Goal: Task Accomplishment & Management: Use online tool/utility

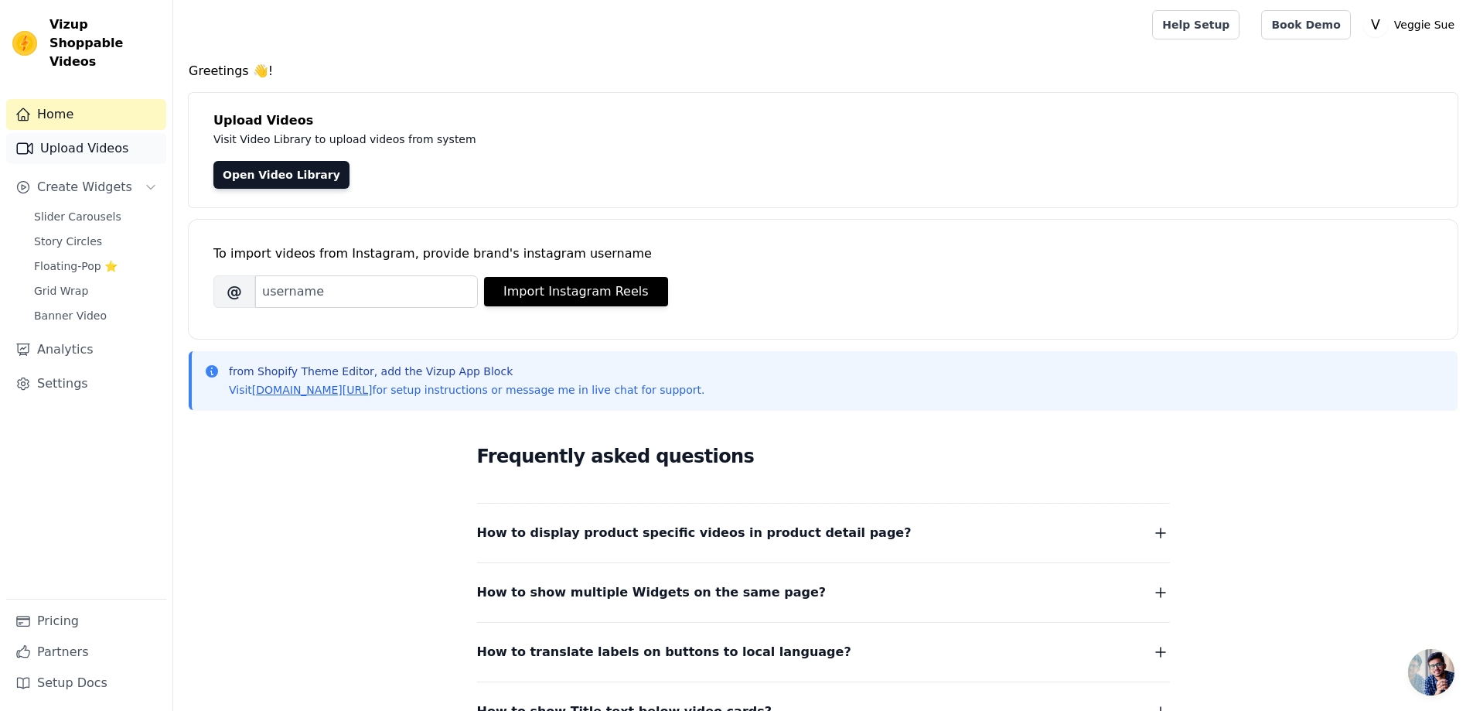
click at [129, 133] on link "Upload Videos" at bounding box center [86, 148] width 160 height 31
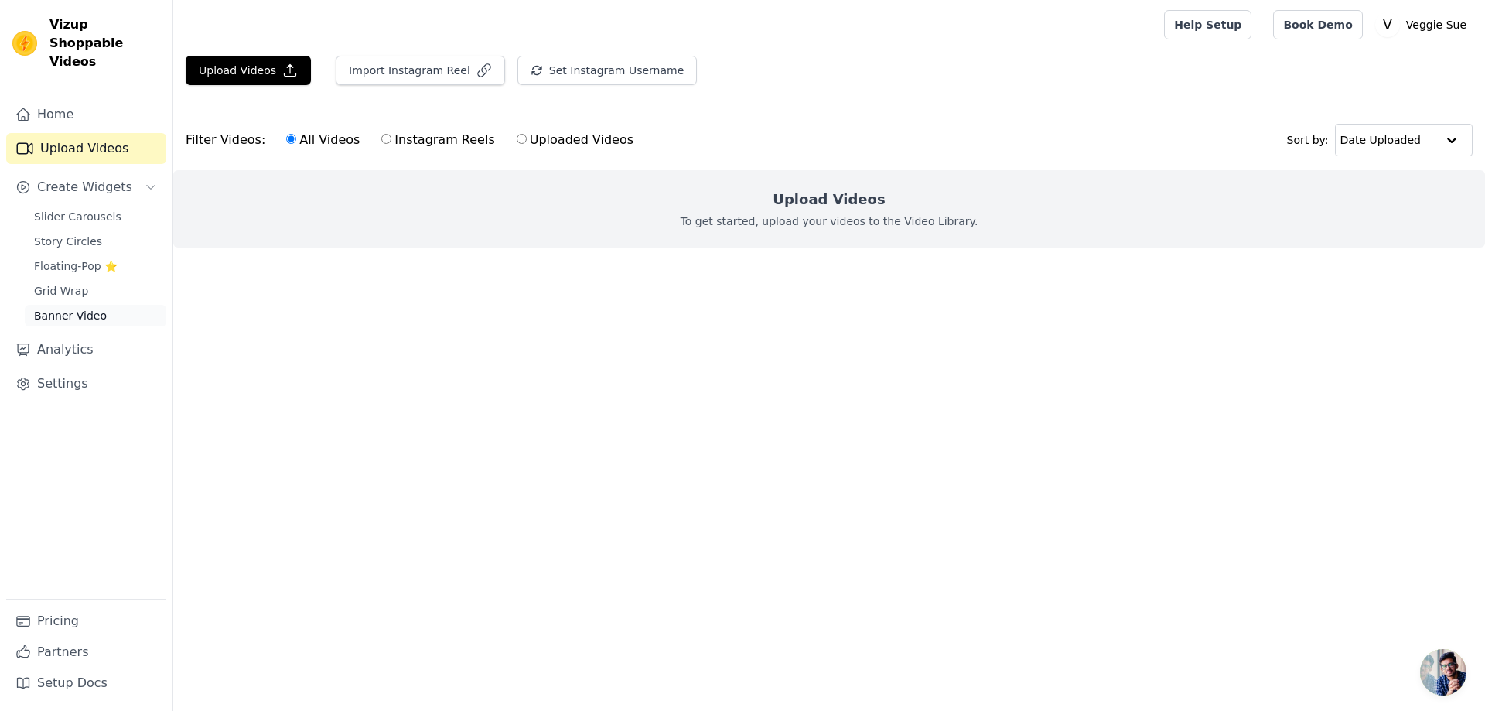
click at [89, 308] on span "Banner Video" at bounding box center [70, 315] width 73 height 15
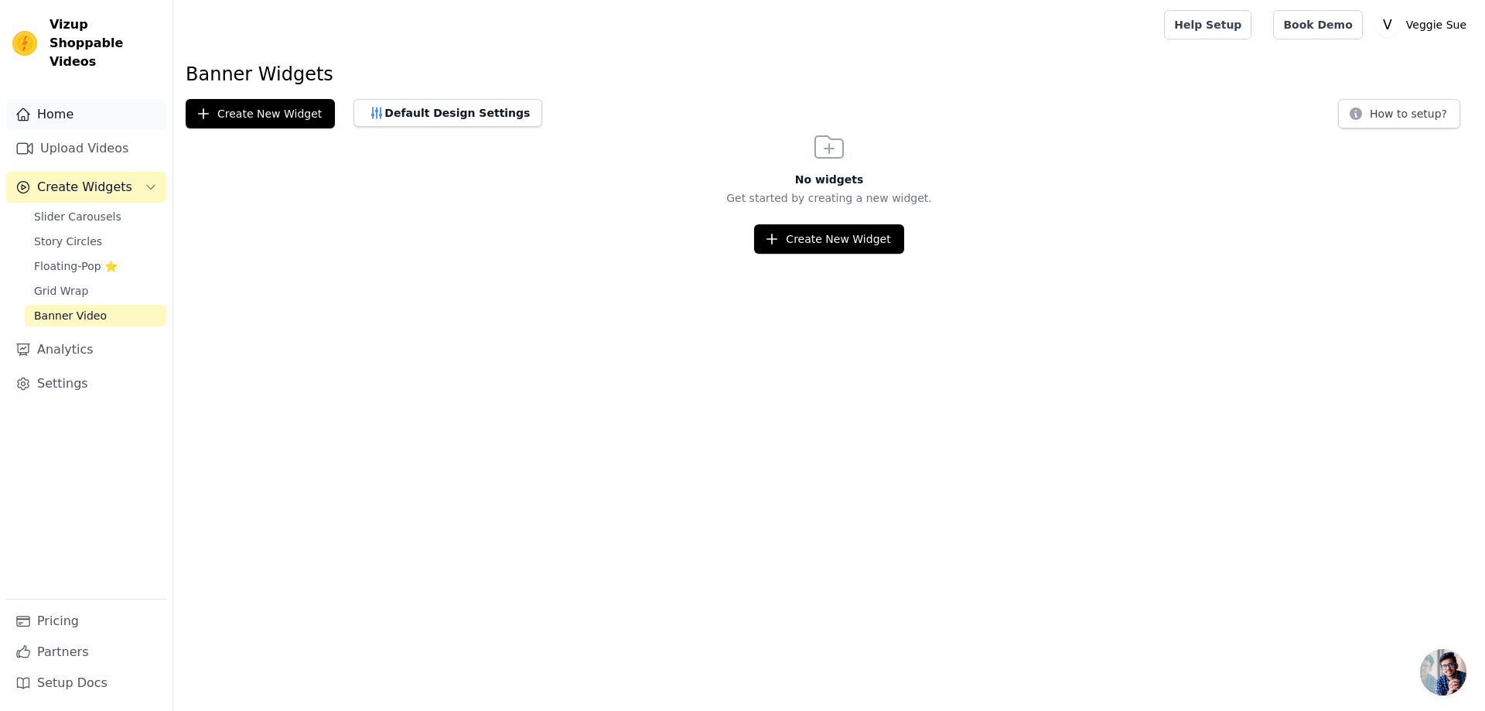
click at [62, 99] on link "Home" at bounding box center [86, 114] width 160 height 31
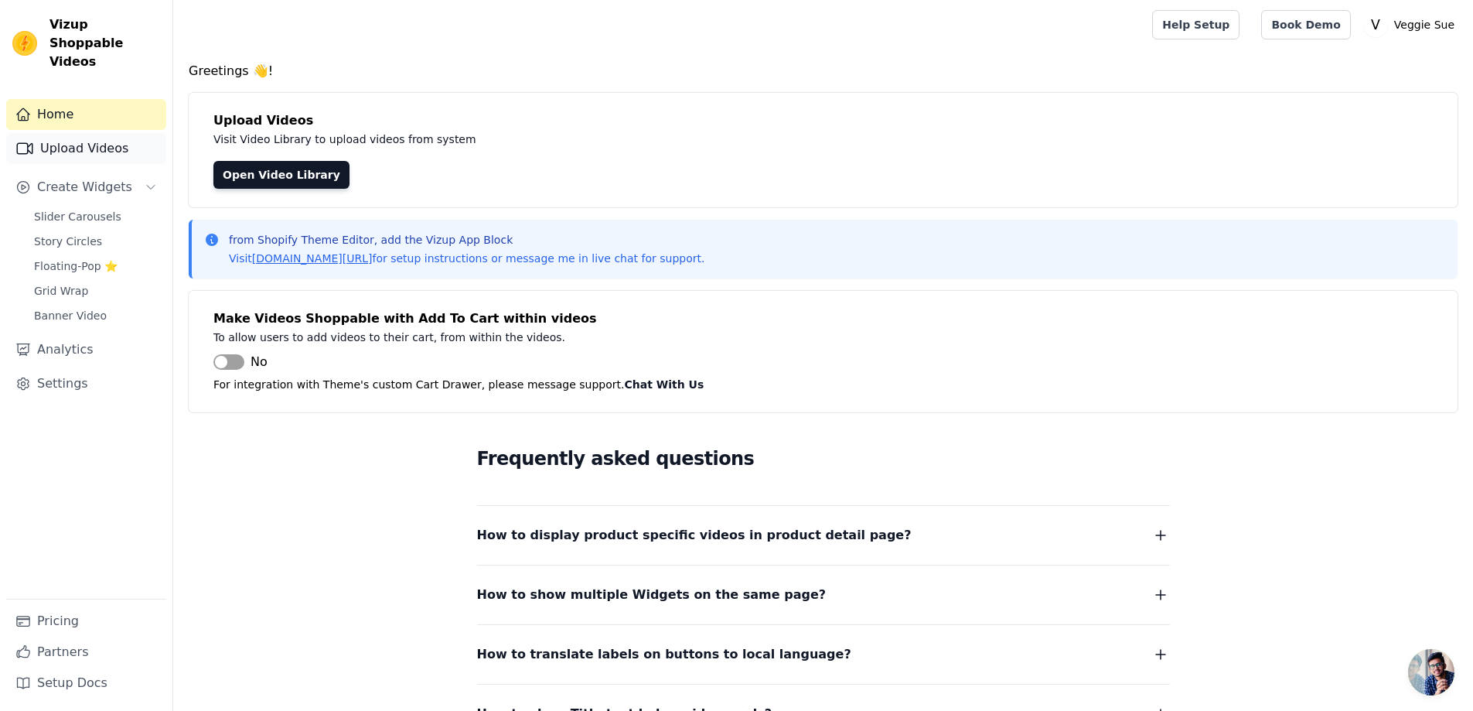
click at [66, 133] on link "Upload Videos" at bounding box center [86, 148] width 160 height 31
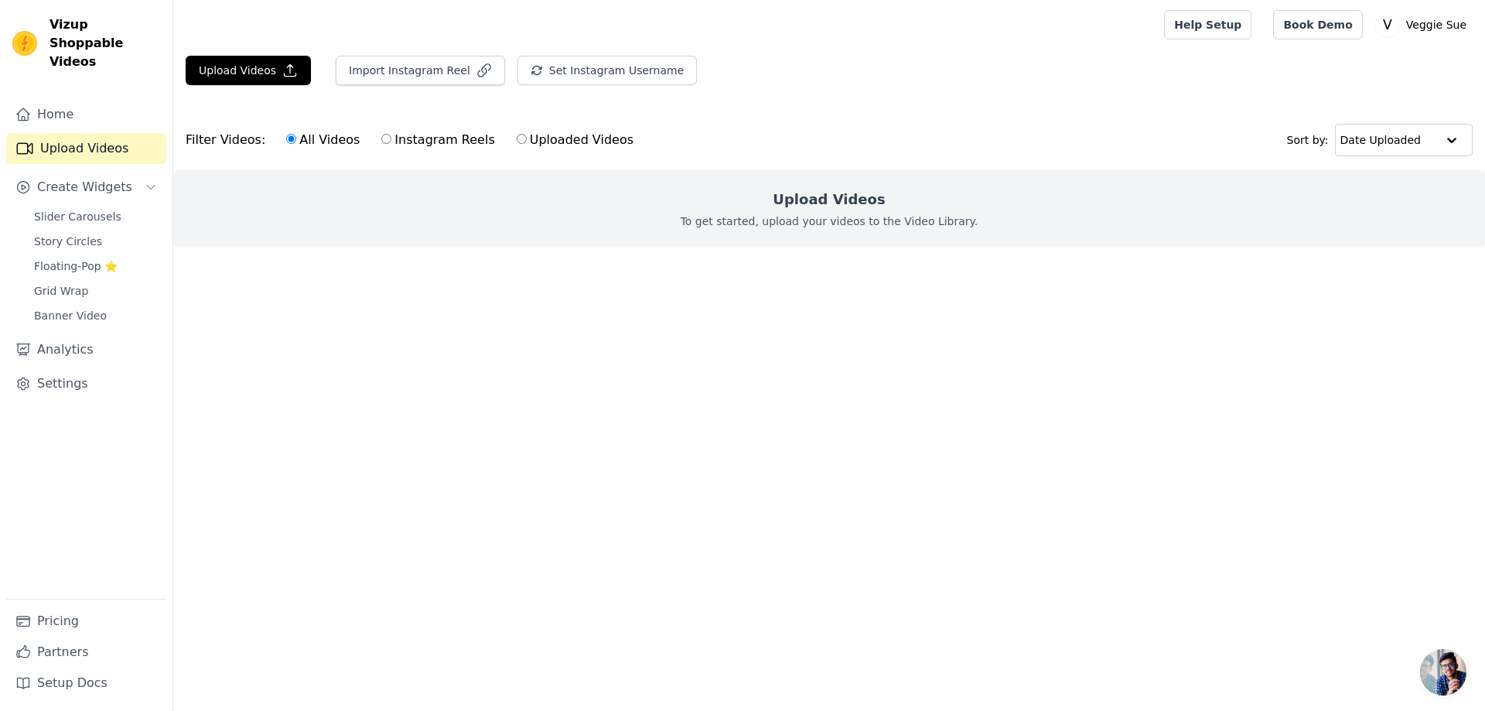
click at [849, 201] on h2 "Upload Videos" at bounding box center [829, 200] width 112 height 22
click at [808, 194] on h2 "Upload Videos" at bounding box center [829, 200] width 112 height 22
click at [847, 228] on p "To get started, upload your videos to the Video Library." at bounding box center [829, 220] width 298 height 15
click at [251, 65] on button "Upload Videos" at bounding box center [248, 70] width 125 height 29
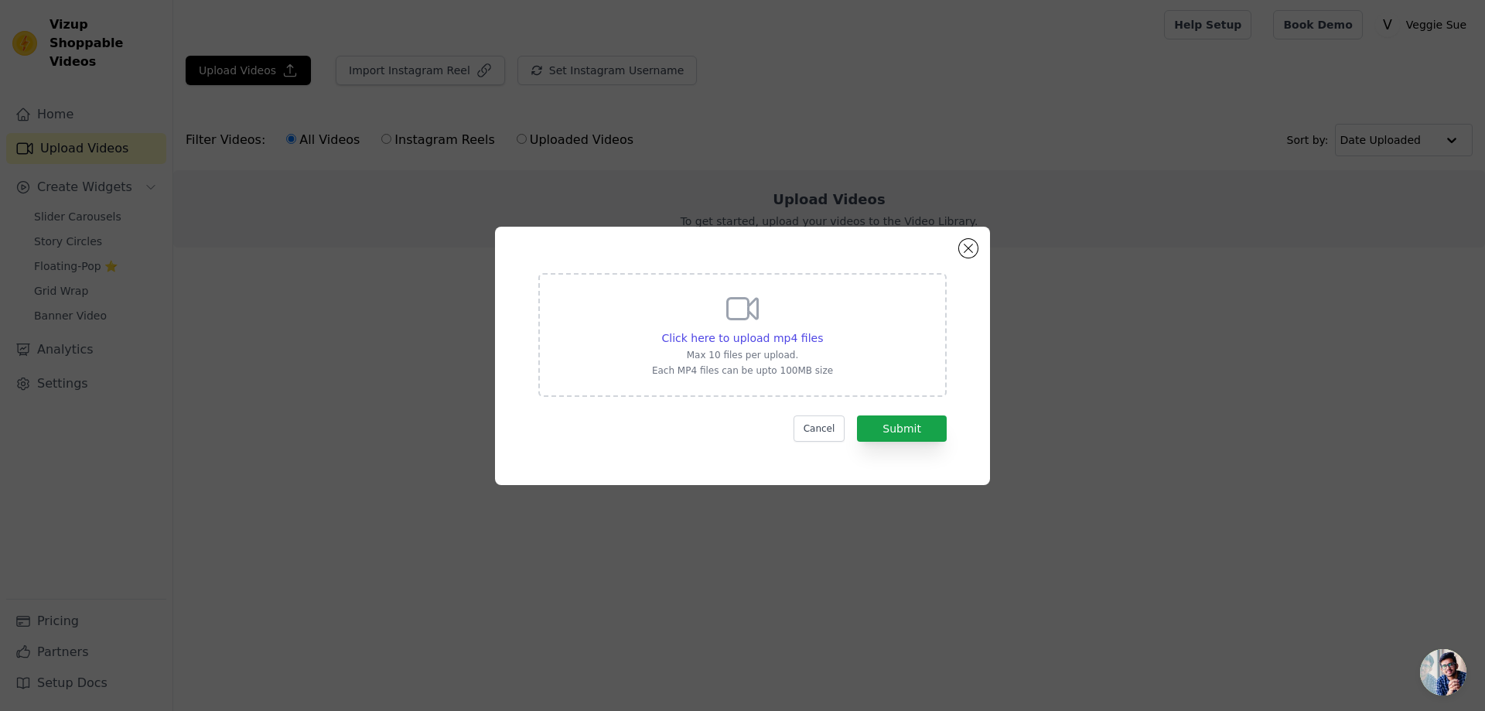
click at [670, 322] on div "Click here to upload mp4 files Max 10 files per upload. Each MP4 files can be u…" at bounding box center [742, 333] width 181 height 87
click at [822, 329] on input "Click here to upload mp4 files Max 10 files per upload. Each MP4 files can be u…" at bounding box center [822, 329] width 1 height 1
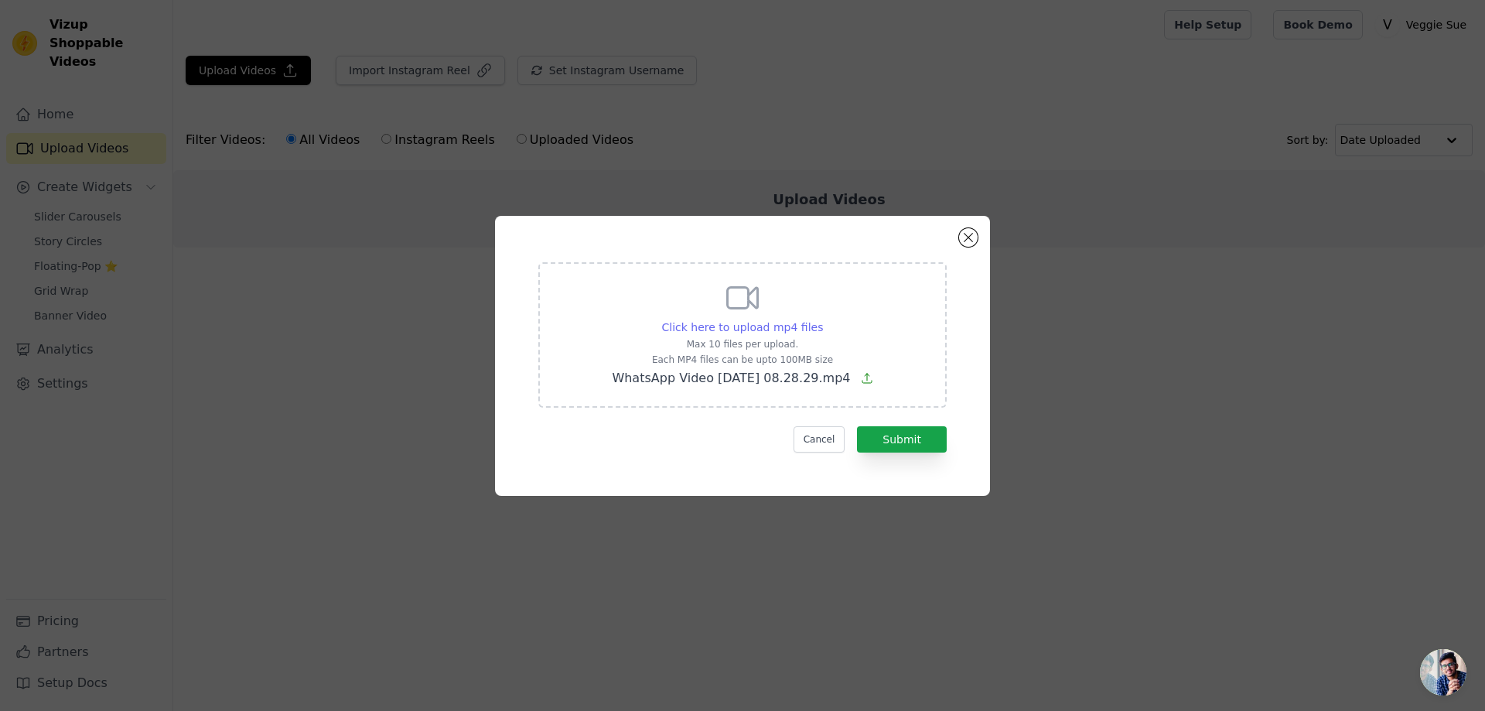
click at [780, 328] on span "Click here to upload mp4 files" at bounding box center [743, 327] width 162 height 12
click at [822, 319] on input "Click here to upload mp4 files Max 10 files per upload. Each MP4 files can be u…" at bounding box center [822, 319] width 1 height 1
click at [758, 326] on span "Click here to upload mp4 files" at bounding box center [743, 327] width 162 height 12
click at [822, 319] on input "Click here to upload mp4 files Max 10 files per upload. Each MP4 files can be u…" at bounding box center [822, 319] width 1 height 1
type input "C:\fakepath\WhatsApp Video 2025-09-27 at 08.28.29 (1).mp4"
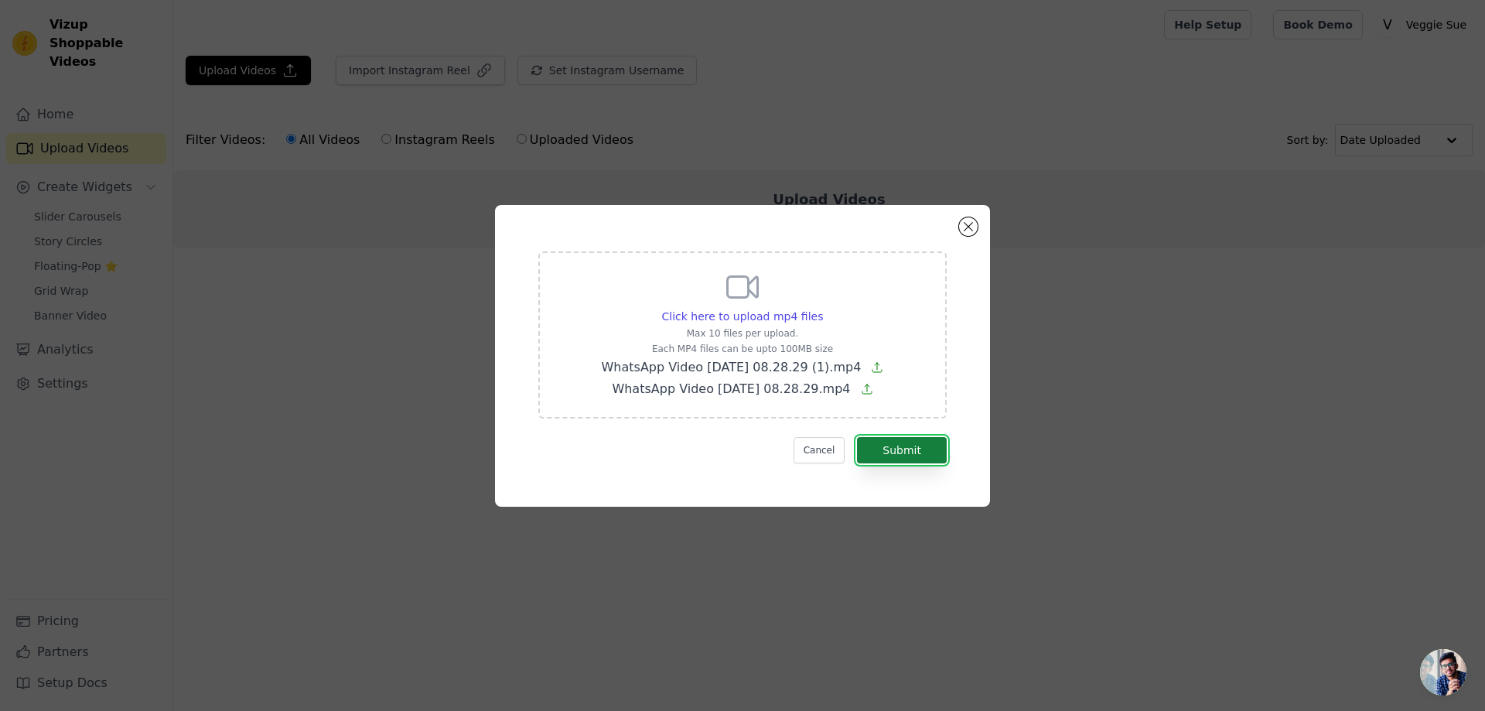
click at [910, 450] on button "Submit" at bounding box center [902, 450] width 90 height 26
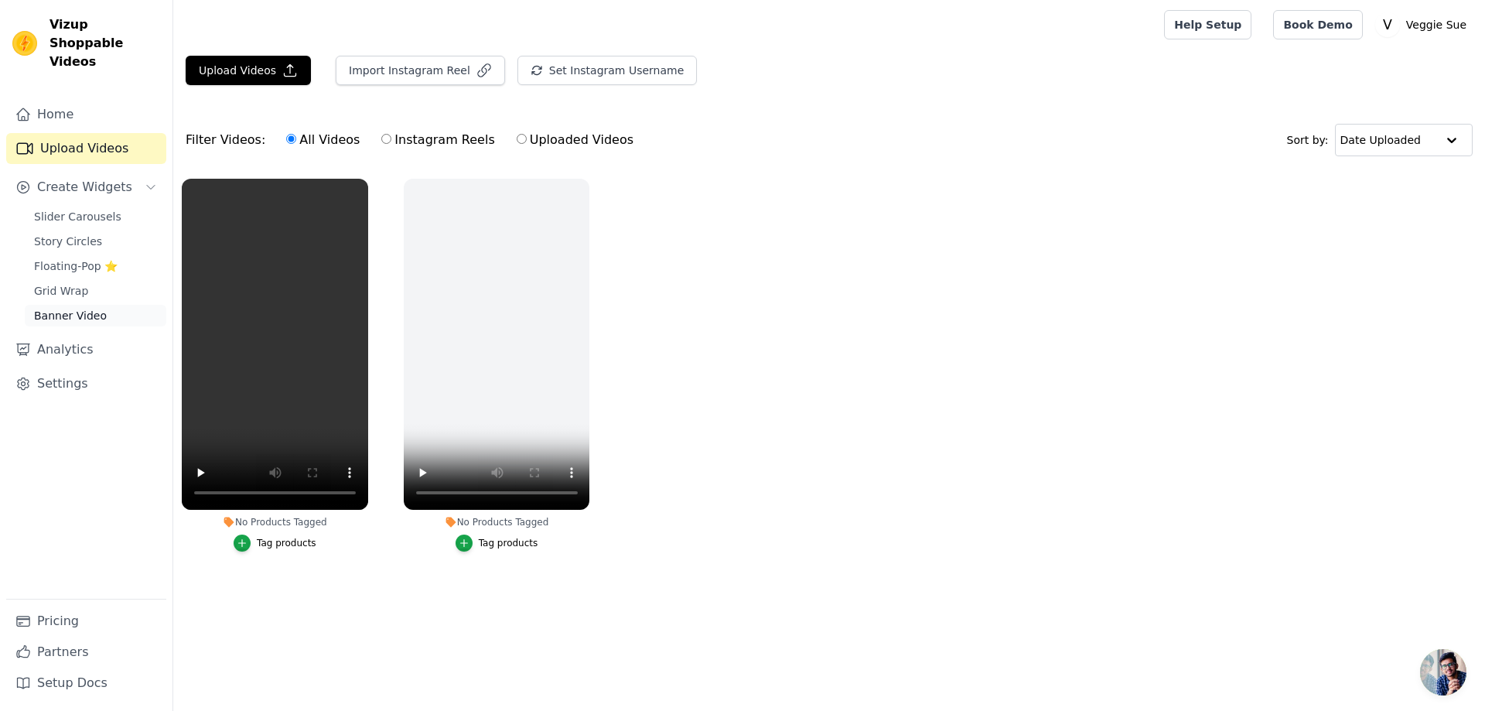
click at [102, 305] on link "Banner Video" at bounding box center [96, 316] width 142 height 22
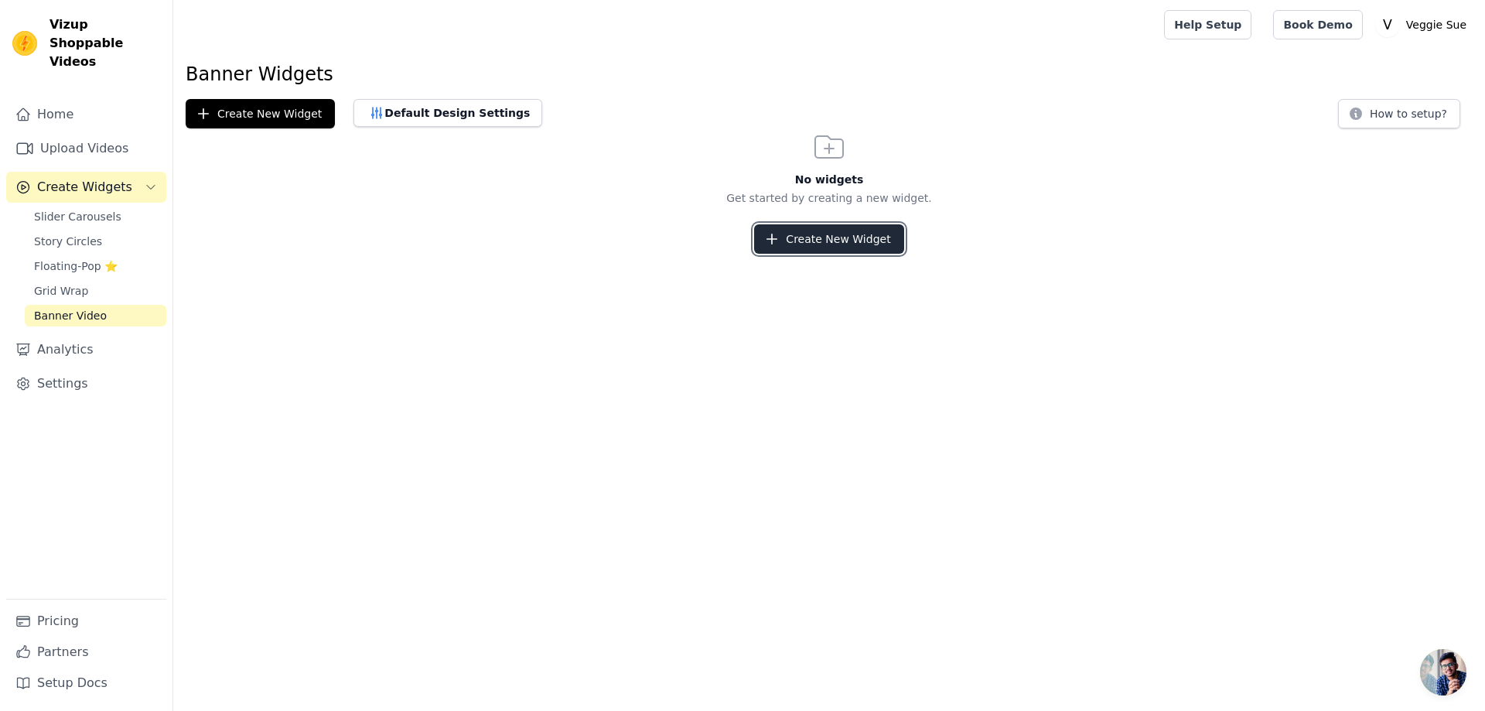
click at [858, 244] on button "Create New Widget" at bounding box center [828, 238] width 149 height 29
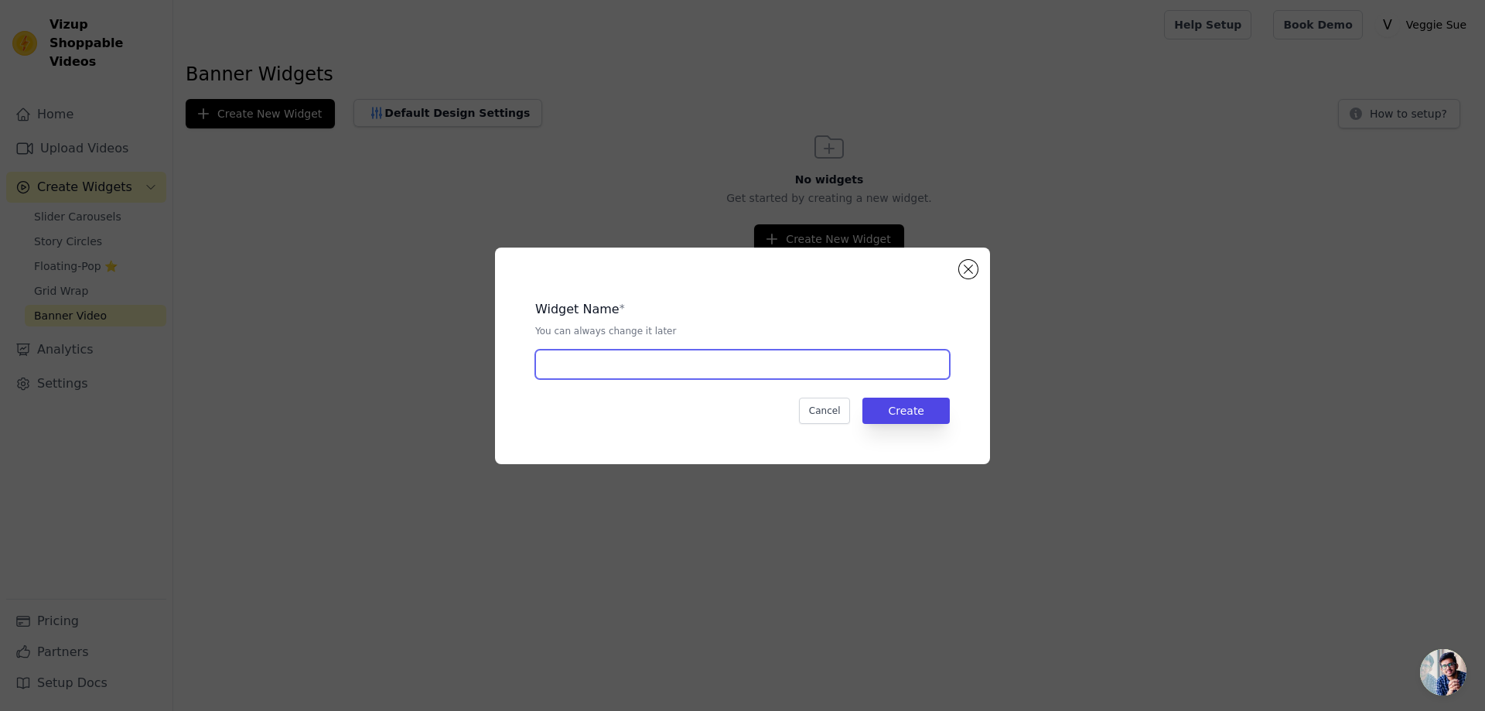
click at [739, 363] on input "text" at bounding box center [742, 364] width 414 height 29
type input "Video"
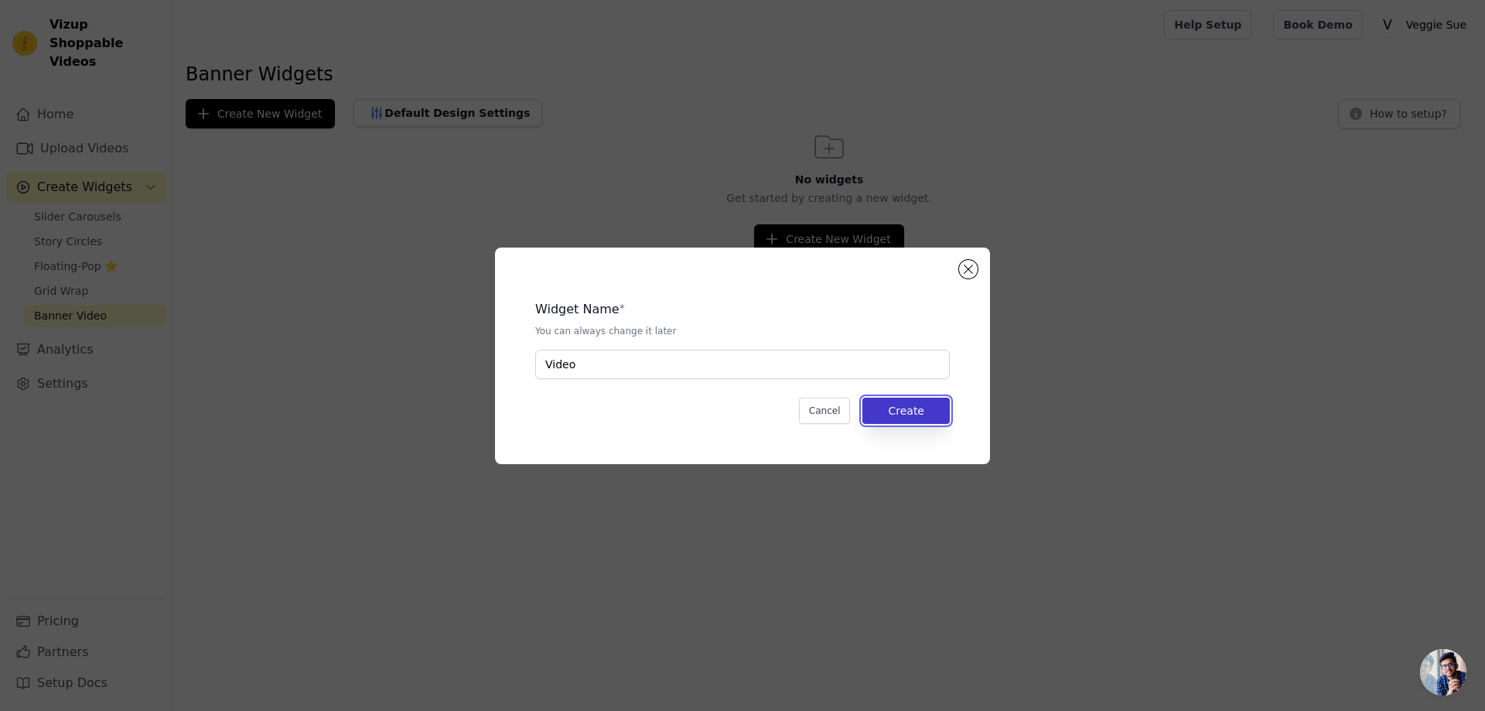
click at [922, 401] on button "Create" at bounding box center [905, 410] width 87 height 26
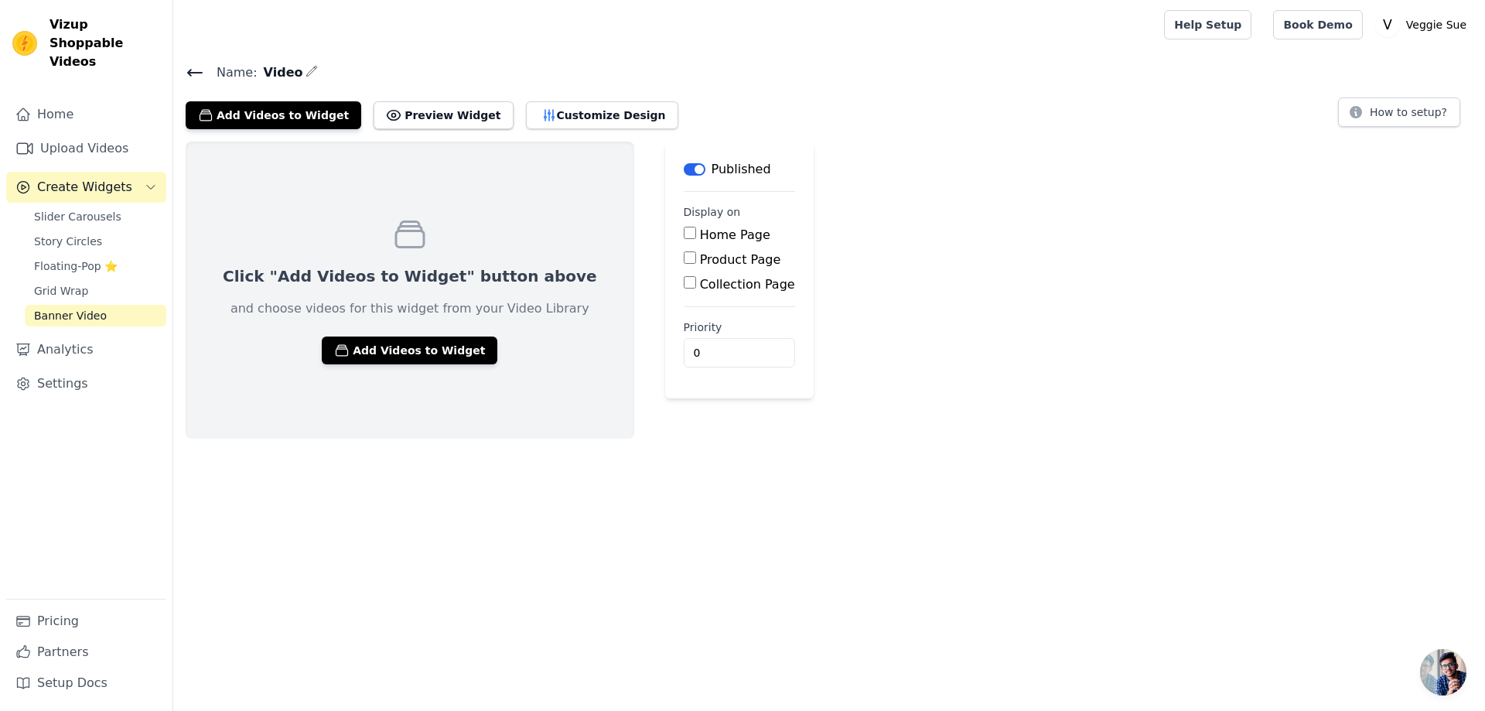
click at [665, 155] on main "Label Published Display on Home Page Product Page Collection Page Priority 0" at bounding box center [739, 270] width 148 height 257
click at [684, 238] on input "Home Page" at bounding box center [690, 233] width 12 height 12
checkbox input "true"
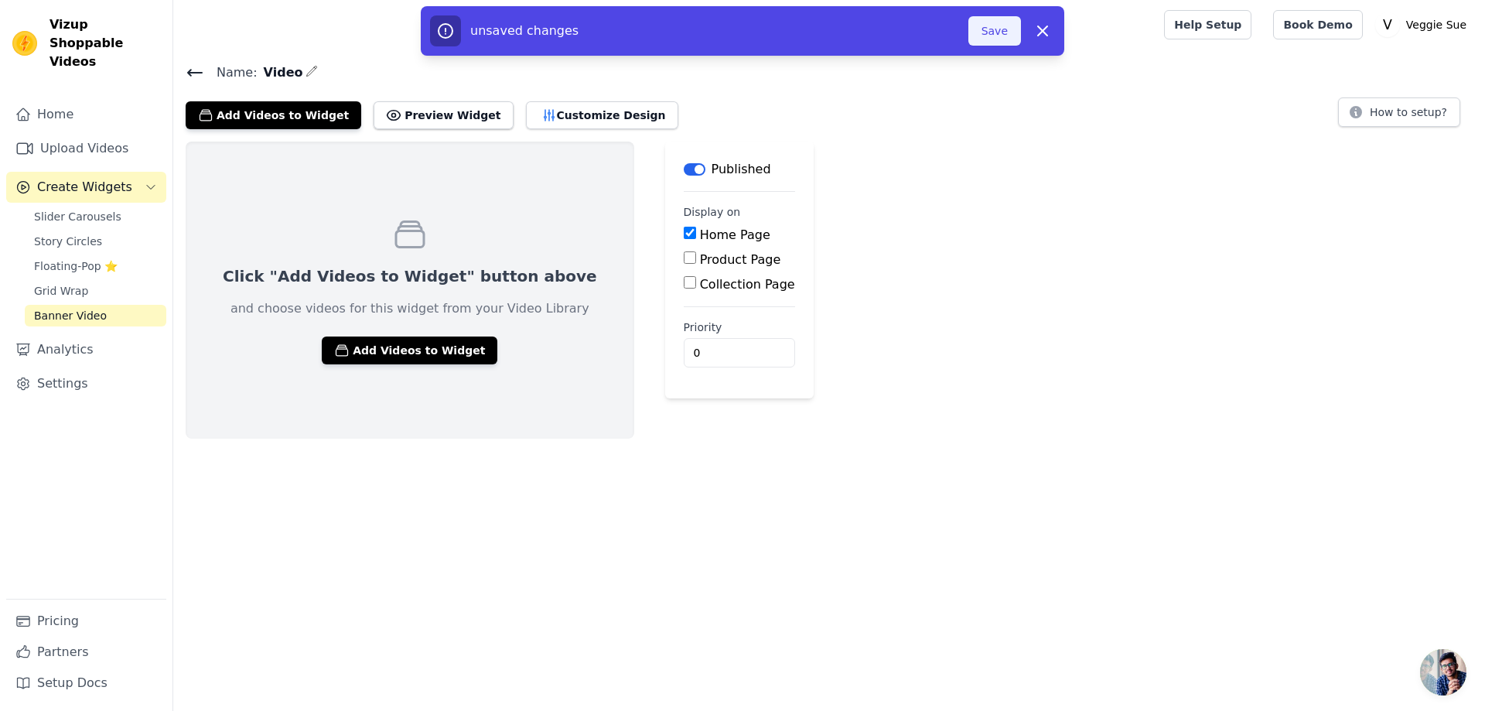
click at [994, 29] on button "Save" at bounding box center [994, 30] width 53 height 29
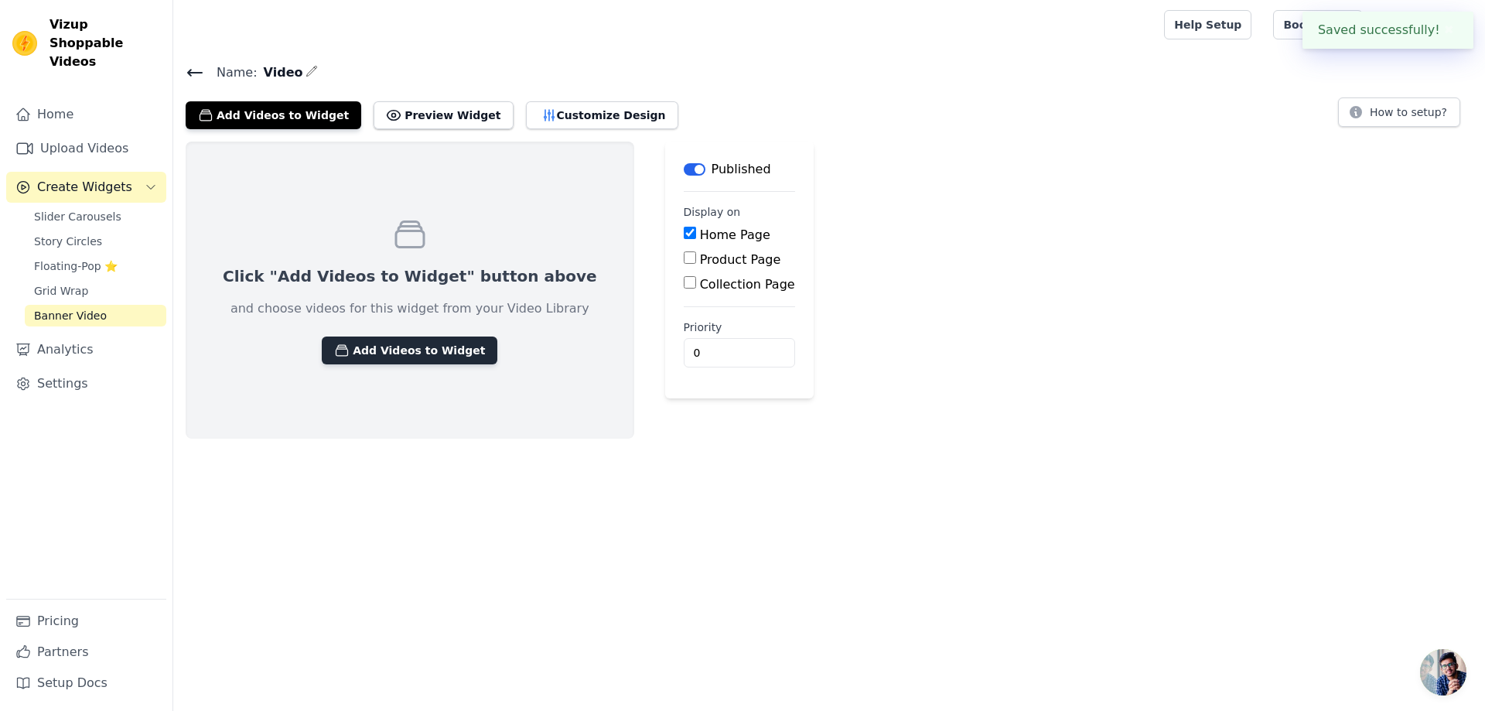
click at [397, 351] on button "Add Videos to Widget" at bounding box center [410, 350] width 176 height 28
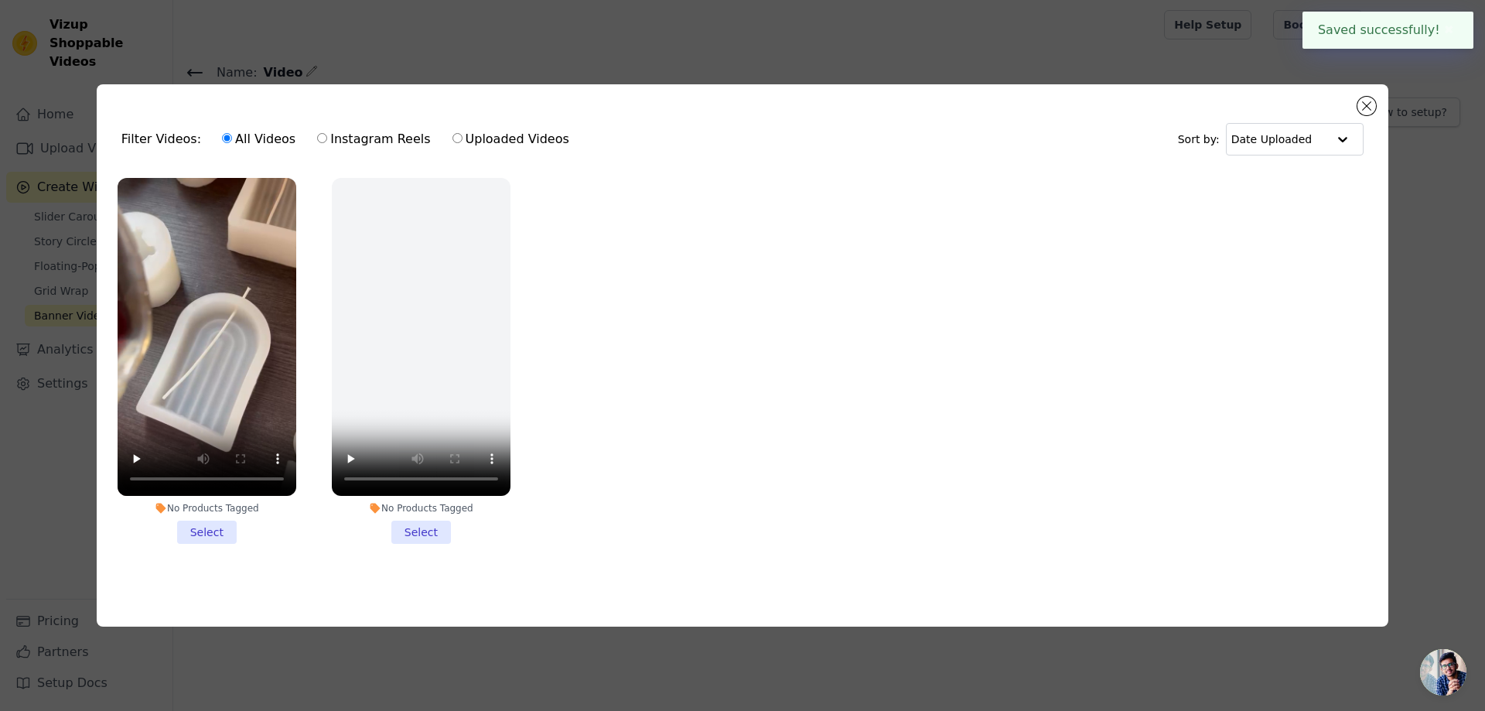
click at [201, 528] on li "No Products Tagged Select" at bounding box center [207, 361] width 179 height 366
click at [0, 0] on input "No Products Tagged Select" at bounding box center [0, 0] width 0 height 0
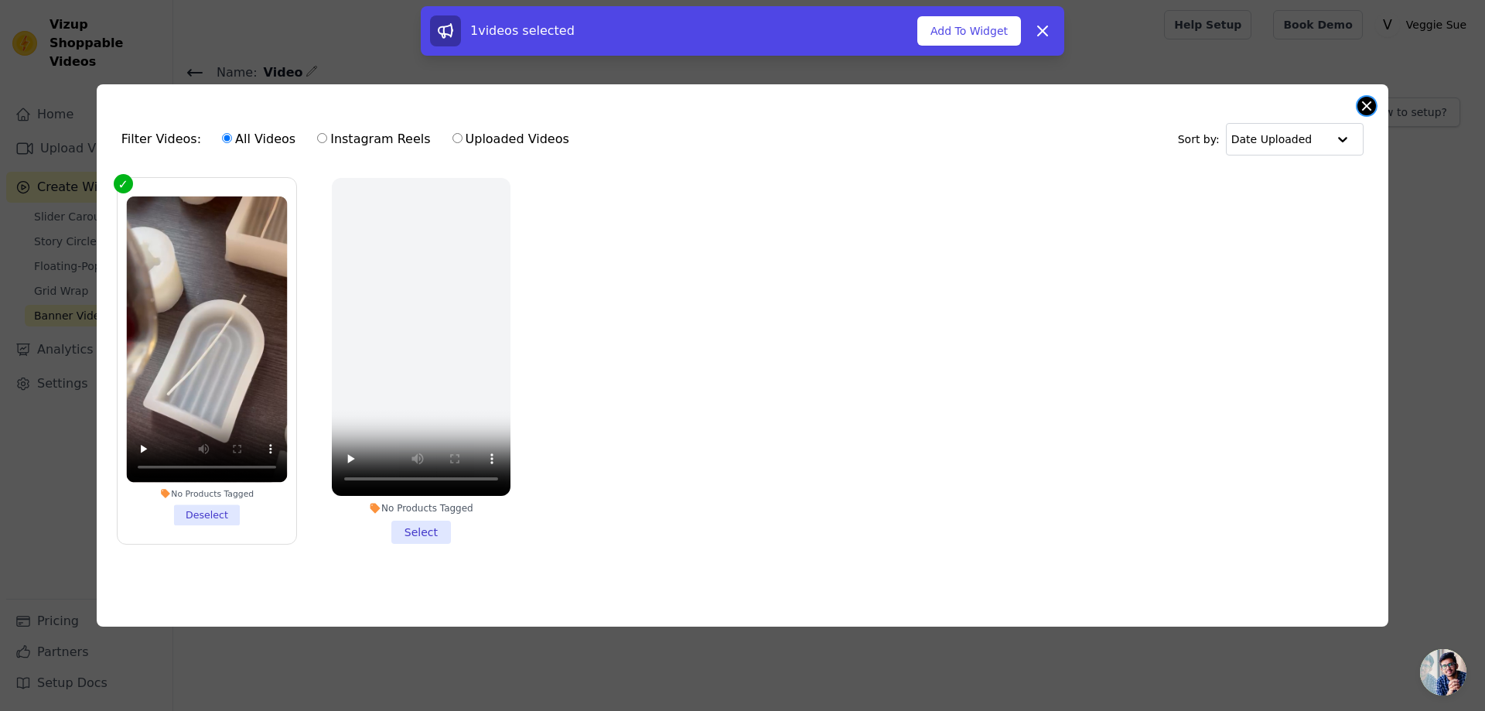
click at [1371, 105] on button "Close modal" at bounding box center [1366, 106] width 19 height 19
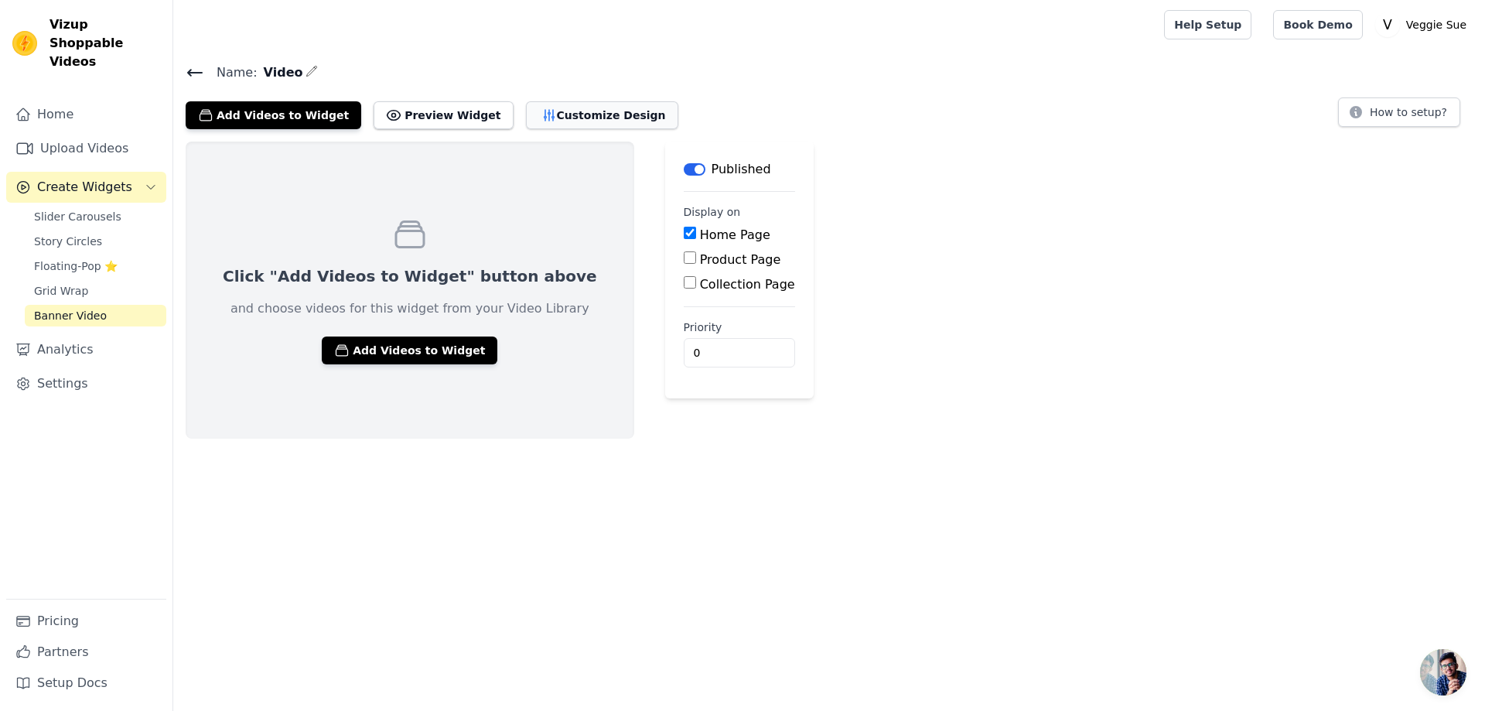
click at [531, 109] on button "Customize Design" at bounding box center [602, 115] width 152 height 28
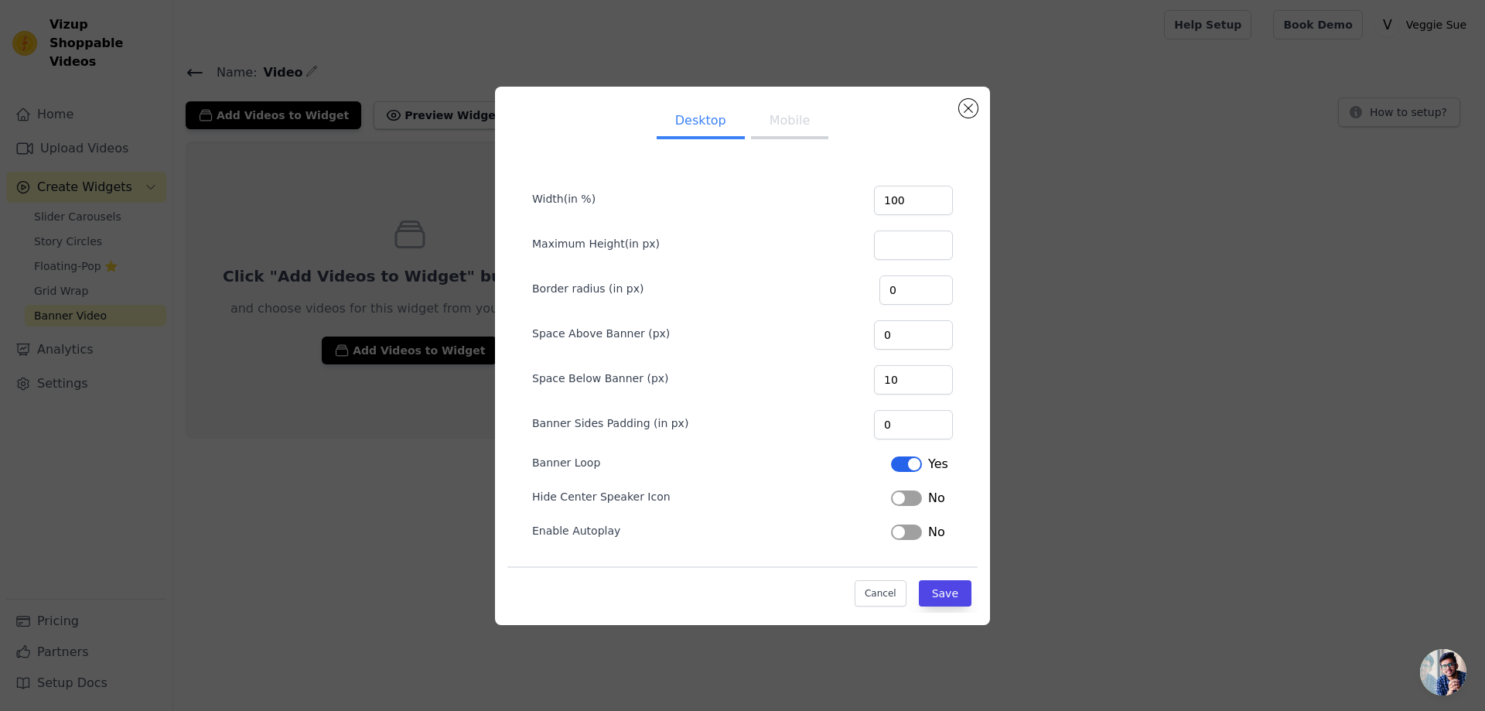
click at [759, 128] on button "Mobile" at bounding box center [789, 122] width 77 height 34
click at [711, 128] on button "Desktop" at bounding box center [701, 122] width 88 height 34
click at [959, 114] on ul "Desktop Mobile" at bounding box center [742, 122] width 470 height 46
click at [933, 596] on button "Save" at bounding box center [945, 593] width 53 height 26
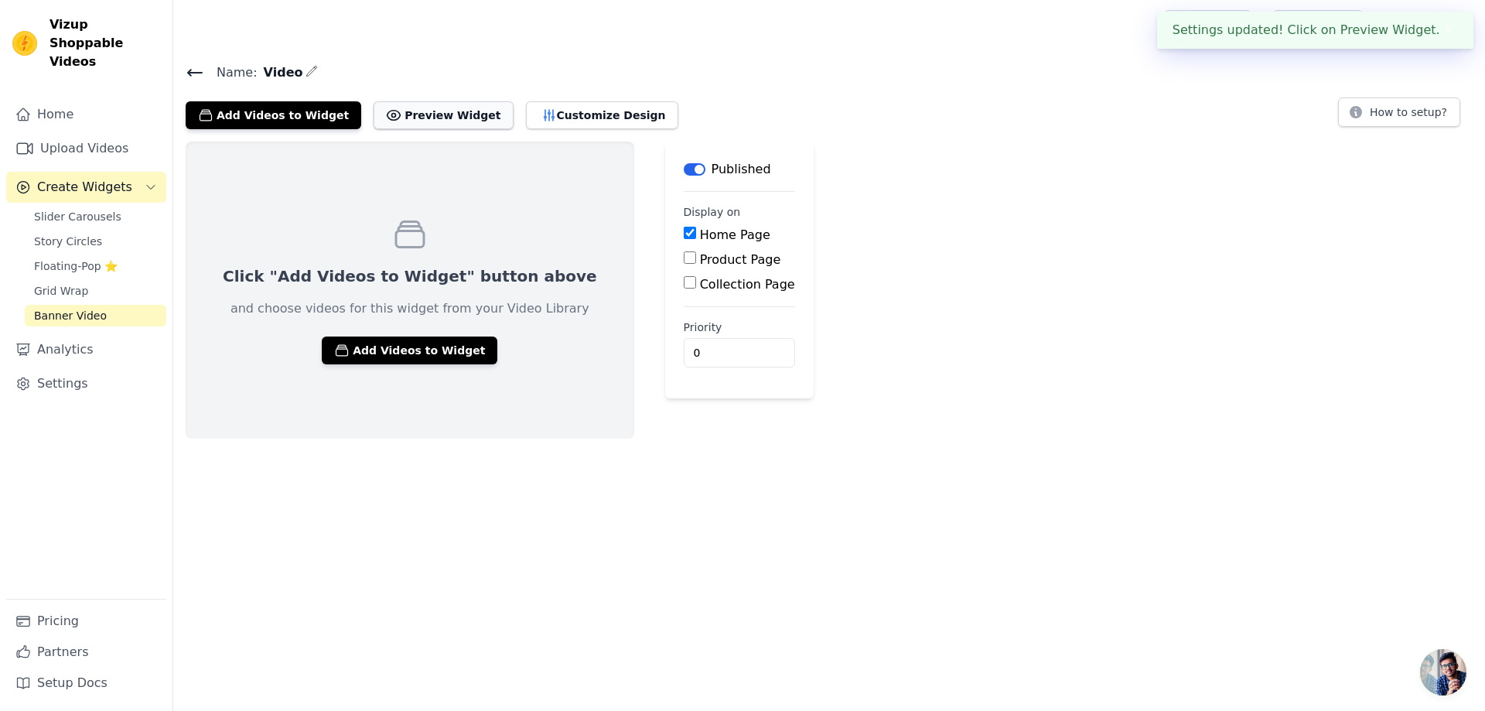
click at [409, 119] on button "Preview Widget" at bounding box center [442, 115] width 139 height 28
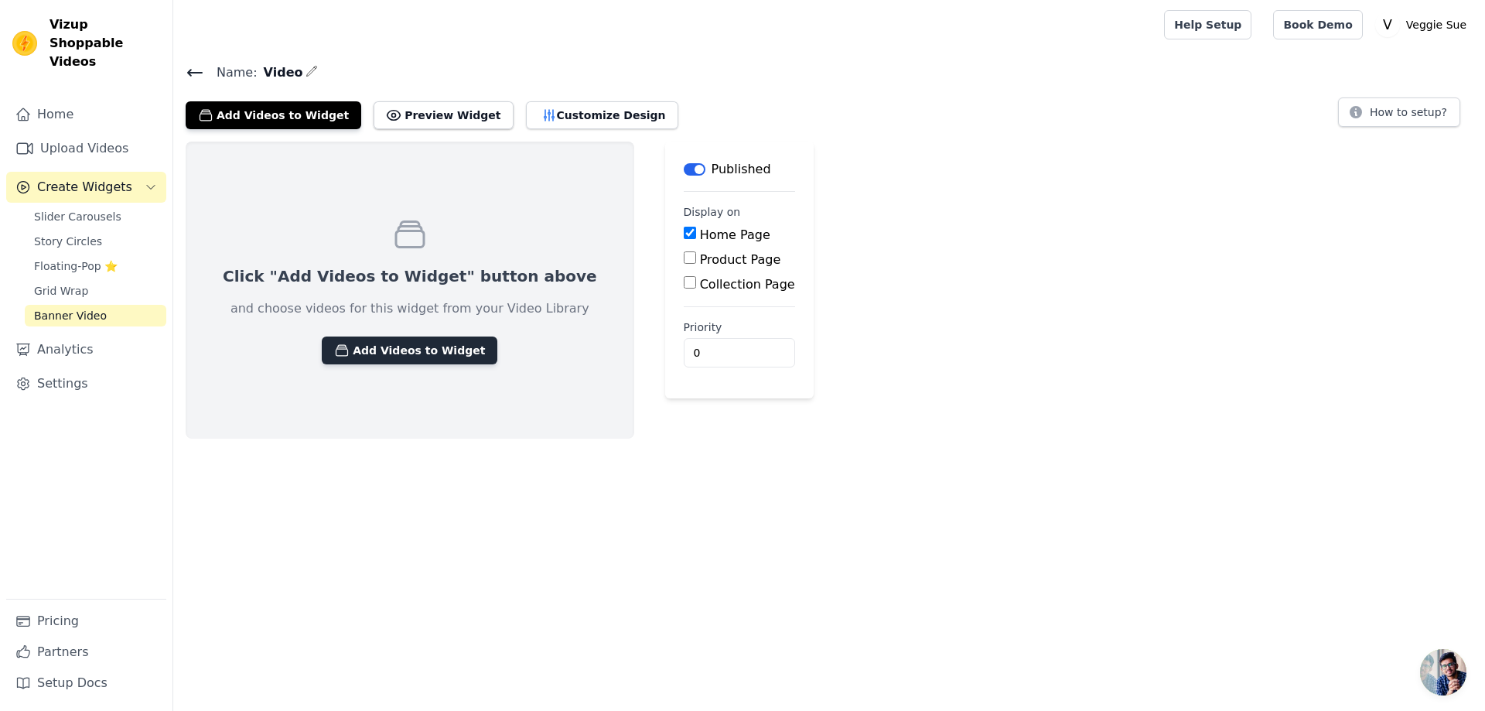
click at [368, 343] on button "Add Videos to Widget" at bounding box center [410, 350] width 176 height 28
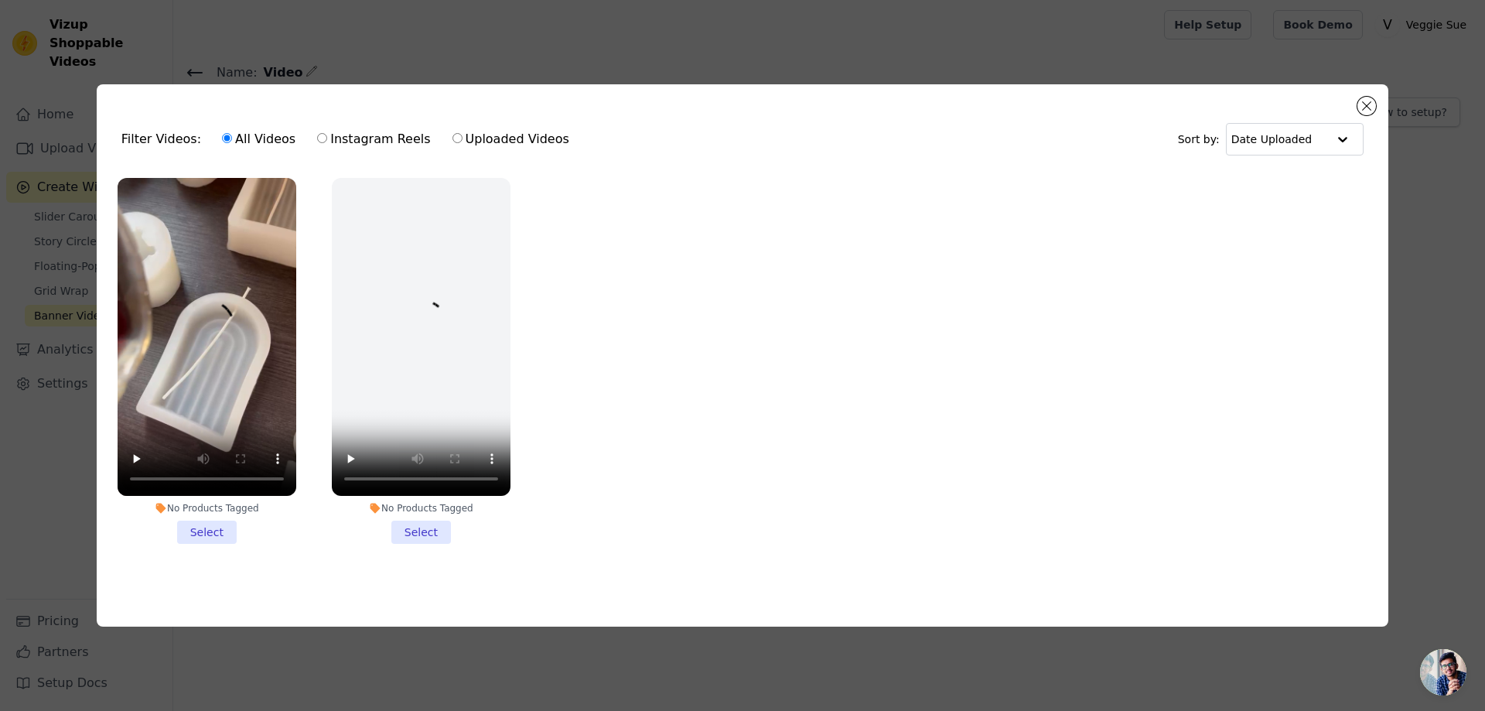
click at [211, 529] on li "No Products Tagged Select" at bounding box center [207, 361] width 179 height 366
click at [0, 0] on input "No Products Tagged Select" at bounding box center [0, 0] width 0 height 0
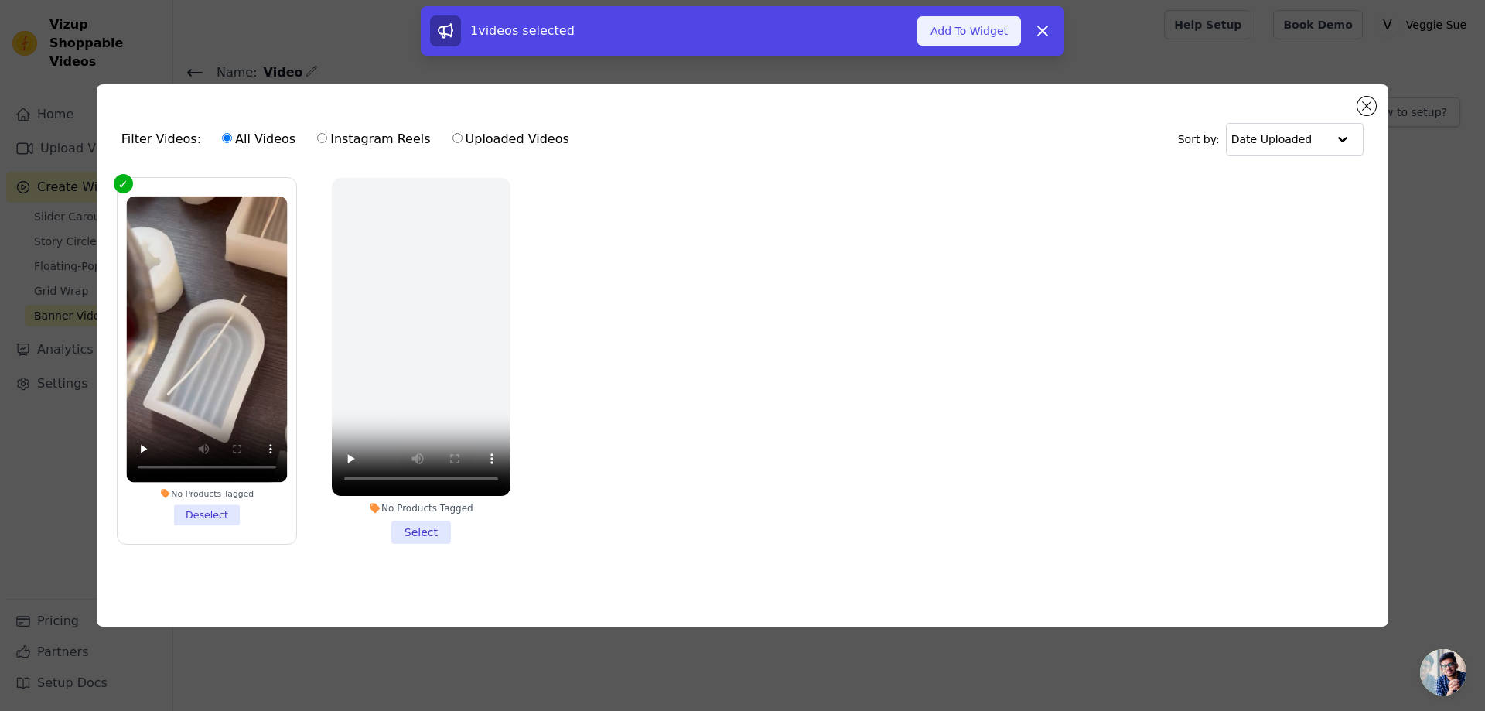
click at [976, 19] on button "Add To Widget" at bounding box center [969, 30] width 104 height 29
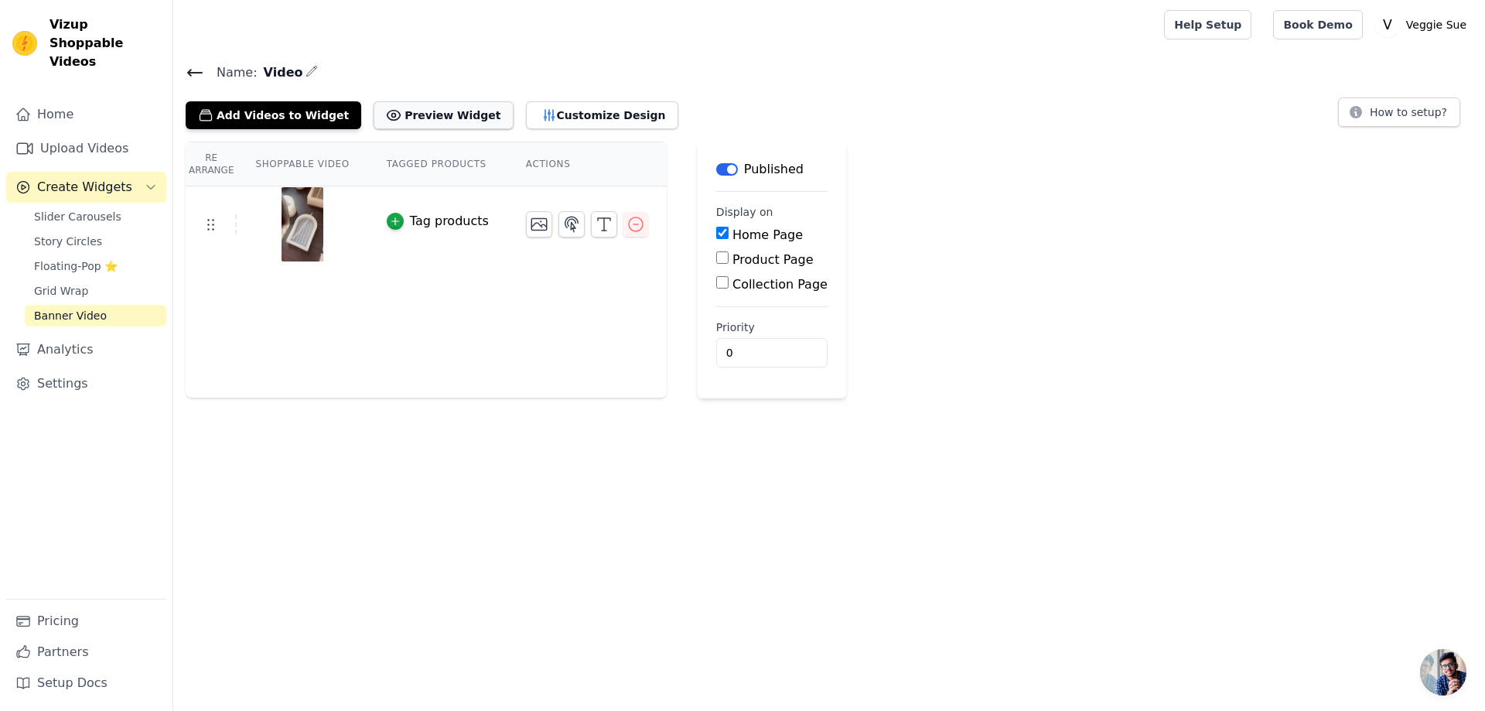
click at [450, 116] on button "Preview Widget" at bounding box center [442, 115] width 139 height 28
click at [716, 176] on div "Published" at bounding box center [759, 169] width 87 height 19
click at [716, 169] on button "Label" at bounding box center [727, 169] width 22 height 12
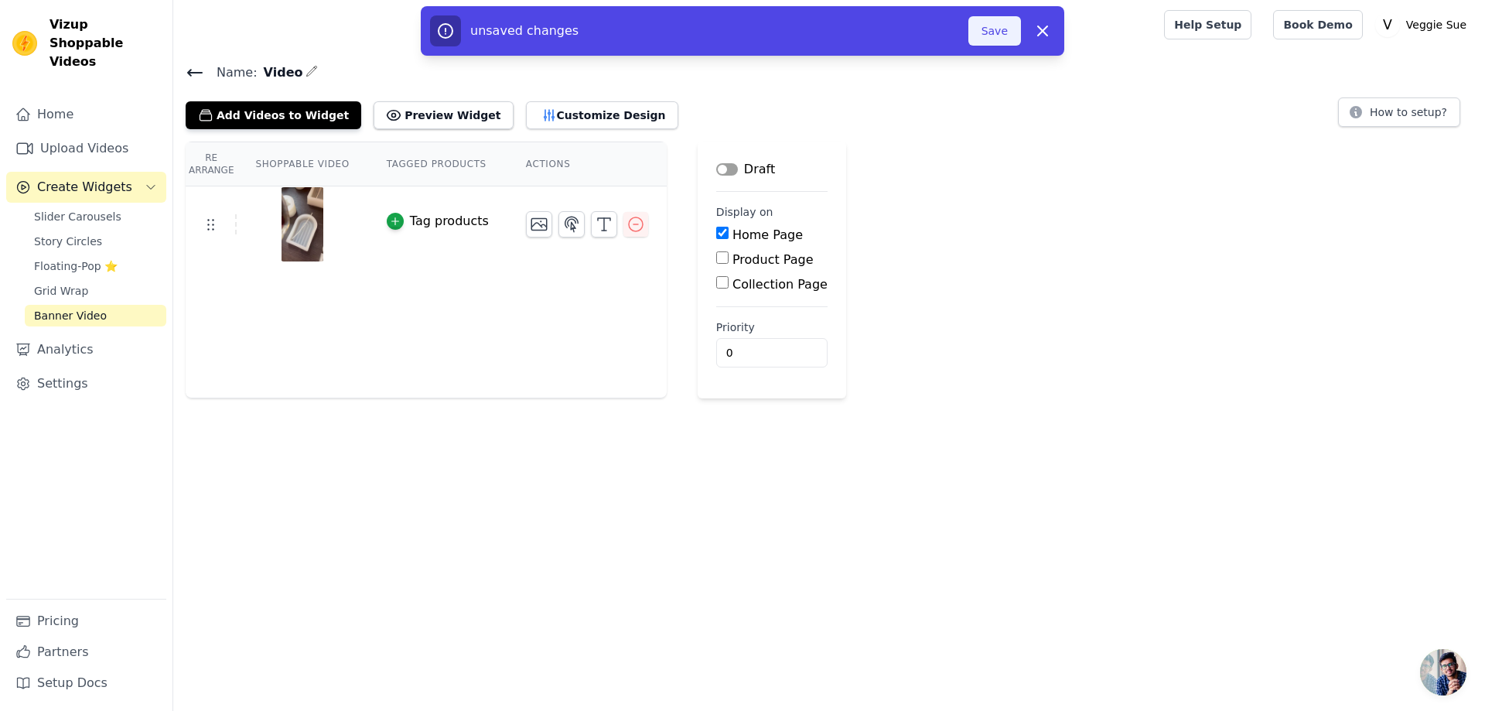
click at [991, 29] on button "Save" at bounding box center [994, 30] width 53 height 29
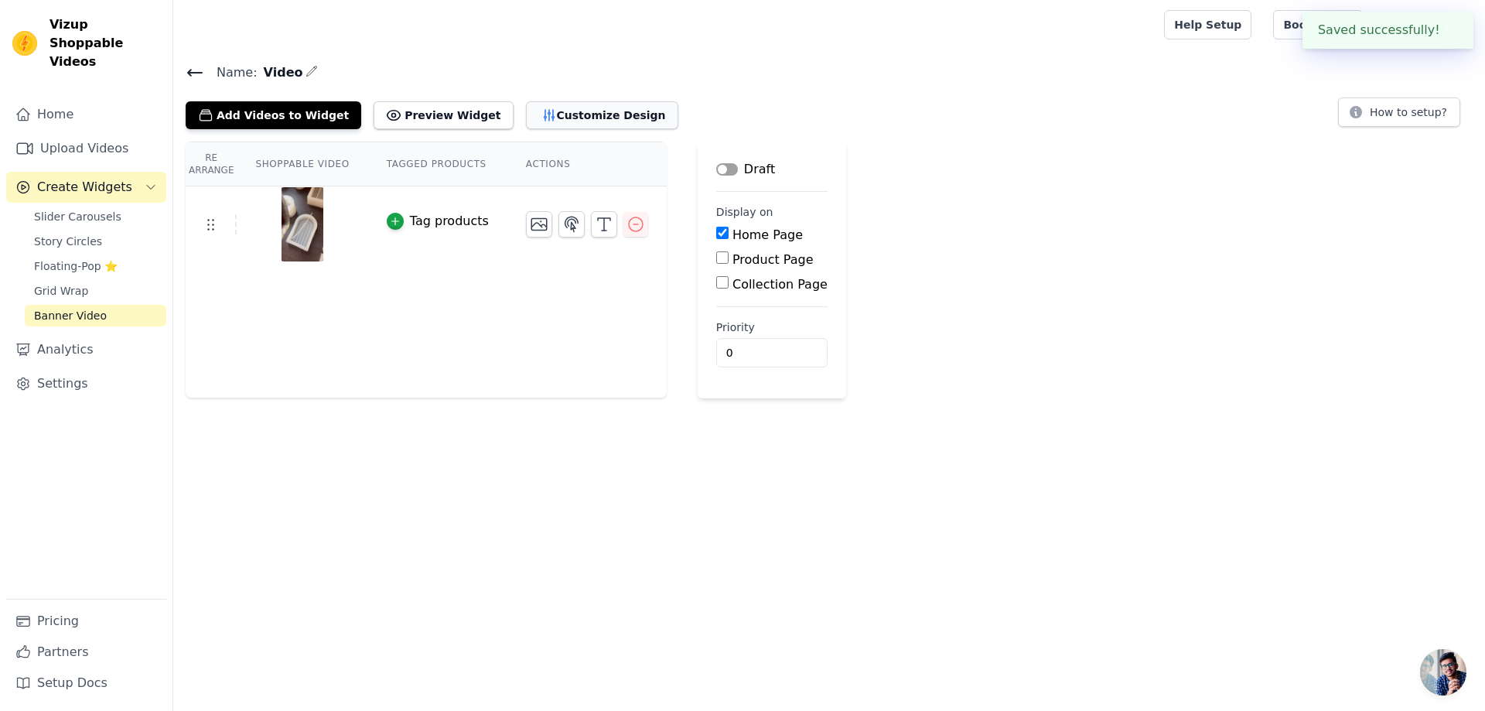
click at [580, 117] on button "Customize Design" at bounding box center [602, 115] width 152 height 28
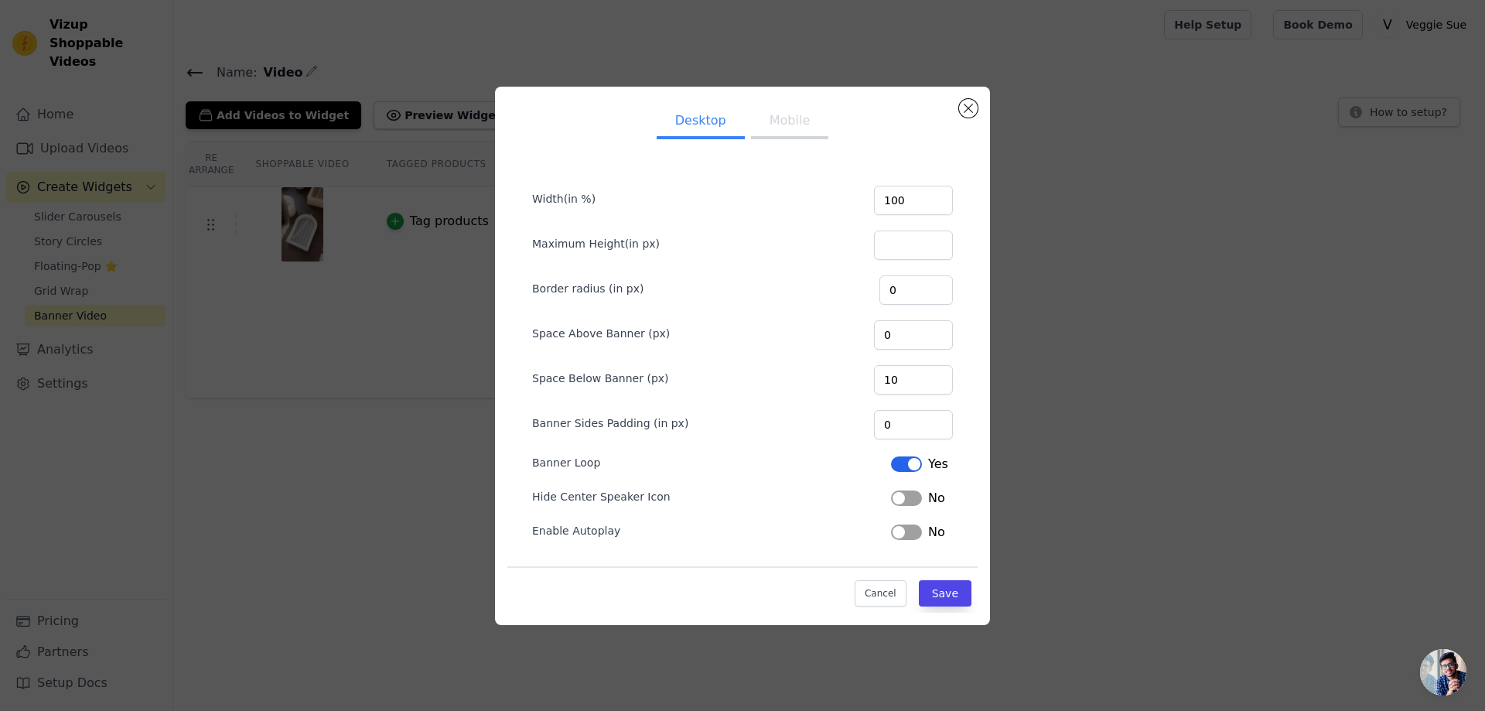
click at [905, 534] on button "Label" at bounding box center [906, 531] width 31 height 15
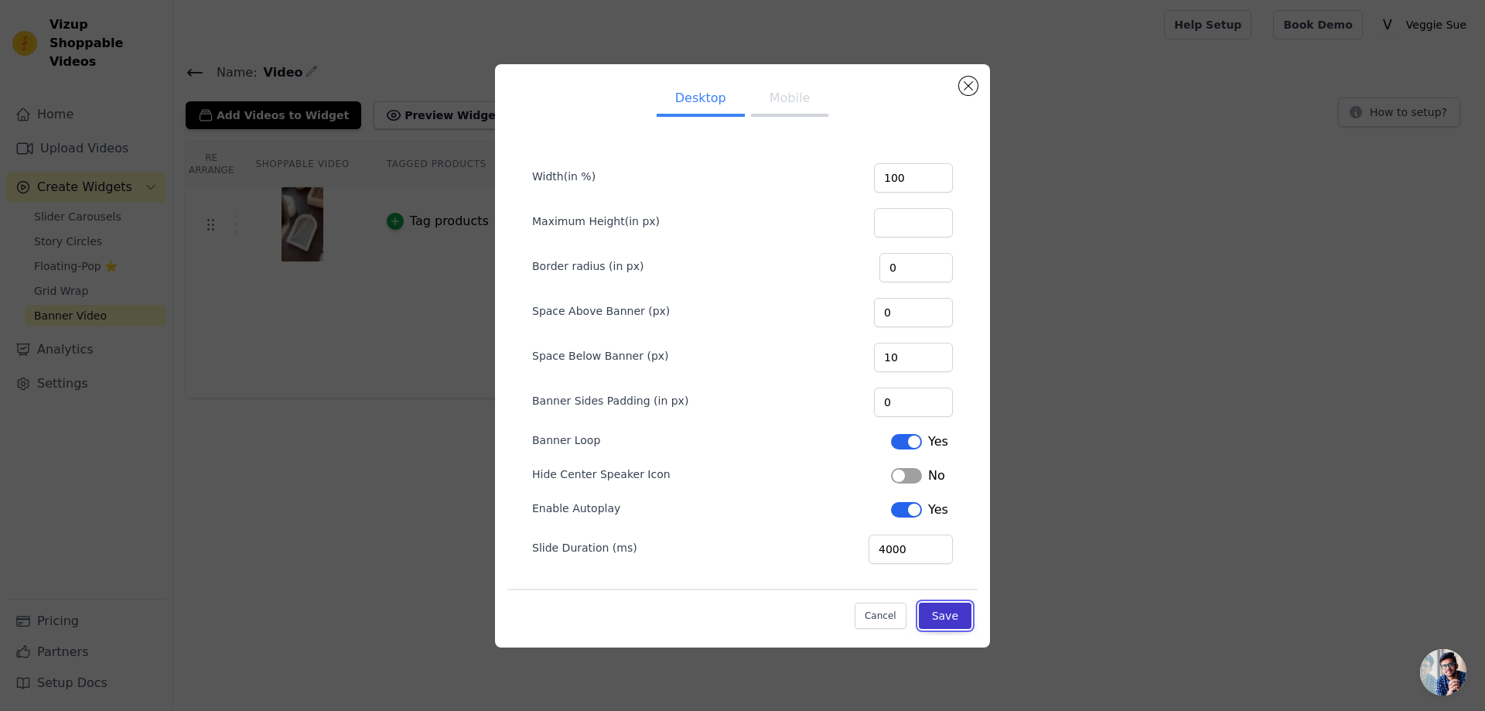
click at [956, 614] on button "Save" at bounding box center [945, 615] width 53 height 26
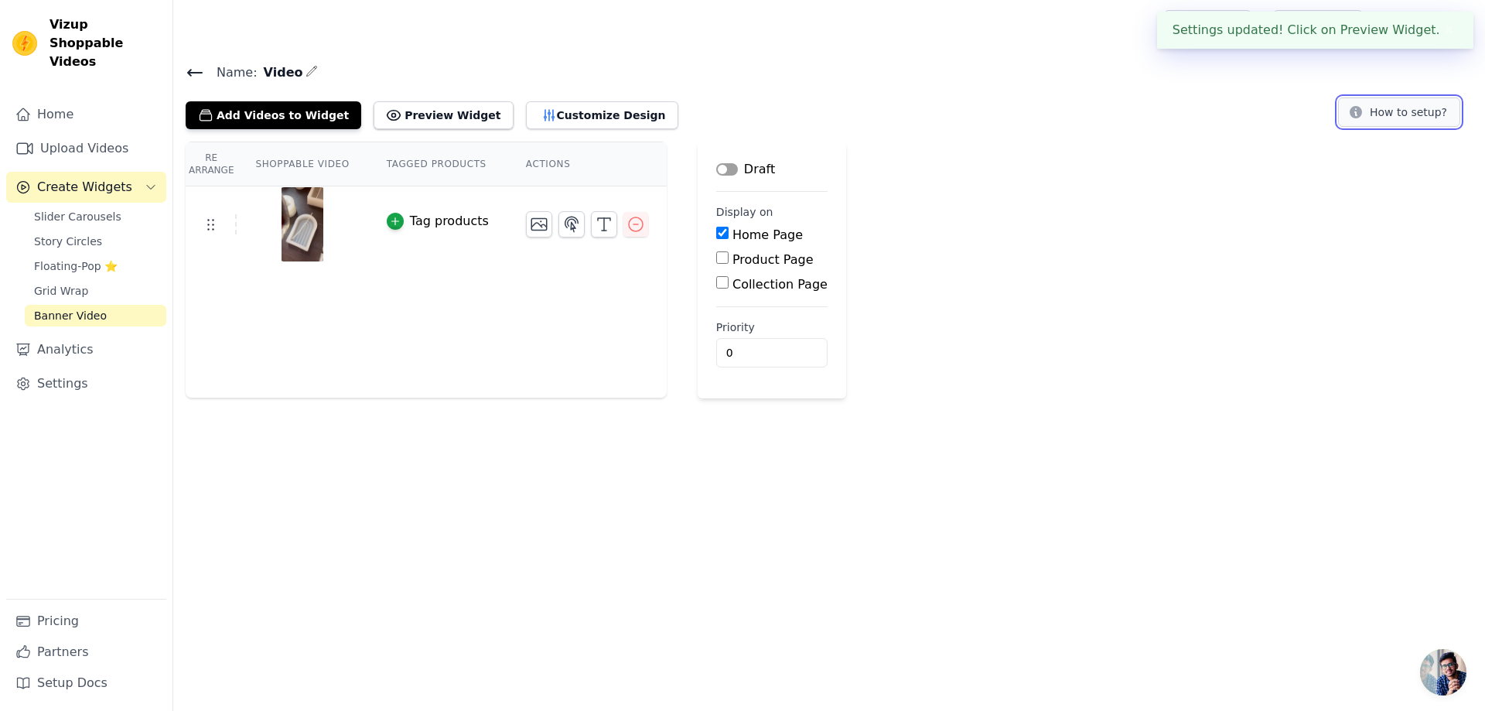
click at [1391, 111] on button "How to setup?" at bounding box center [1399, 111] width 122 height 29
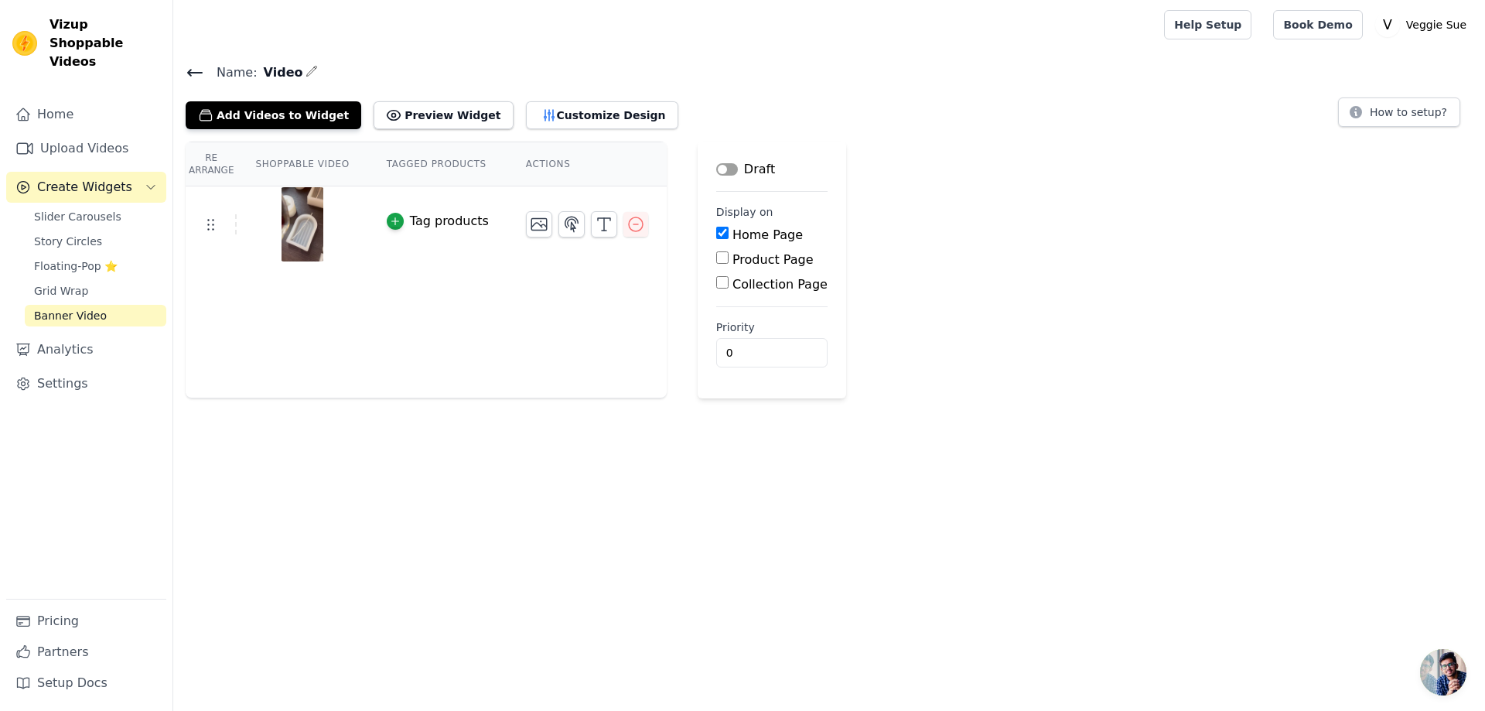
click at [716, 171] on button "Label" at bounding box center [727, 169] width 22 height 12
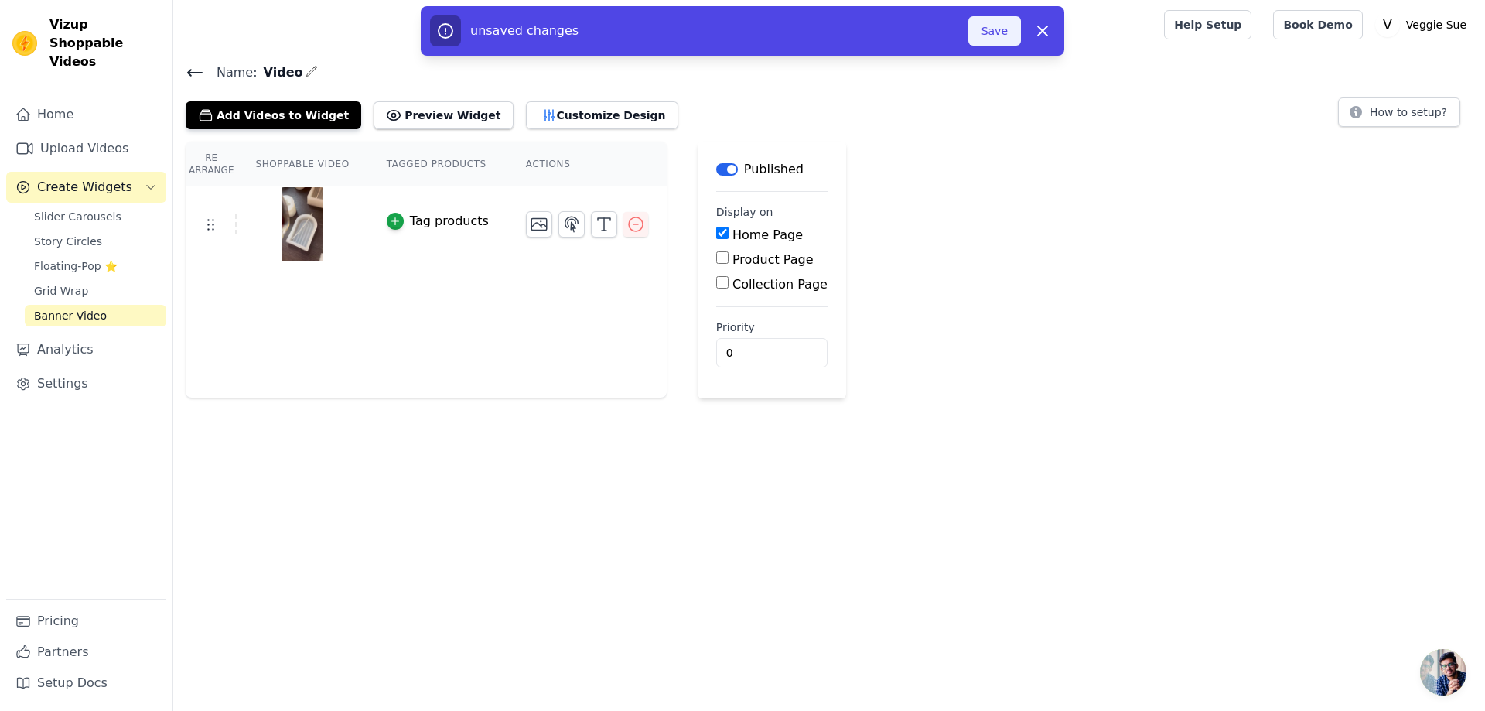
click at [1003, 42] on button "Save" at bounding box center [994, 30] width 53 height 29
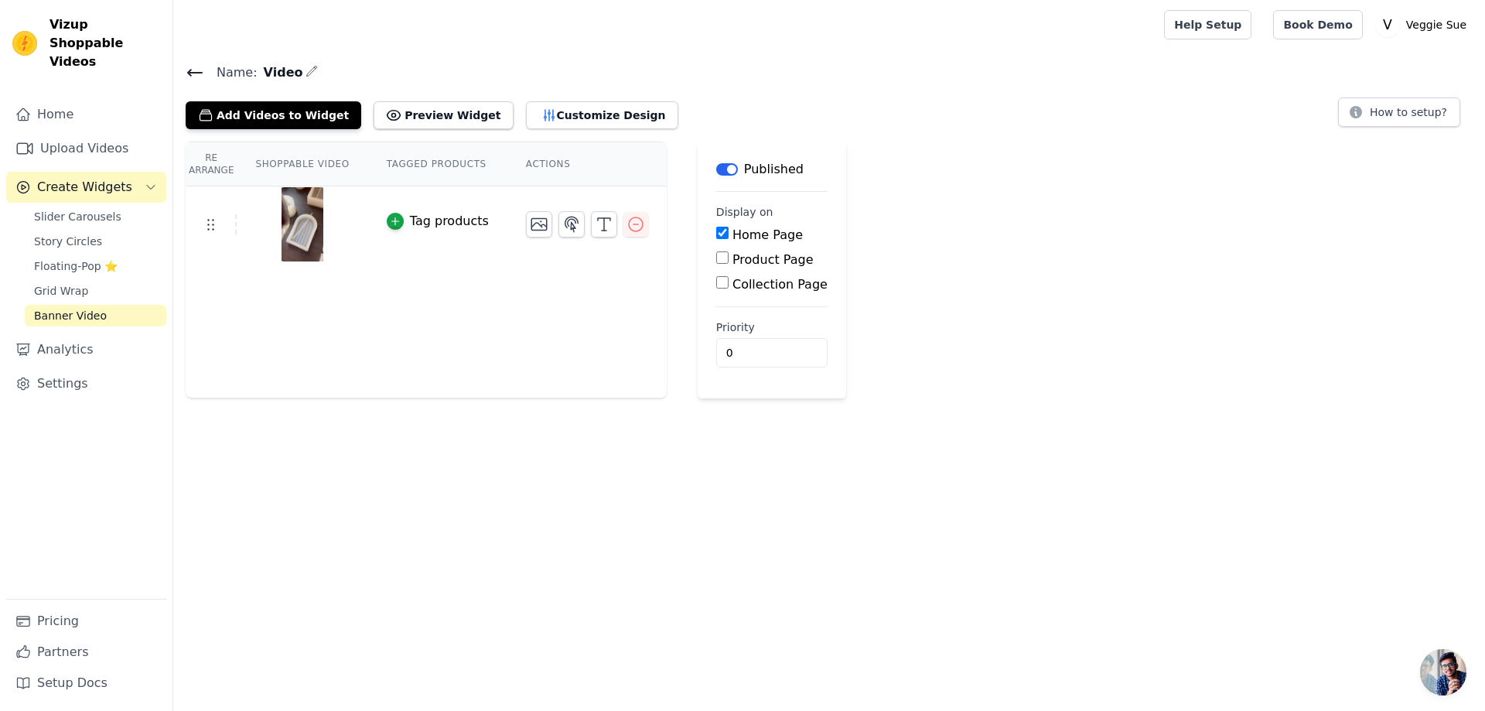
click at [283, 167] on th "Shoppable Video" at bounding box center [302, 164] width 131 height 44
click at [428, 161] on th "Tagged Products" at bounding box center [437, 164] width 139 height 44
click at [564, 107] on button "Customize Design" at bounding box center [602, 115] width 152 height 28
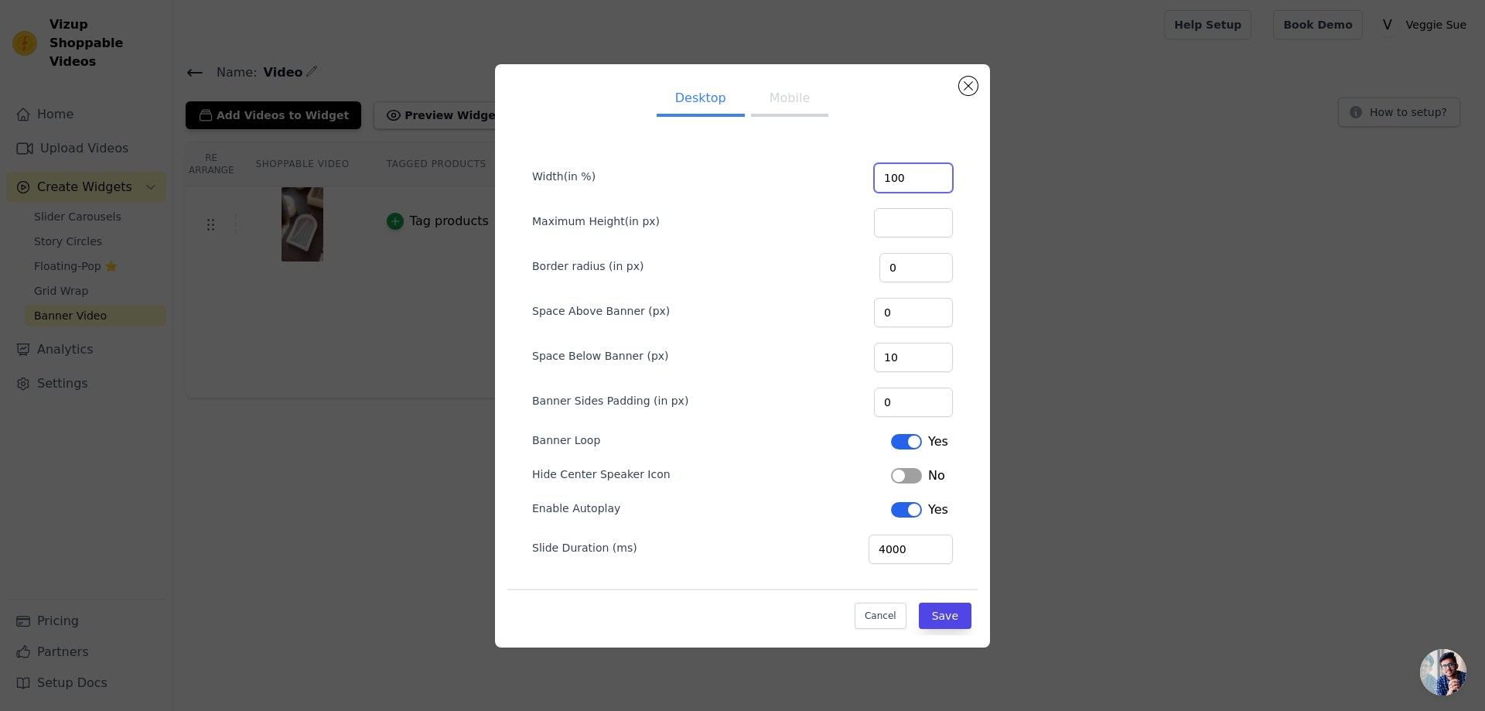
drag, startPoint x: 912, startPoint y: 174, endPoint x: 852, endPoint y: 179, distance: 59.8
click at [852, 179] on div "Width(in %) 100" at bounding box center [742, 176] width 421 height 32
type input "100"
click at [897, 230] on input "Maximum Height(in px)" at bounding box center [913, 222] width 79 height 29
type input "50"
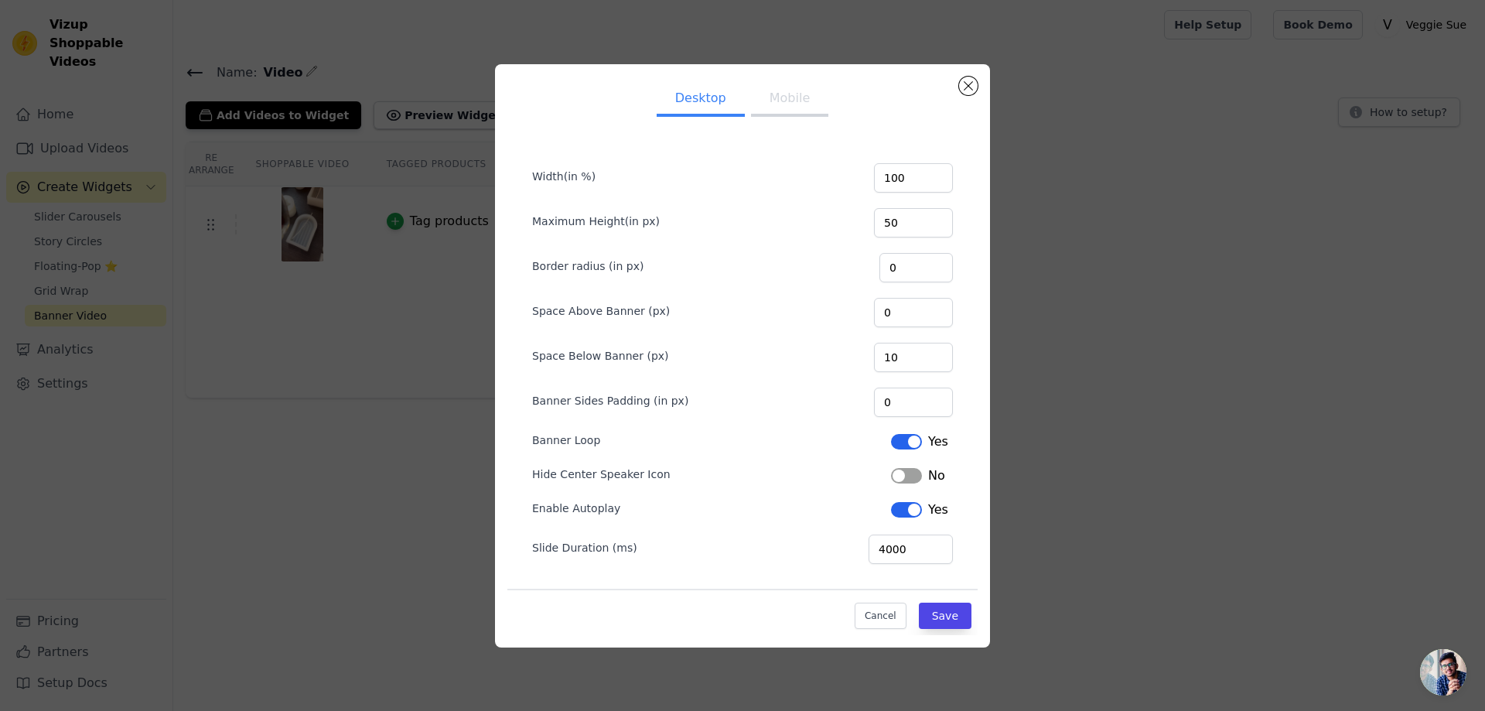
click at [787, 366] on div "Space Below Banner (px) 10" at bounding box center [742, 355] width 421 height 32
click at [965, 615] on button "Save" at bounding box center [945, 615] width 53 height 26
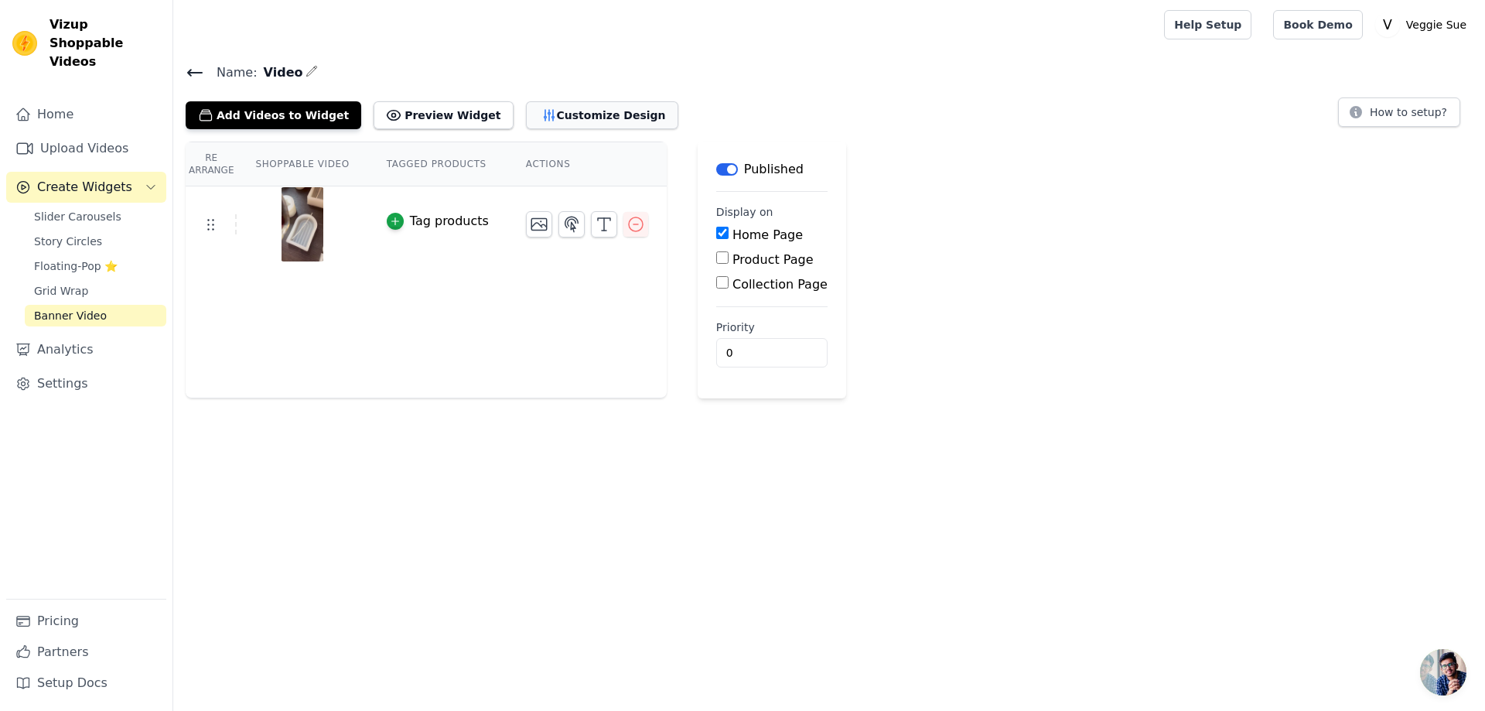
click at [543, 118] on button "Customize Design" at bounding box center [602, 115] width 152 height 28
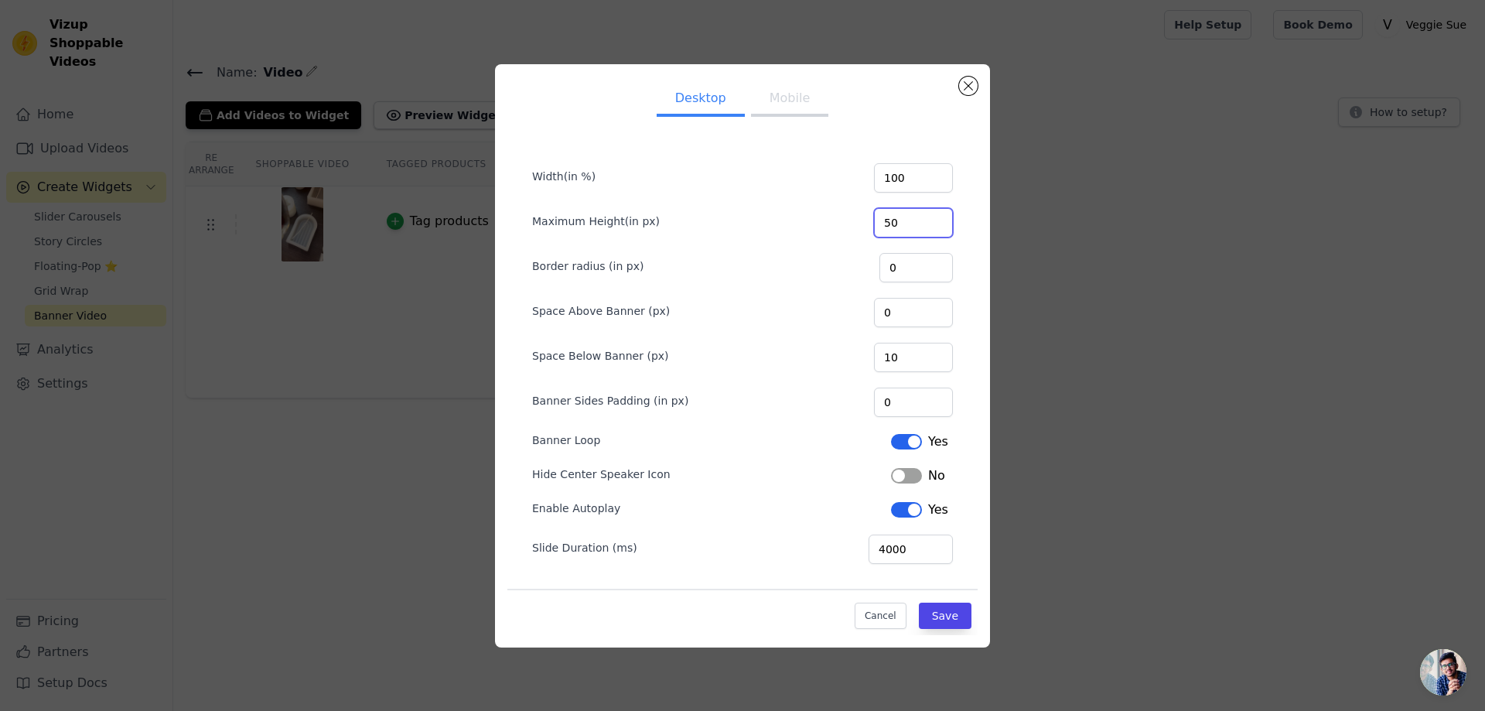
drag, startPoint x: 916, startPoint y: 219, endPoint x: 748, endPoint y: 213, distance: 168.7
click at [748, 213] on div "Maximum Height(in px) 50" at bounding box center [742, 221] width 421 height 32
click at [706, 472] on div "Hide Center Speaker Icon Label No" at bounding box center [742, 474] width 421 height 22
click at [890, 619] on button "Cancel" at bounding box center [880, 615] width 52 height 26
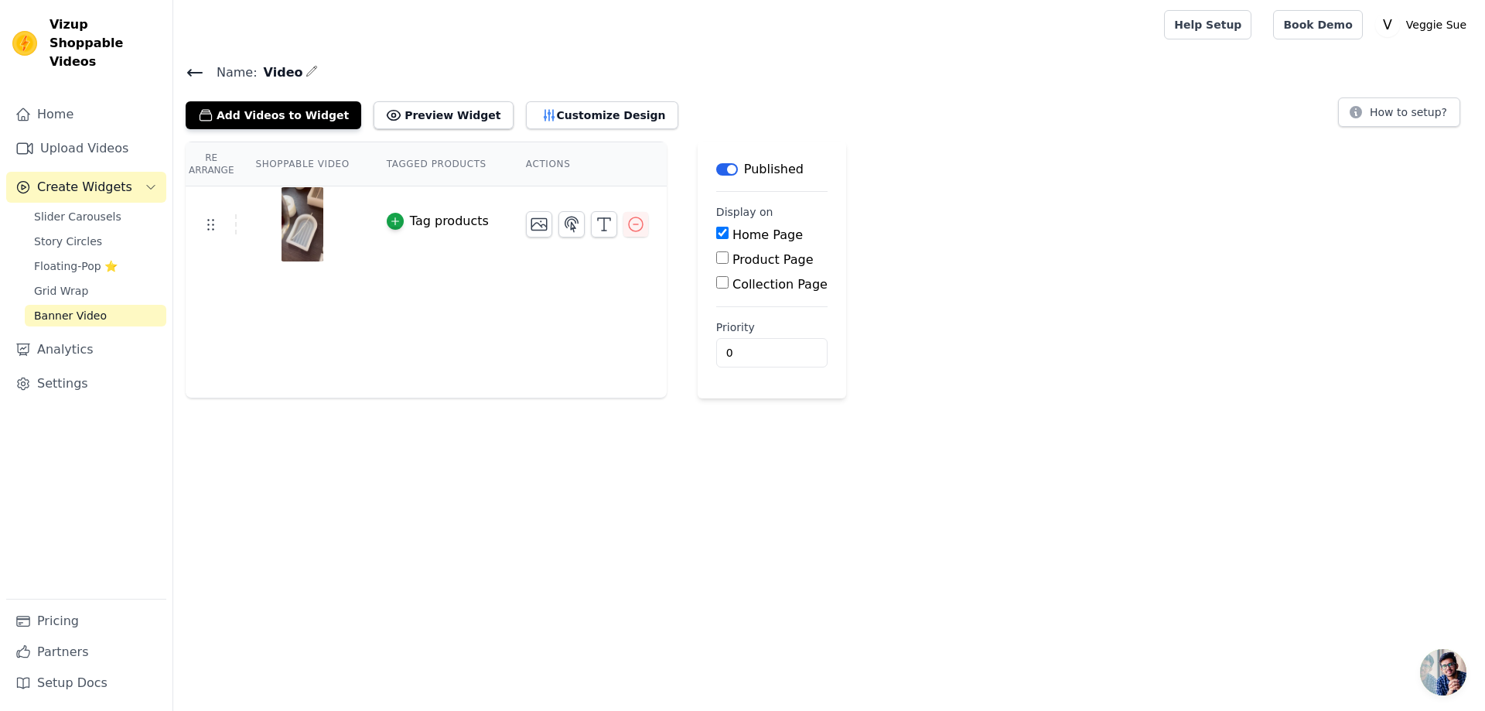
click at [716, 166] on button "Label" at bounding box center [727, 169] width 22 height 12
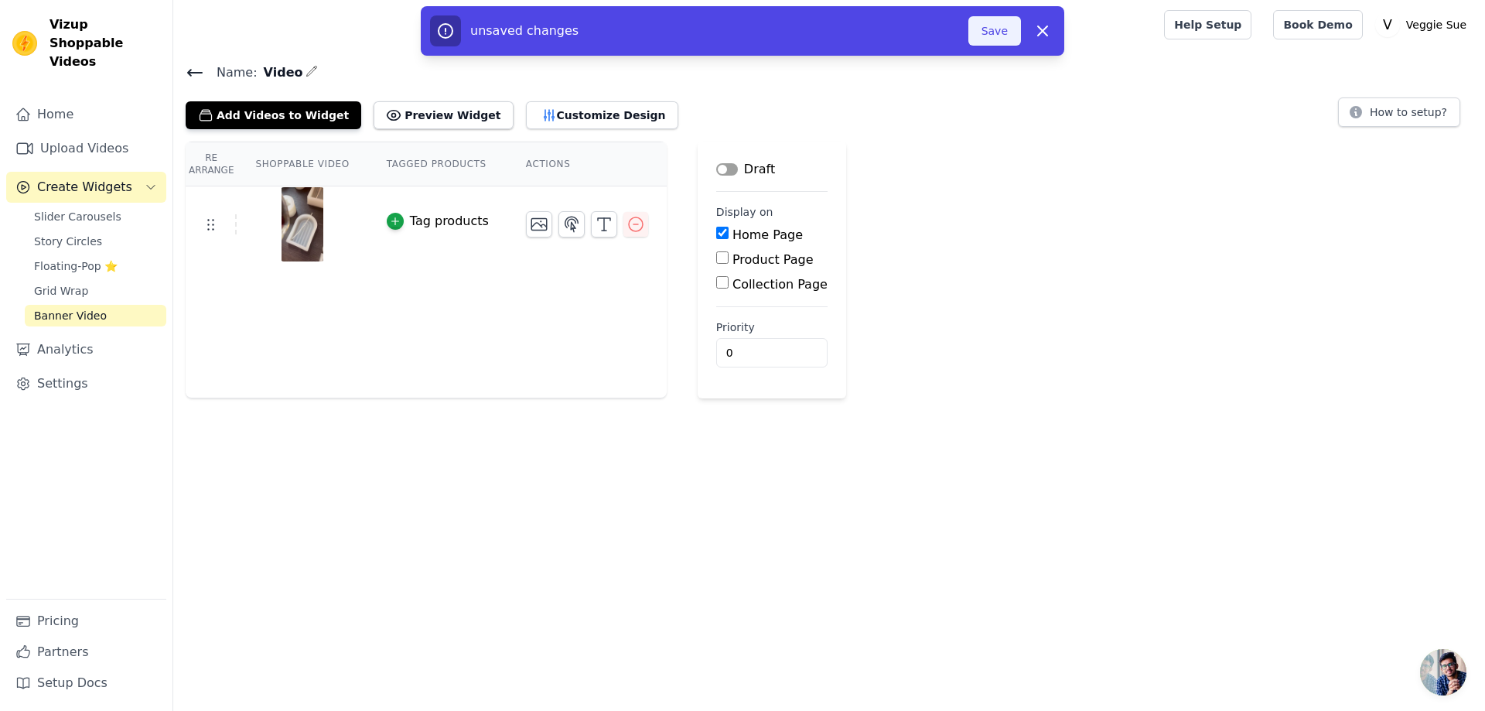
click at [1006, 36] on button "Save" at bounding box center [994, 30] width 53 height 29
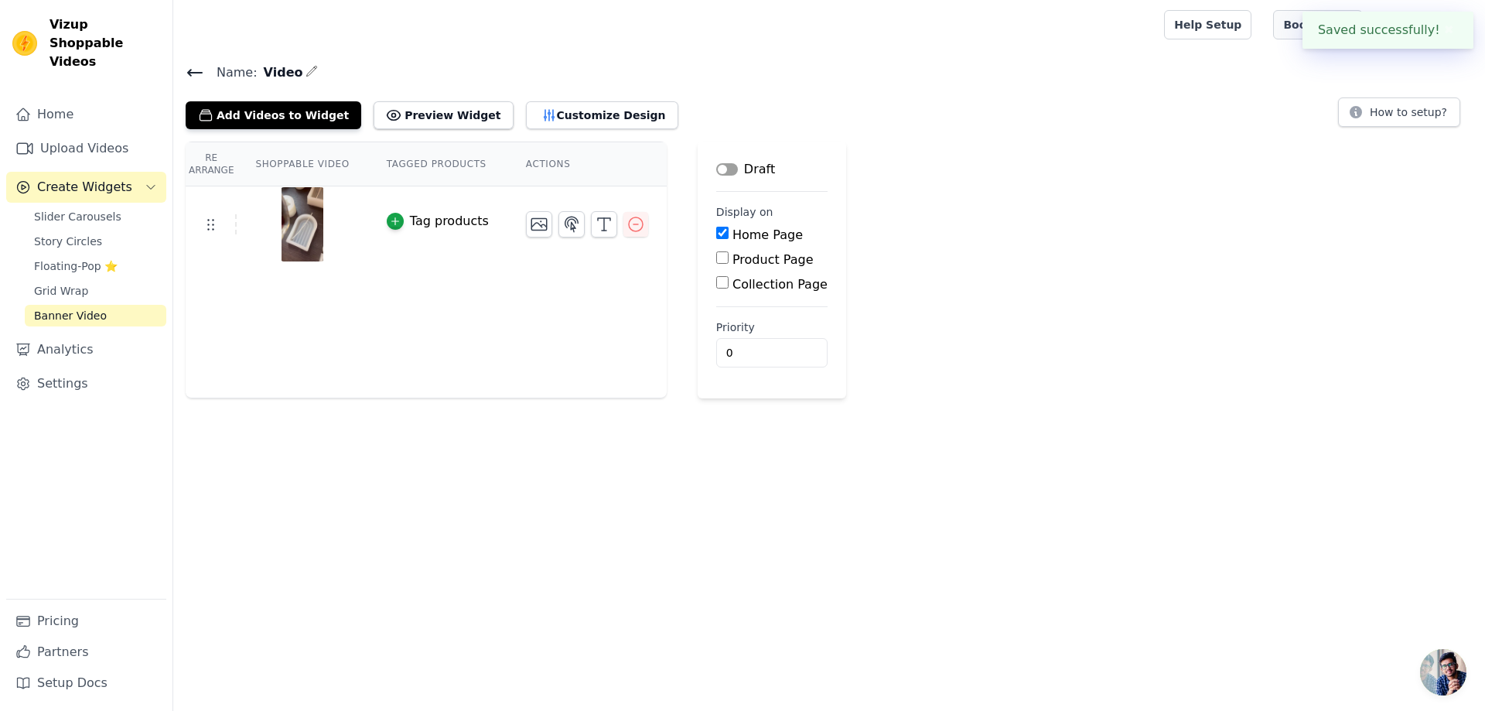
click at [1308, 21] on link "Book Demo" at bounding box center [1317, 24] width 89 height 29
click at [77, 234] on span "Story Circles" at bounding box center [68, 241] width 68 height 15
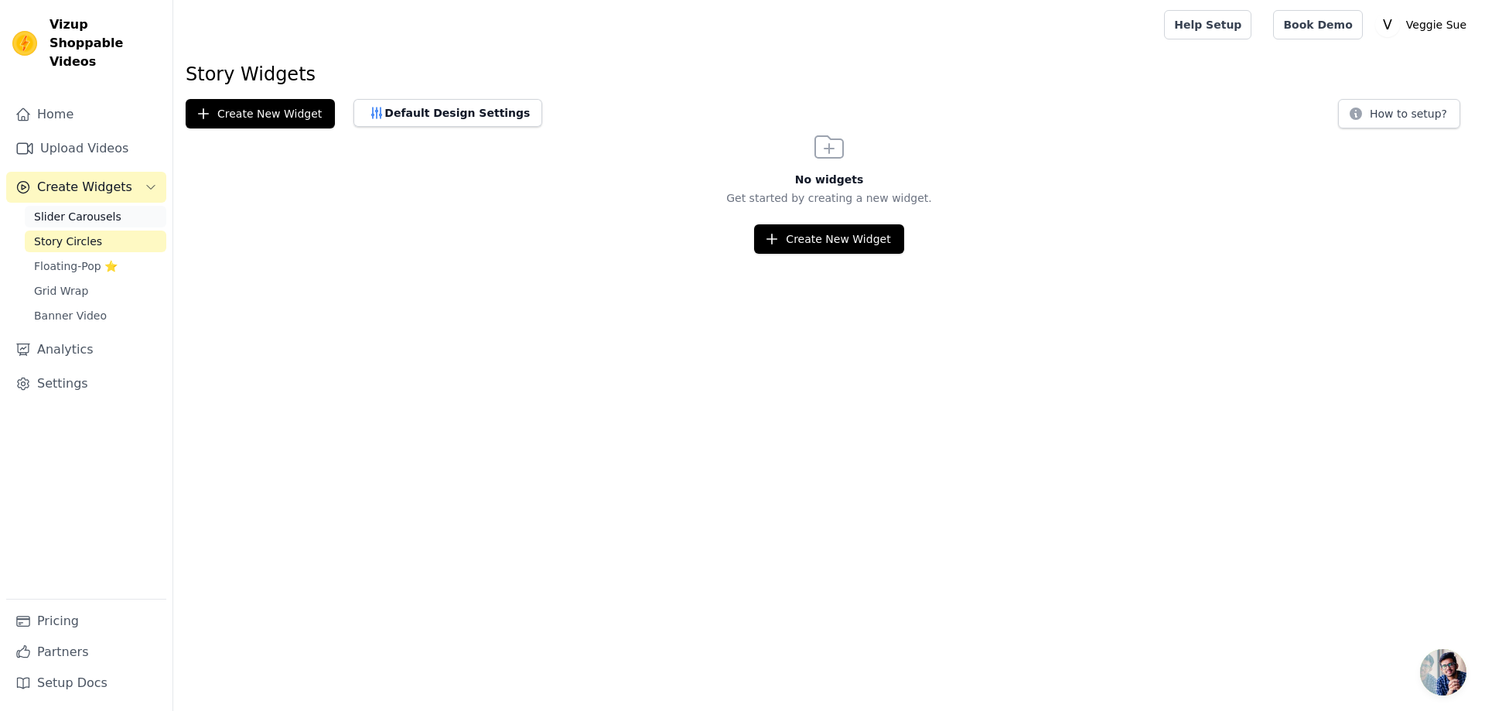
click at [92, 209] on span "Slider Carousels" at bounding box center [77, 216] width 87 height 15
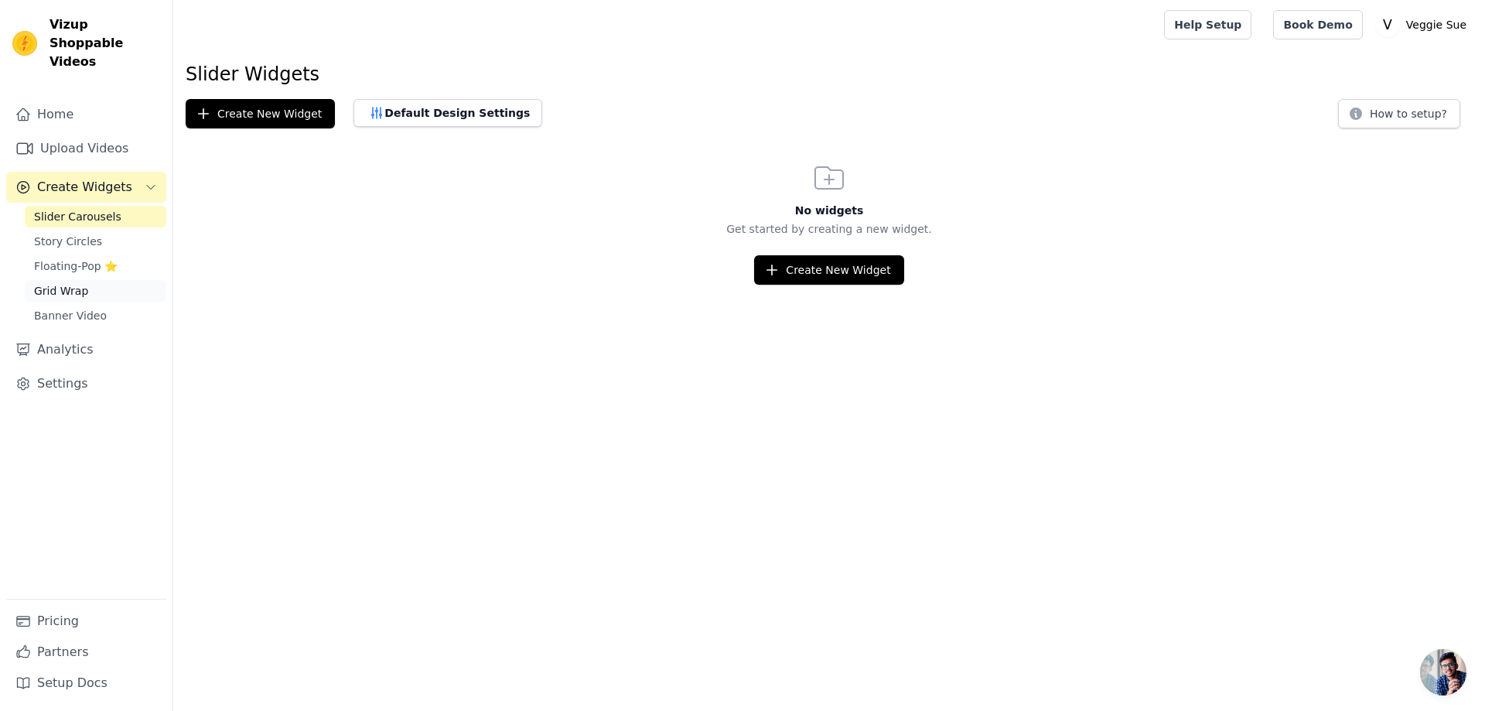
click at [69, 283] on span "Grid Wrap" at bounding box center [61, 290] width 54 height 15
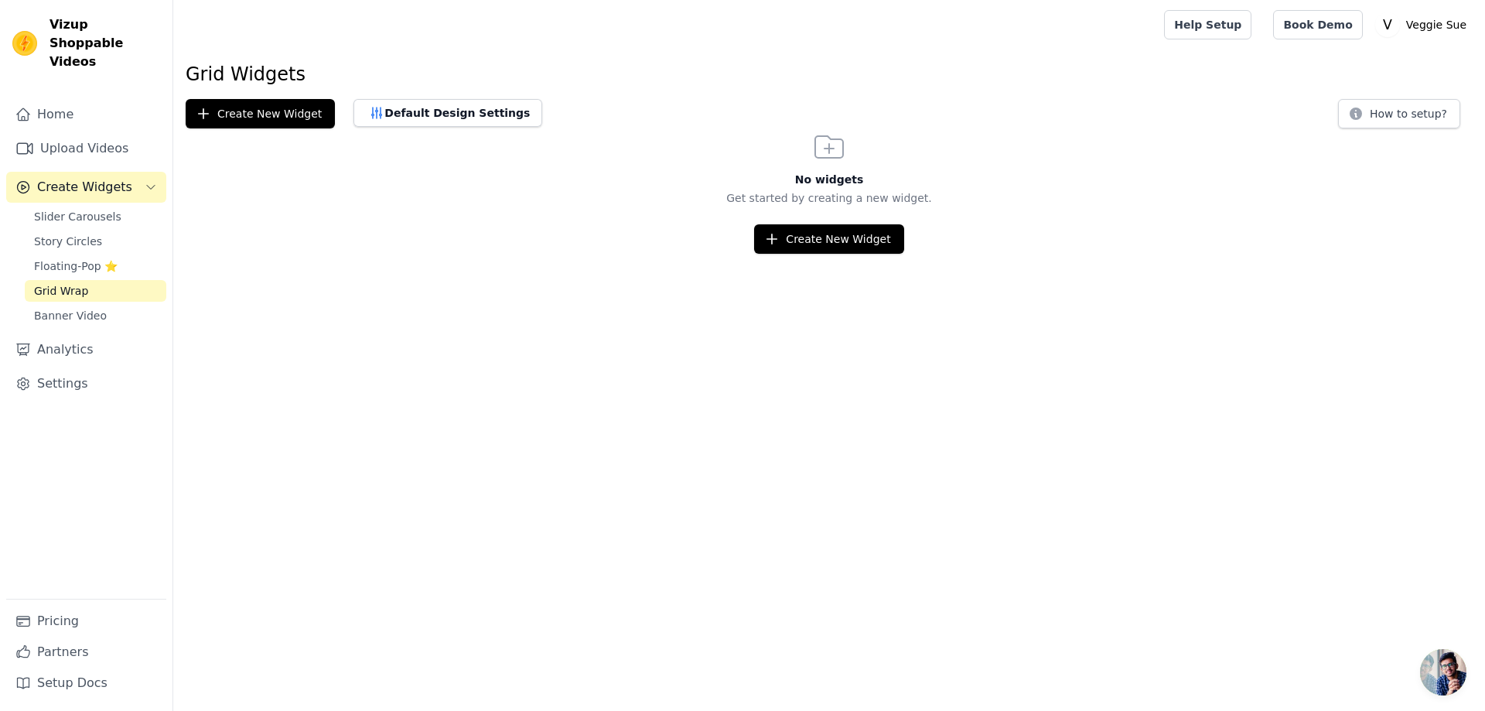
click at [832, 254] on html "Vizup Shoppable Videos Home Upload Videos Create Widgets Slider Carousels Story…" at bounding box center [742, 127] width 1485 height 254
click at [837, 238] on button "Create New Widget" at bounding box center [828, 238] width 149 height 29
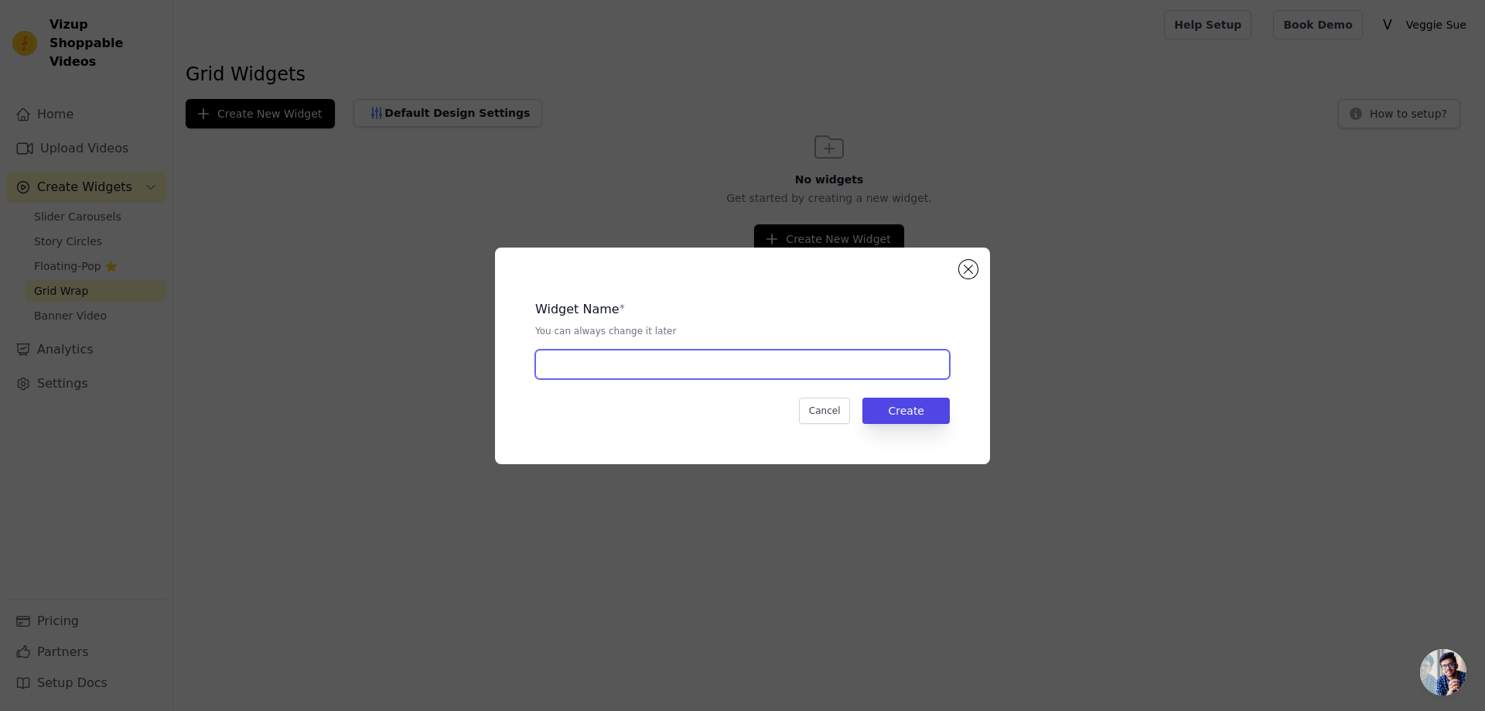
click at [711, 364] on input "text" at bounding box center [742, 364] width 414 height 29
type input "grid"
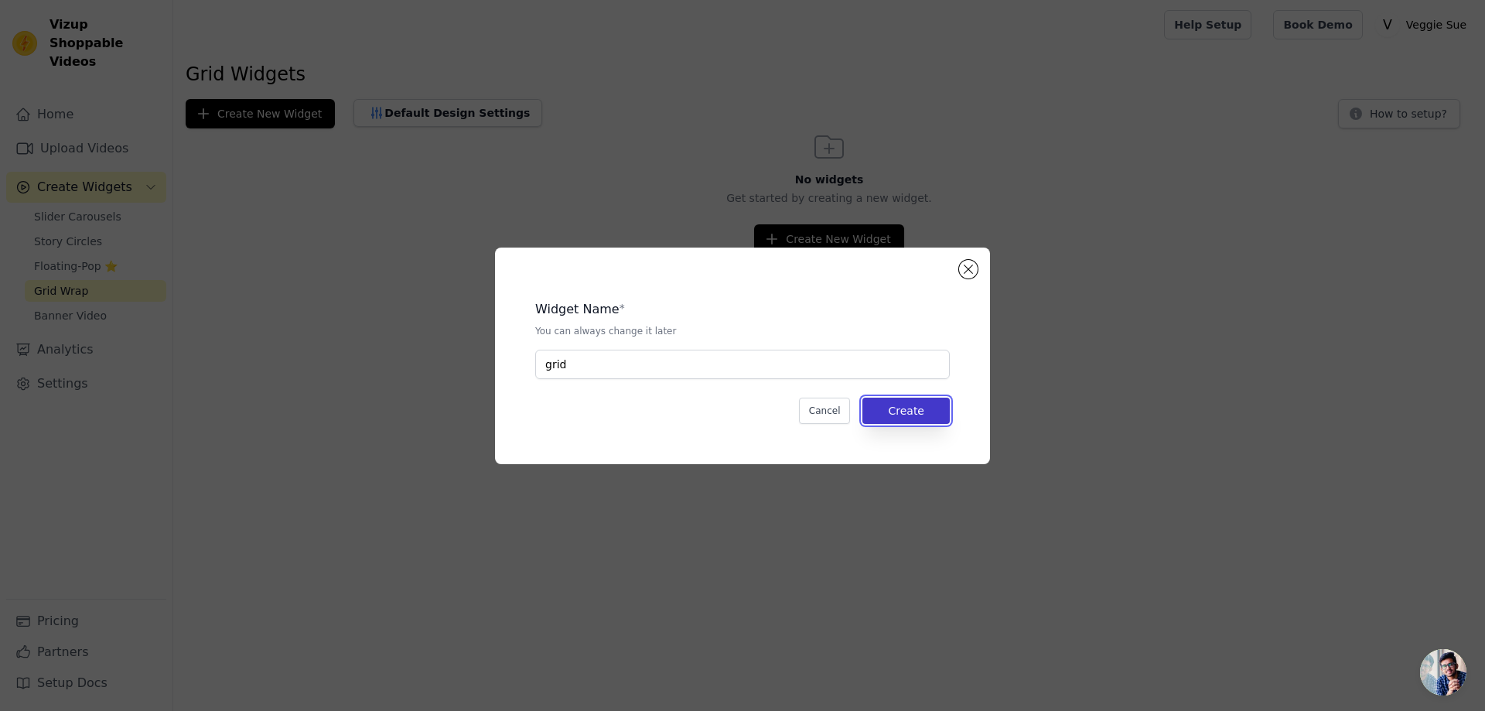
click at [935, 414] on button "Create" at bounding box center [905, 410] width 87 height 26
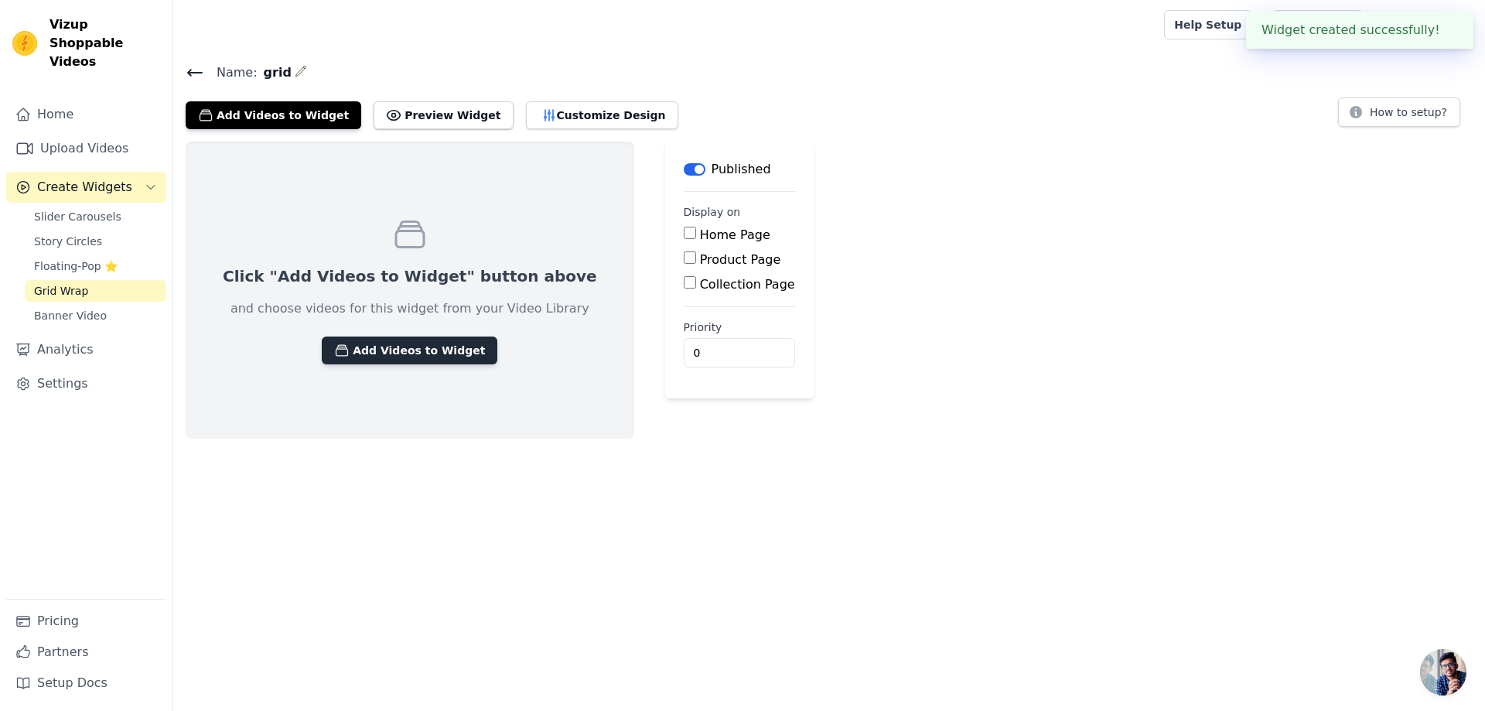
click at [400, 354] on button "Add Videos to Widget" at bounding box center [410, 350] width 176 height 28
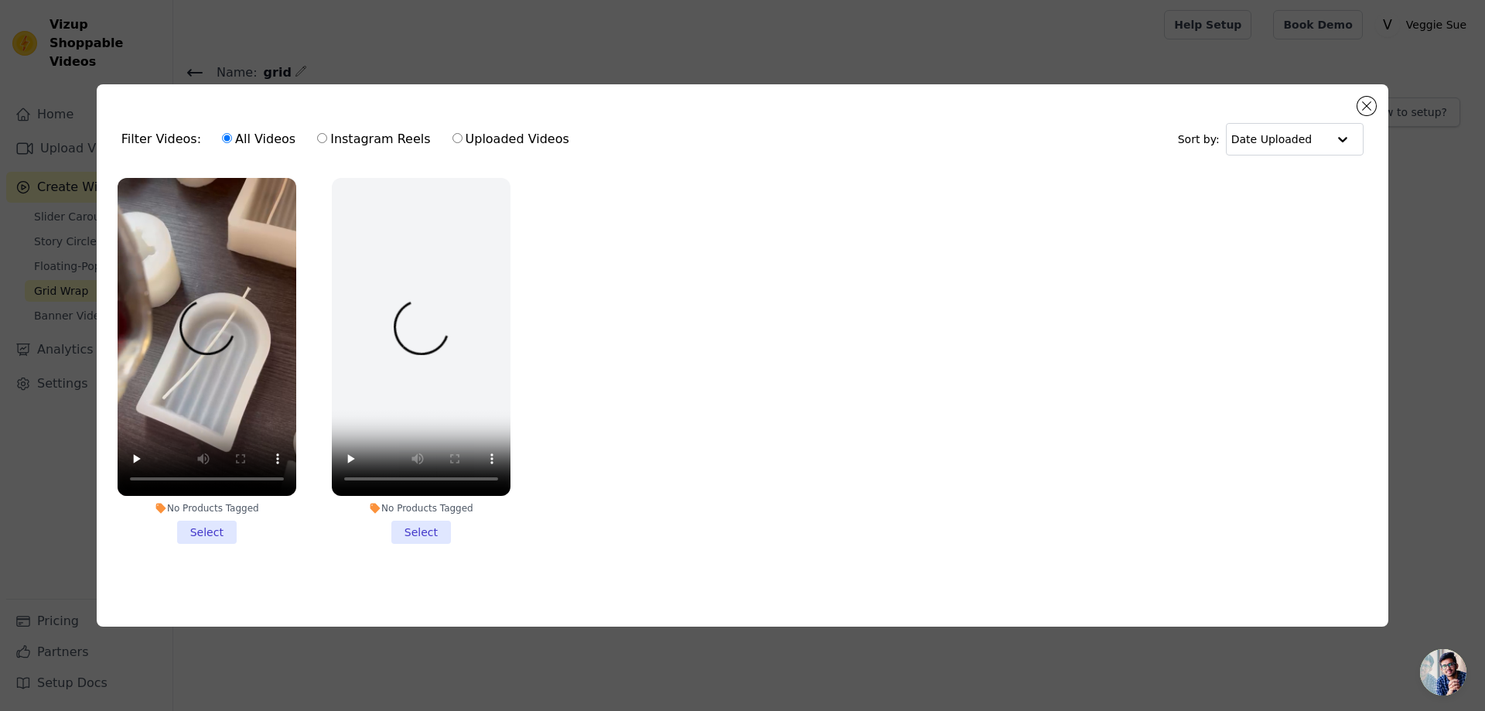
click at [188, 529] on li "No Products Tagged Select" at bounding box center [207, 361] width 179 height 366
click at [0, 0] on input "No Products Tagged Select" at bounding box center [0, 0] width 0 height 0
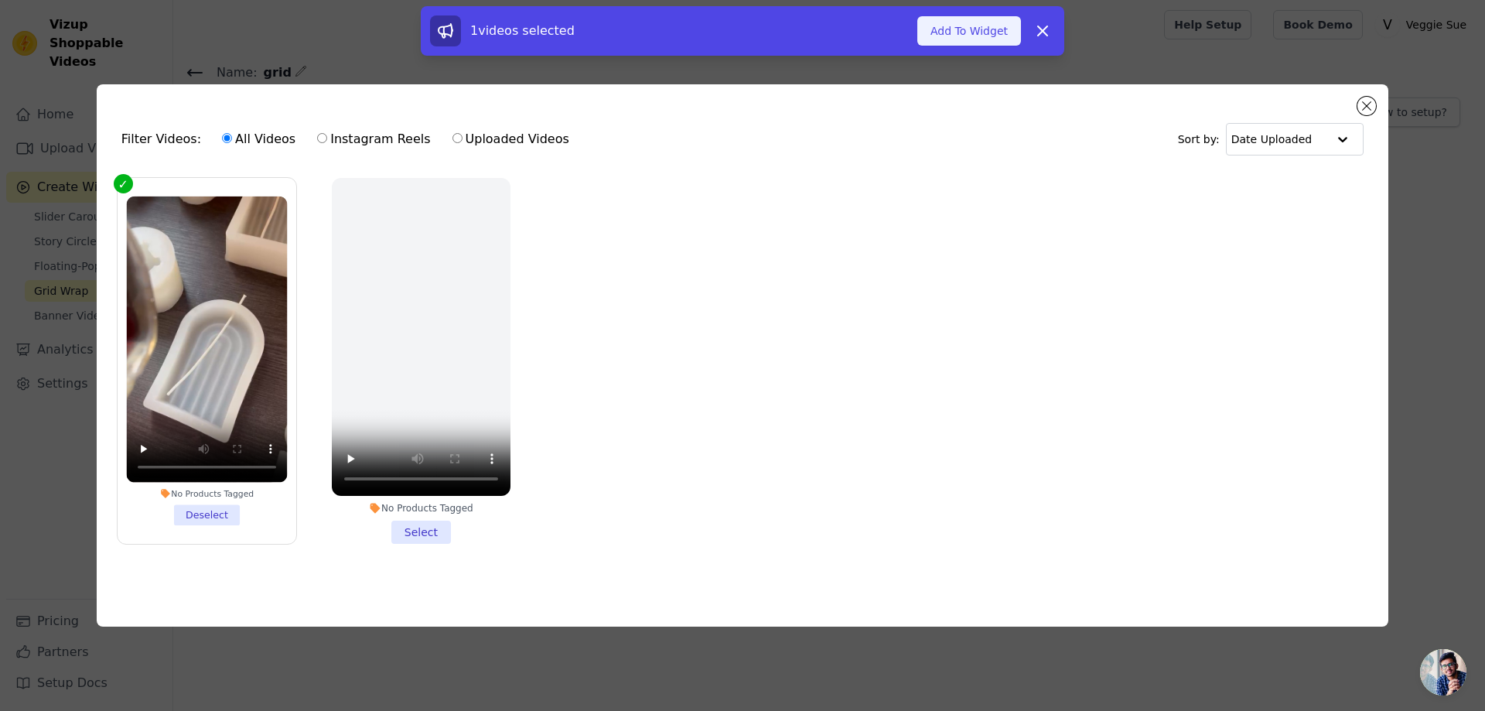
click at [974, 34] on button "Add To Widget" at bounding box center [969, 30] width 104 height 29
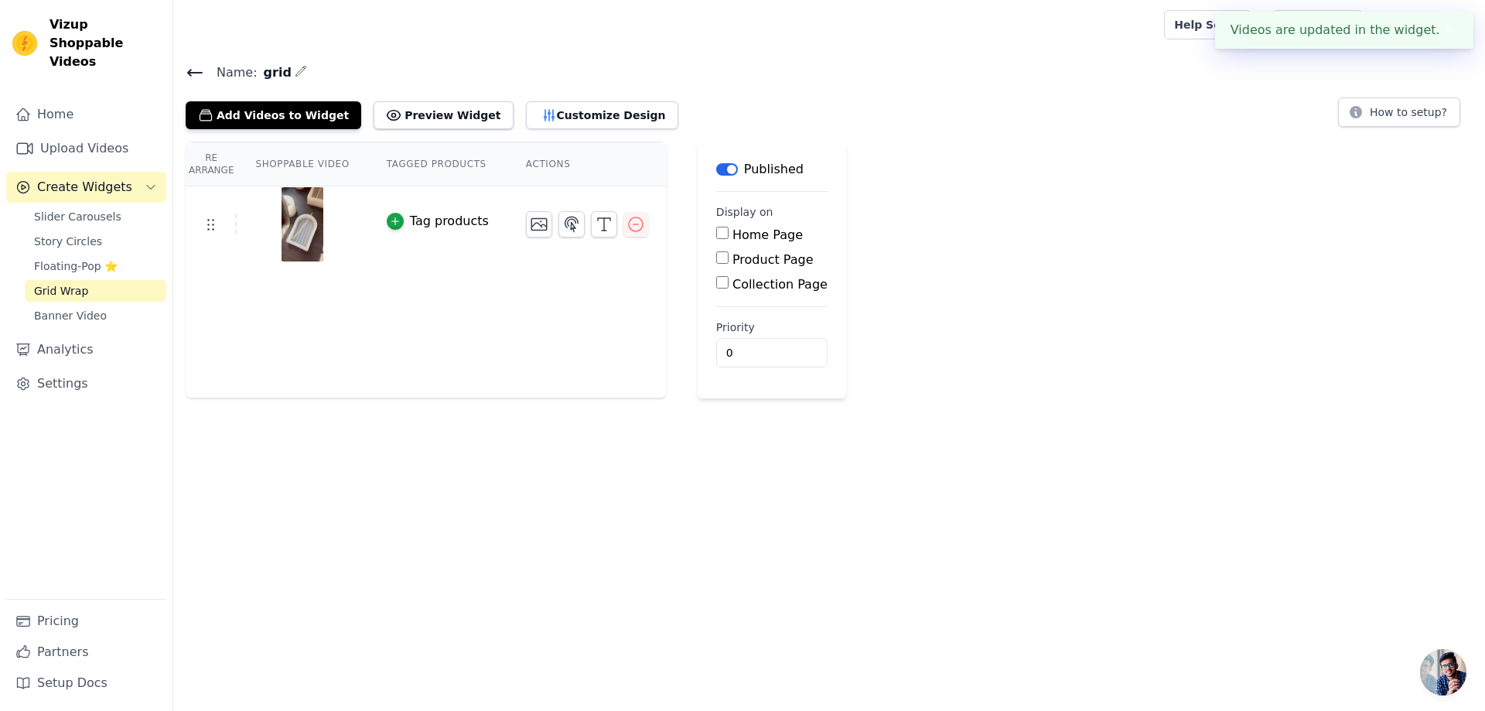
click at [716, 237] on input "Home Page" at bounding box center [722, 233] width 12 height 12
checkbox input "true"
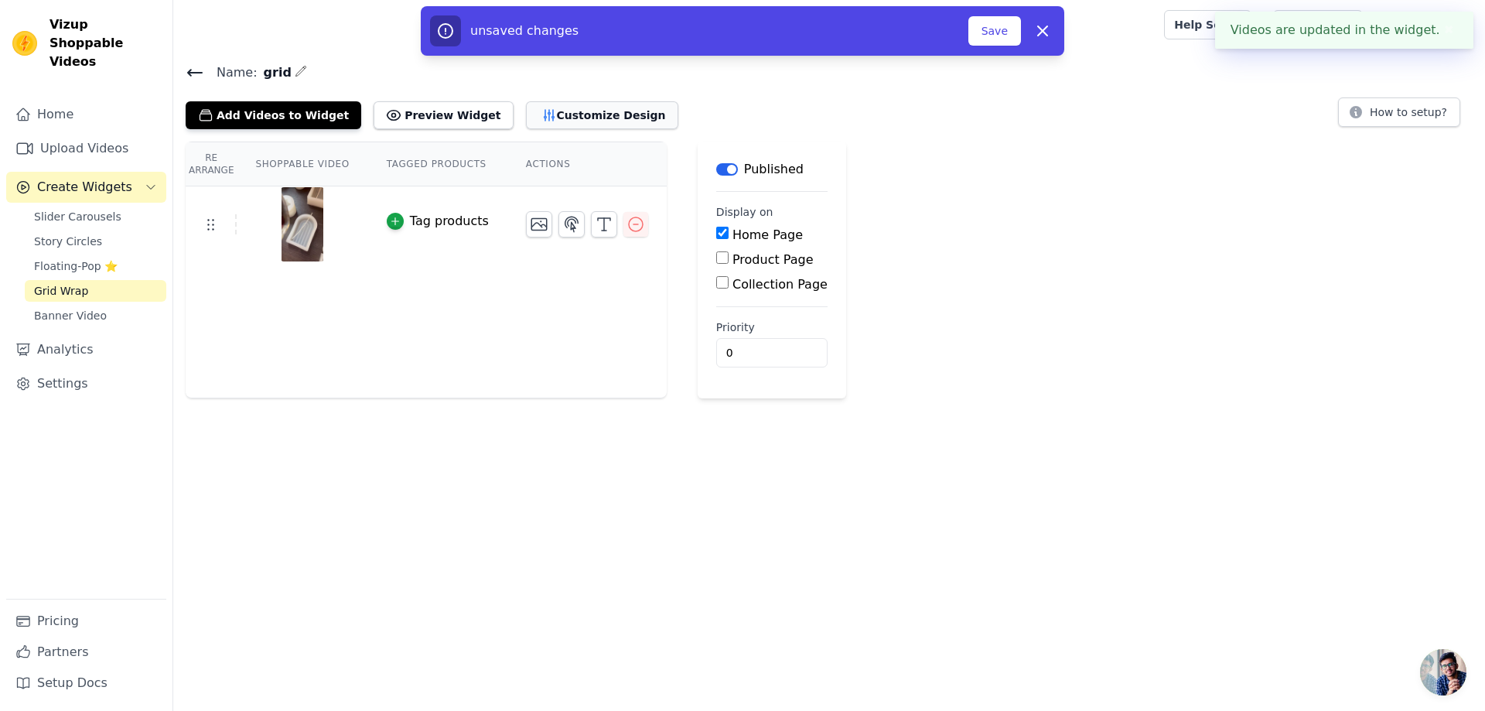
click at [542, 123] on button "Customize Design" at bounding box center [602, 115] width 152 height 28
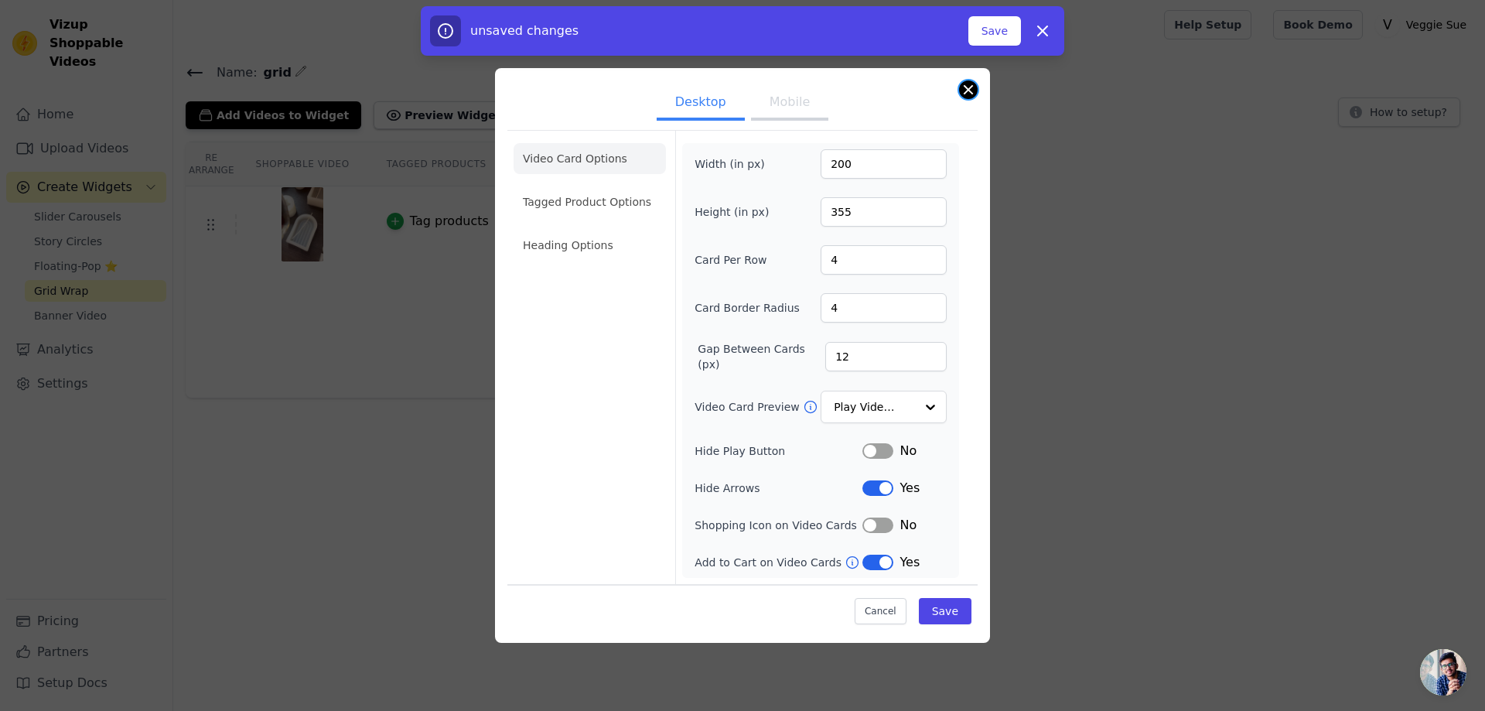
click at [970, 94] on button "Close modal" at bounding box center [968, 89] width 19 height 19
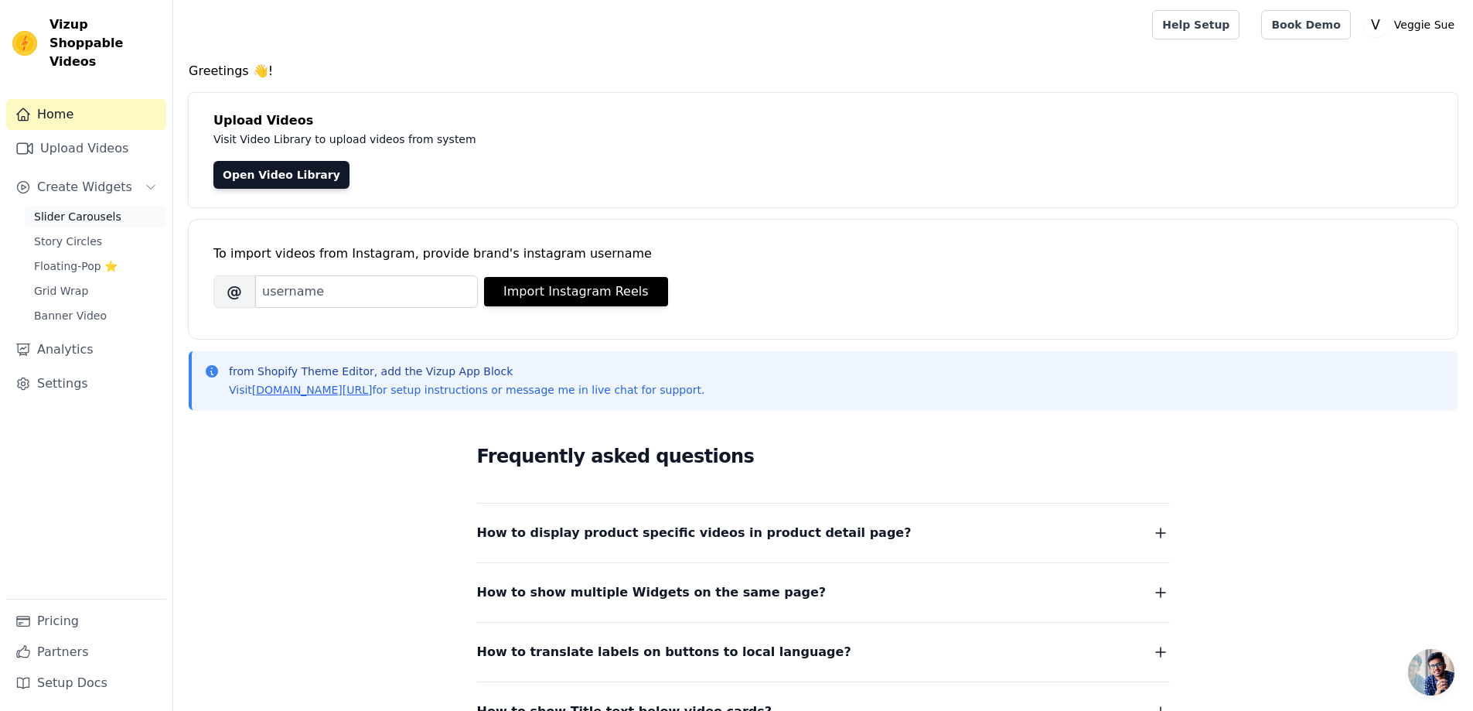
click at [80, 209] on span "Slider Carousels" at bounding box center [77, 216] width 87 height 15
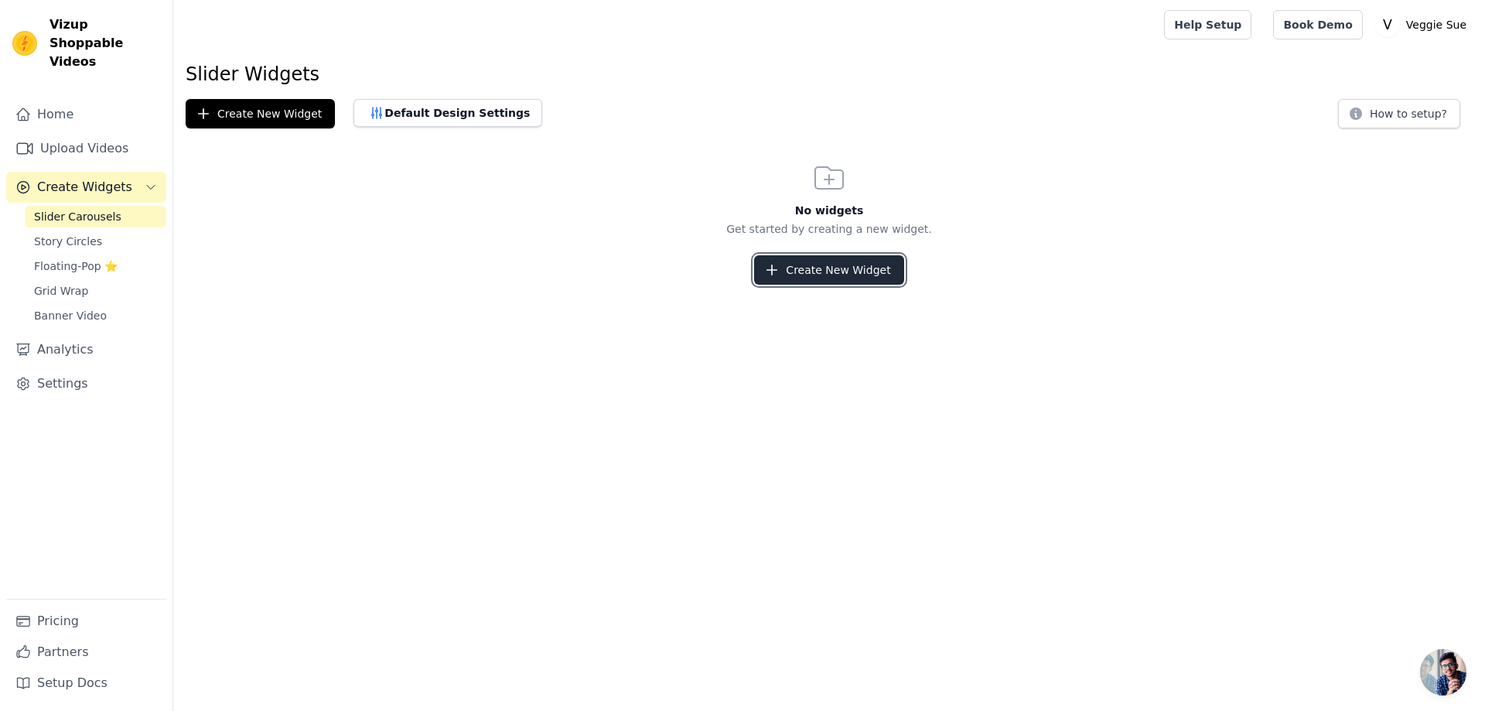
click at [858, 272] on button "Create New Widget" at bounding box center [828, 269] width 149 height 29
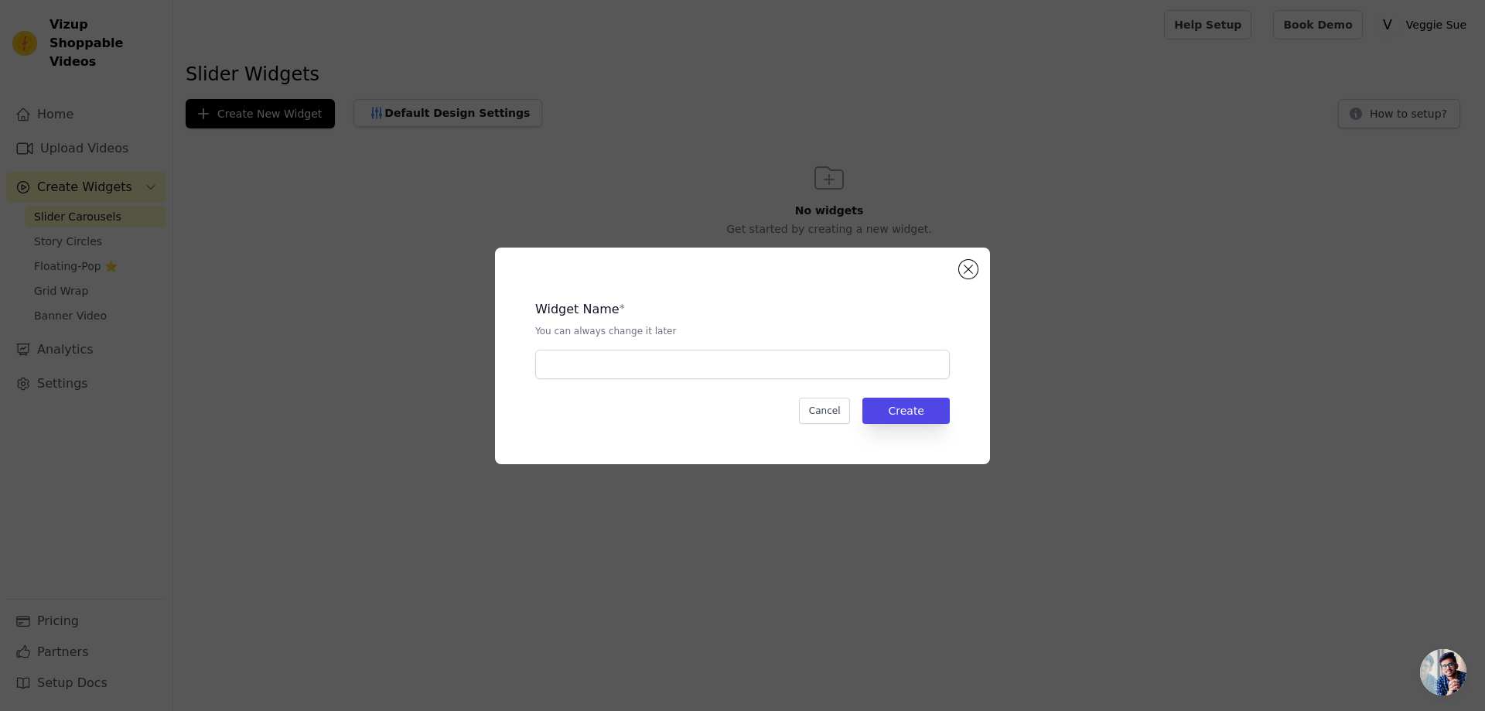
click at [827, 382] on div "Widget Name * You can always change it later Cancel Create" at bounding box center [742, 355] width 445 height 167
click at [832, 375] on input "text" at bounding box center [742, 364] width 414 height 29
type input "Video"
click at [914, 416] on button "Create" at bounding box center [905, 410] width 87 height 26
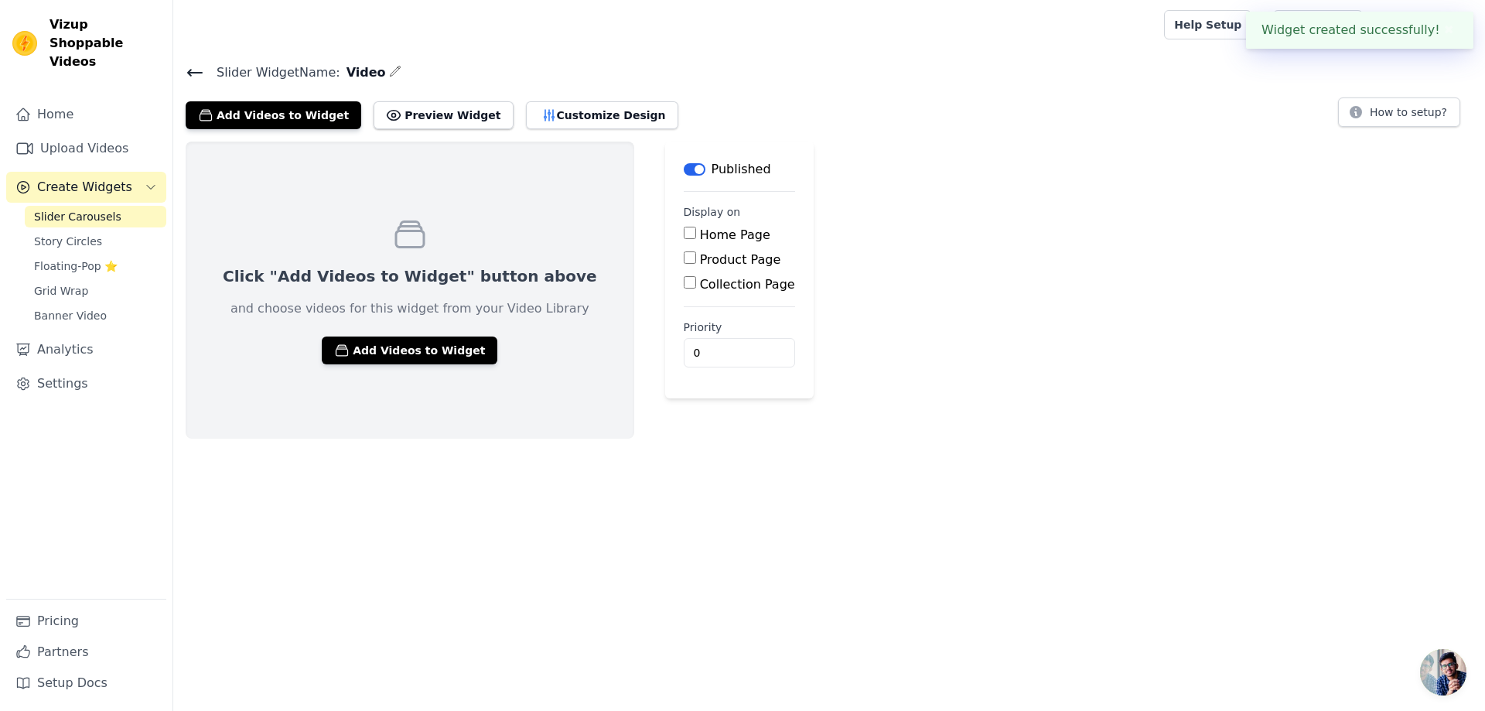
click at [700, 239] on label "Home Page" at bounding box center [735, 234] width 70 height 15
click at [684, 239] on input "Home Page" at bounding box center [690, 233] width 12 height 12
checkbox input "true"
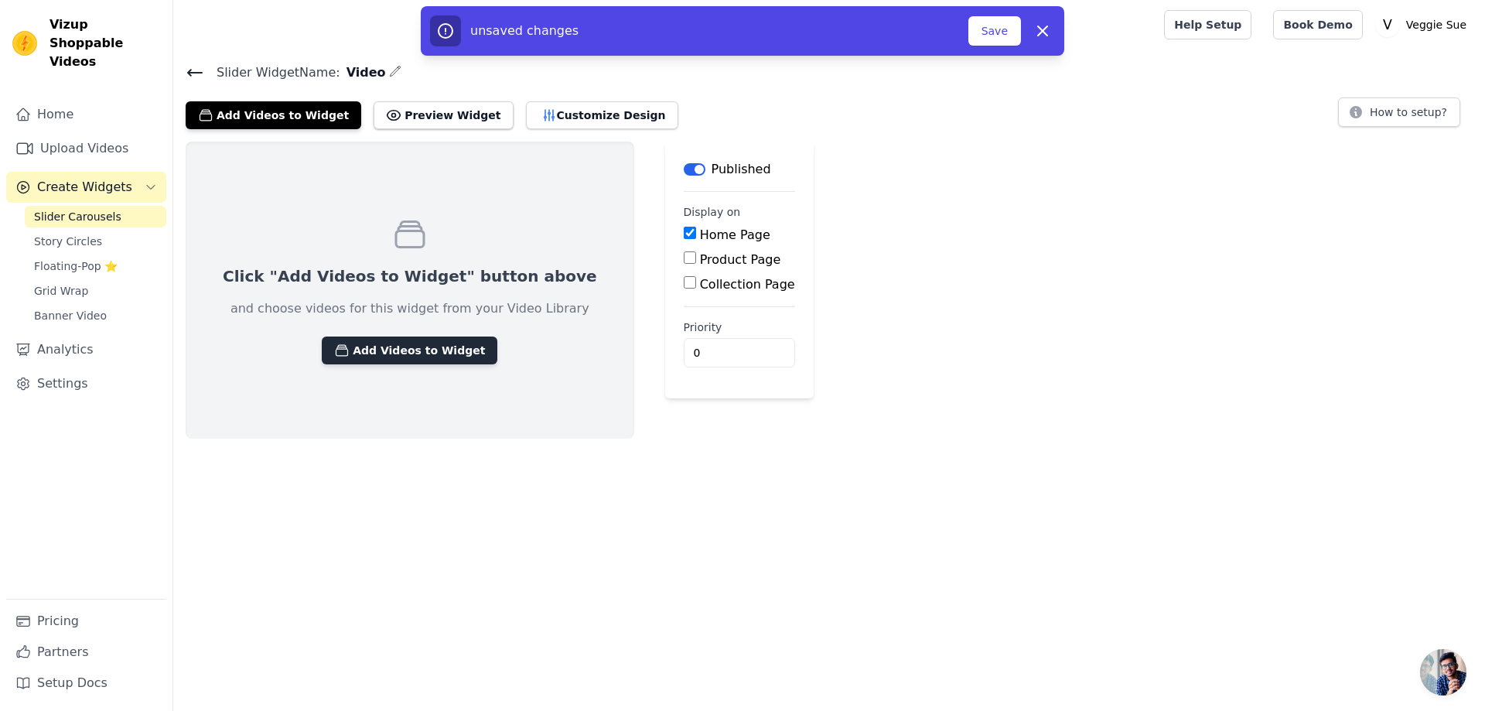
click at [402, 347] on button "Add Videos to Widget" at bounding box center [410, 350] width 176 height 28
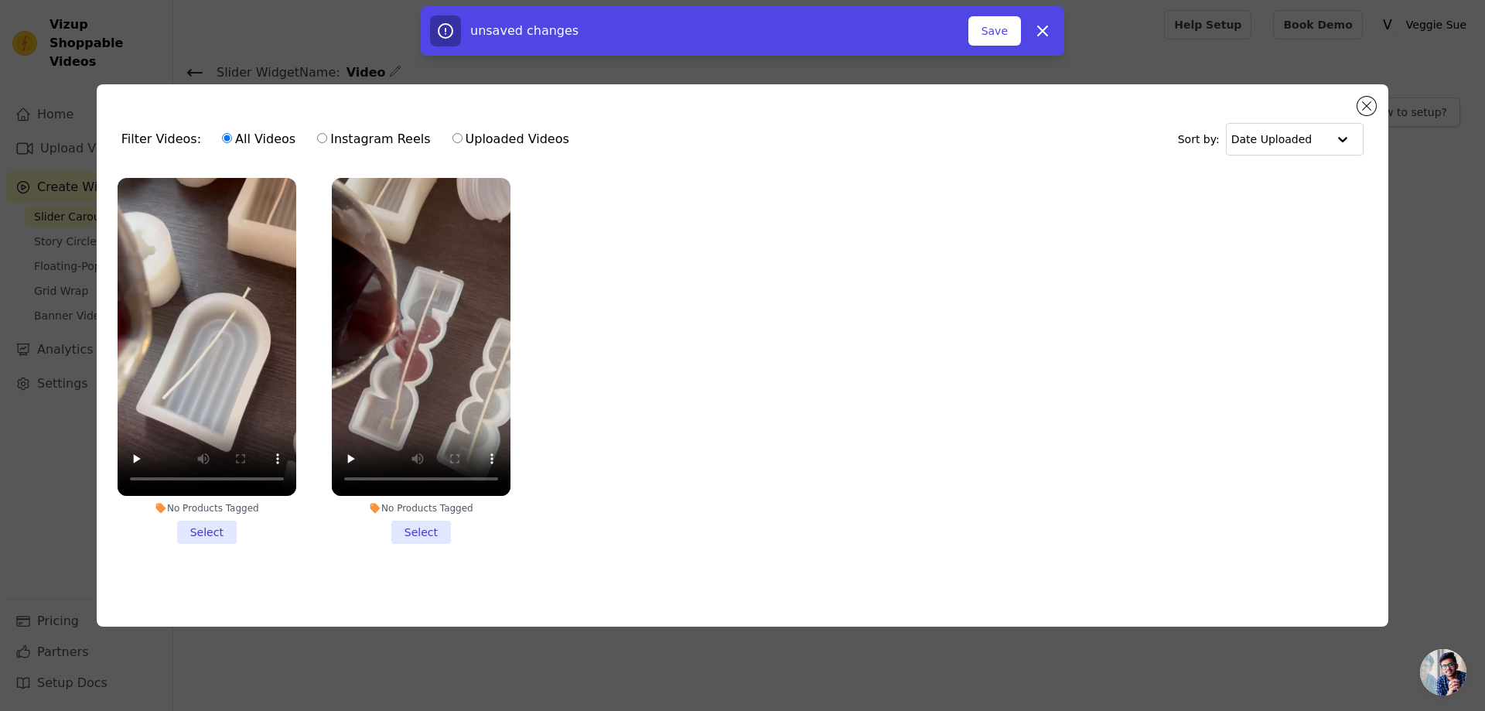
click at [200, 534] on li "No Products Tagged Select" at bounding box center [207, 361] width 179 height 366
click at [0, 0] on input "No Products Tagged Select" at bounding box center [0, 0] width 0 height 0
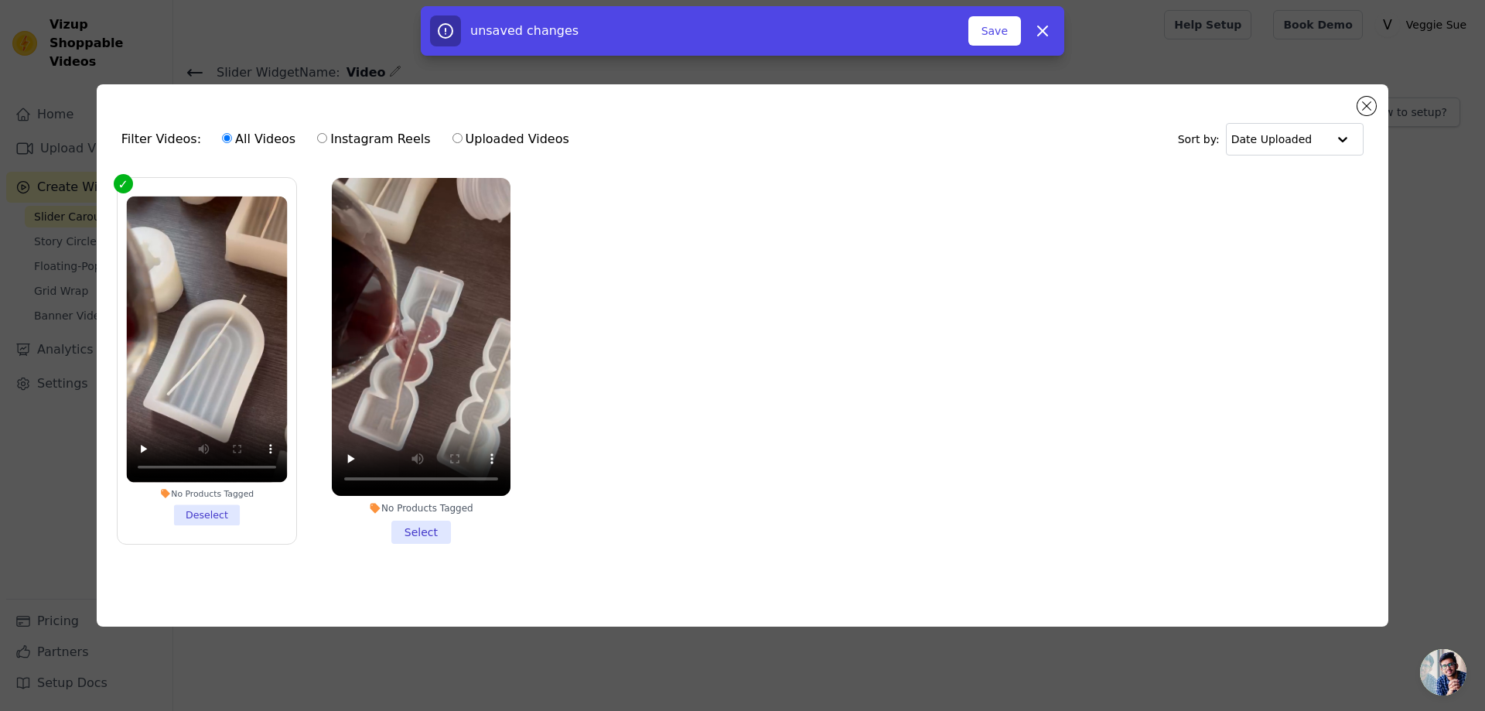
click at [452, 538] on li "No Products Tagged Select" at bounding box center [421, 361] width 179 height 366
click at [0, 0] on input "No Products Tagged Select" at bounding box center [0, 0] width 0 height 0
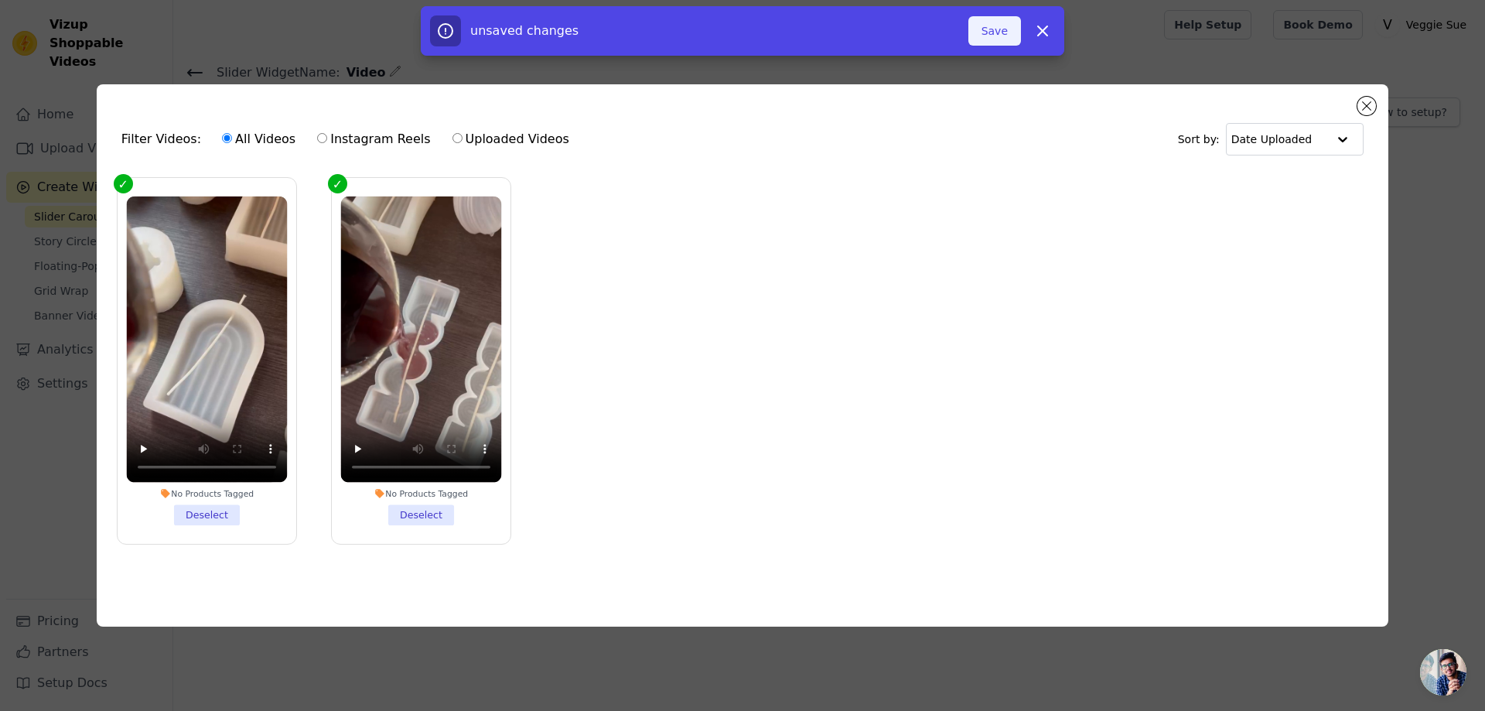
click at [994, 35] on button "Save" at bounding box center [994, 30] width 53 height 29
click at [1011, 29] on button "Add To Widget" at bounding box center [969, 30] width 104 height 29
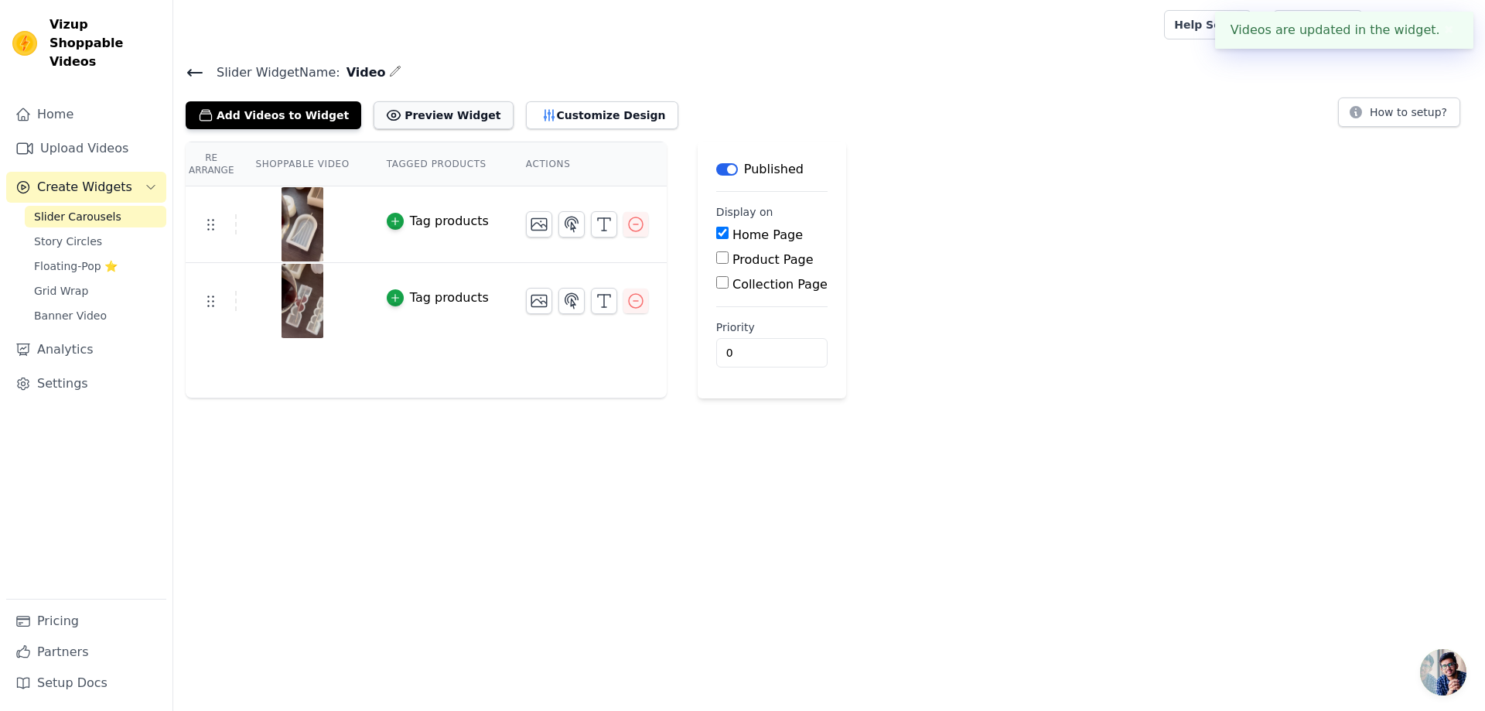
click at [424, 122] on button "Preview Widget" at bounding box center [442, 115] width 139 height 28
click at [450, 165] on th "Tagged Products" at bounding box center [437, 164] width 139 height 44
click at [545, 162] on th "Actions" at bounding box center [586, 164] width 159 height 44
click at [558, 112] on button "Customize Design" at bounding box center [602, 115] width 152 height 28
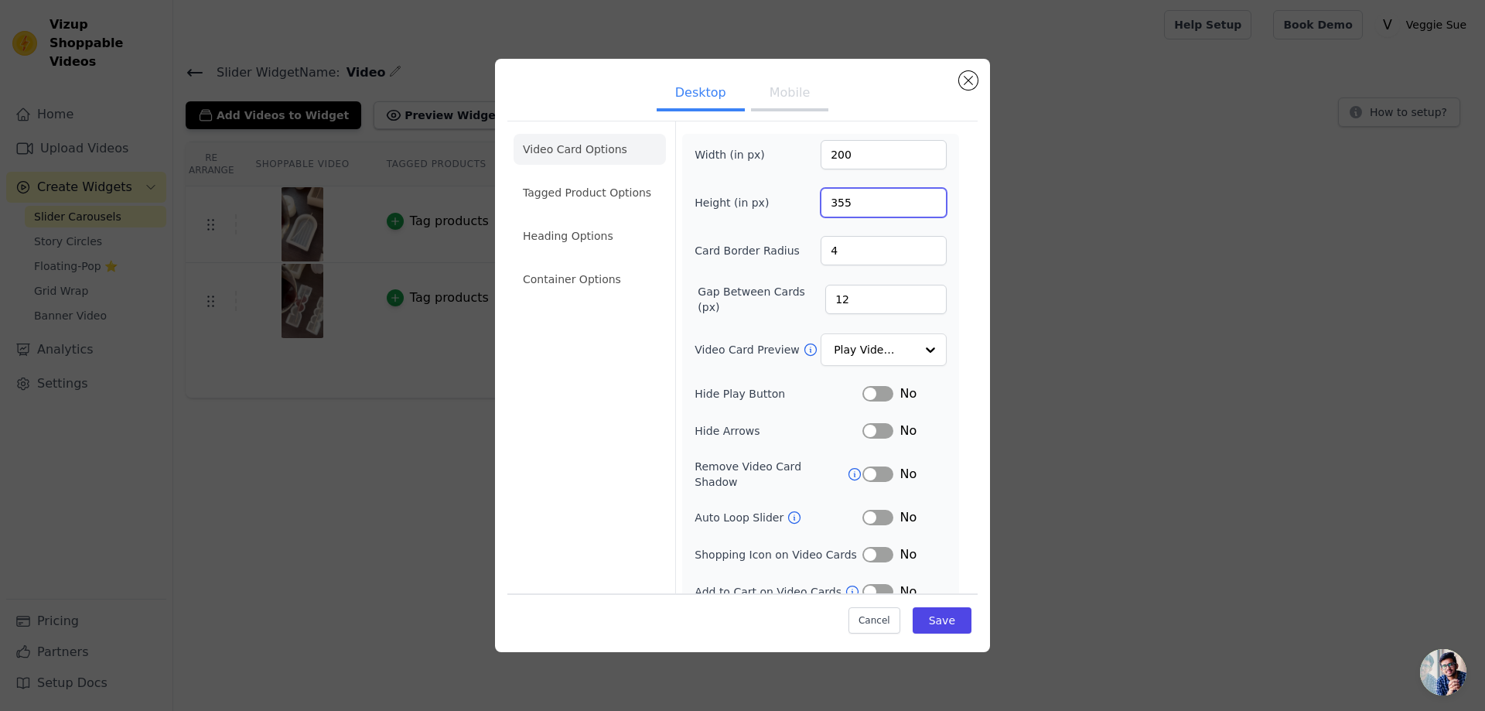
drag, startPoint x: 861, startPoint y: 209, endPoint x: 803, endPoint y: 209, distance: 58.0
click at [803, 209] on div "Height (in px) 355" at bounding box center [820, 202] width 252 height 29
click at [965, 82] on button "Close modal" at bounding box center [968, 80] width 19 height 19
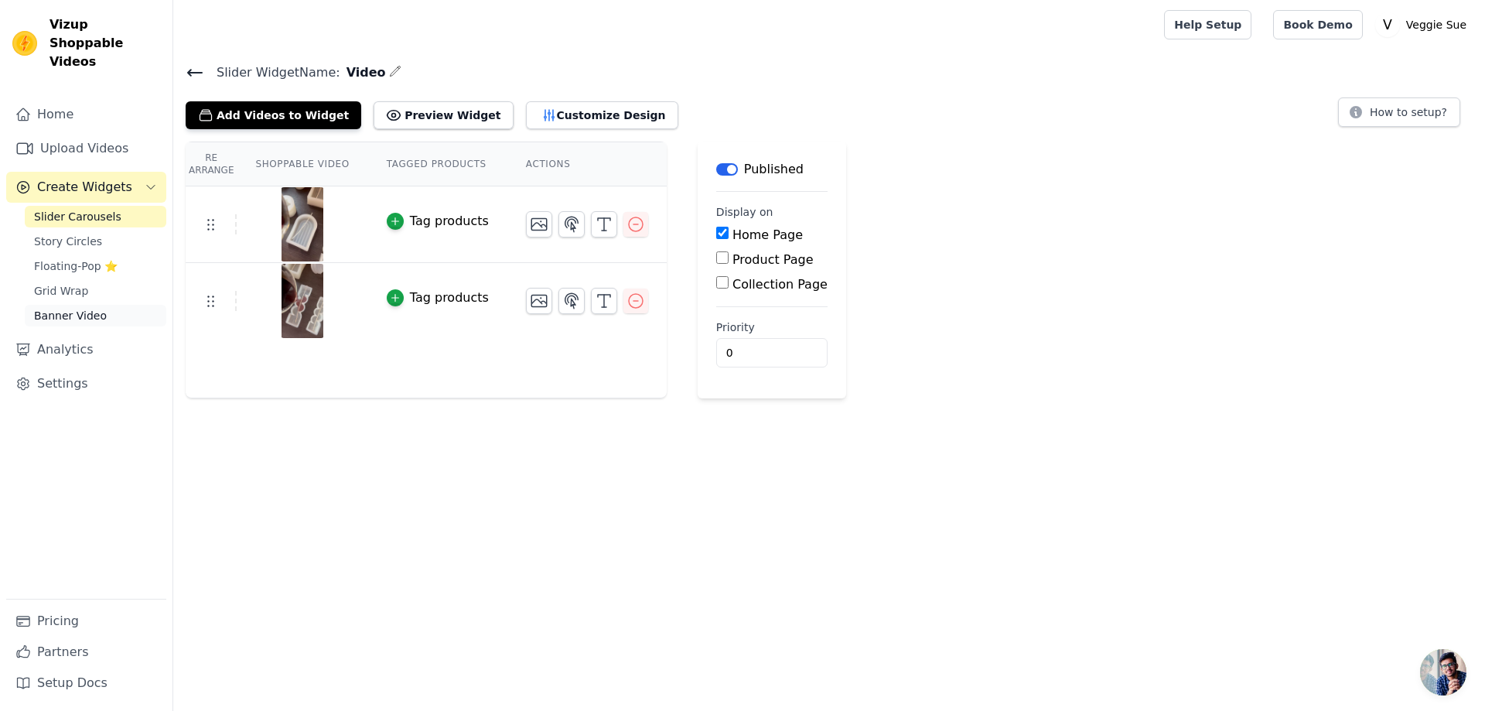
click at [68, 308] on span "Banner Video" at bounding box center [70, 315] width 73 height 15
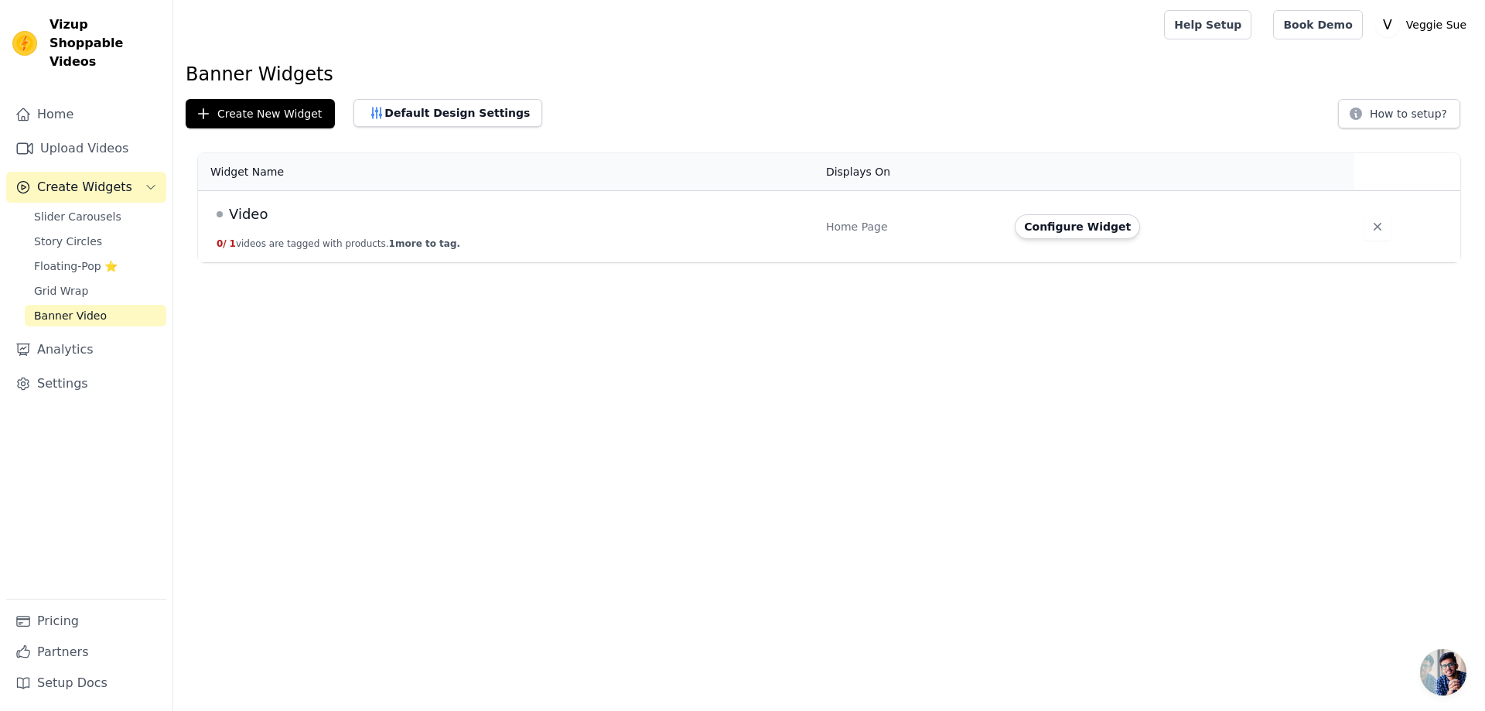
click at [243, 220] on span "Video" at bounding box center [248, 214] width 39 height 22
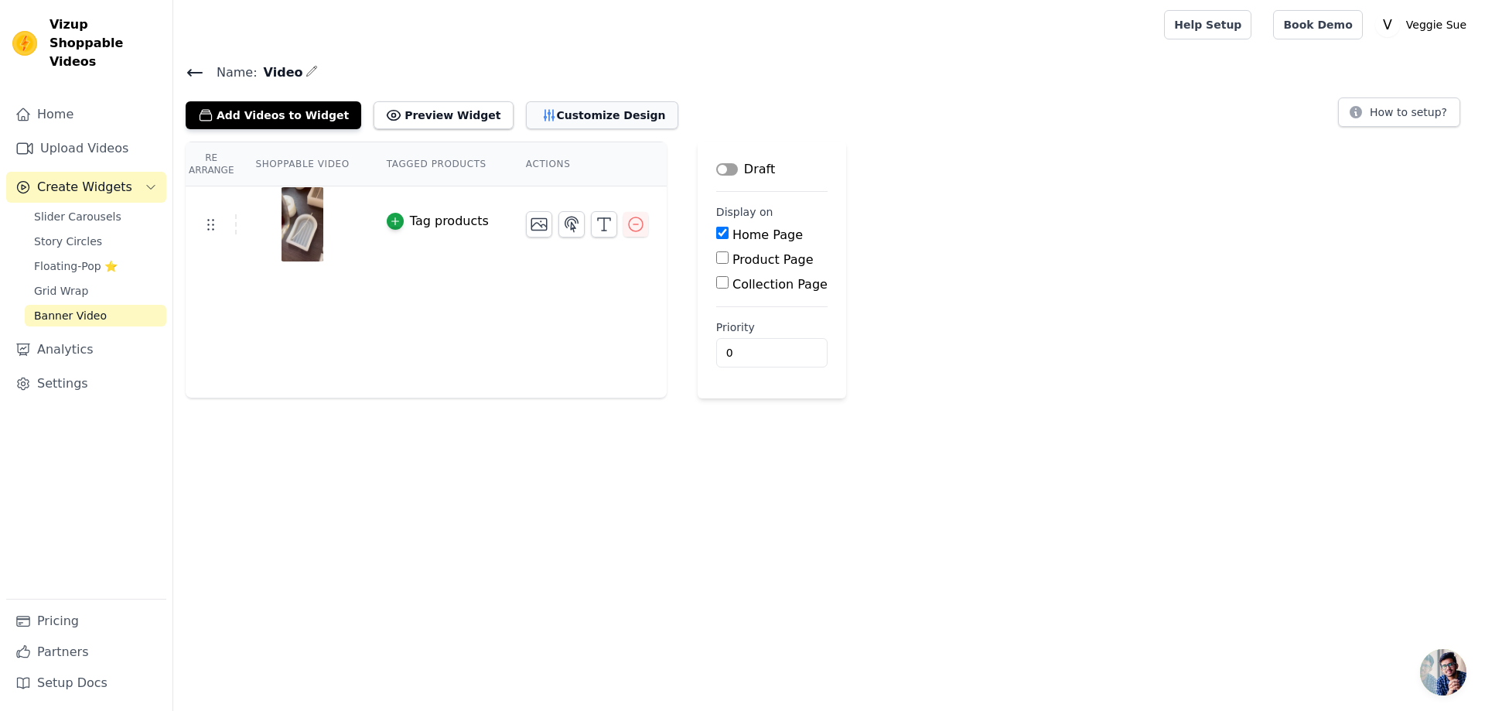
click at [585, 118] on button "Customize Design" at bounding box center [602, 115] width 152 height 28
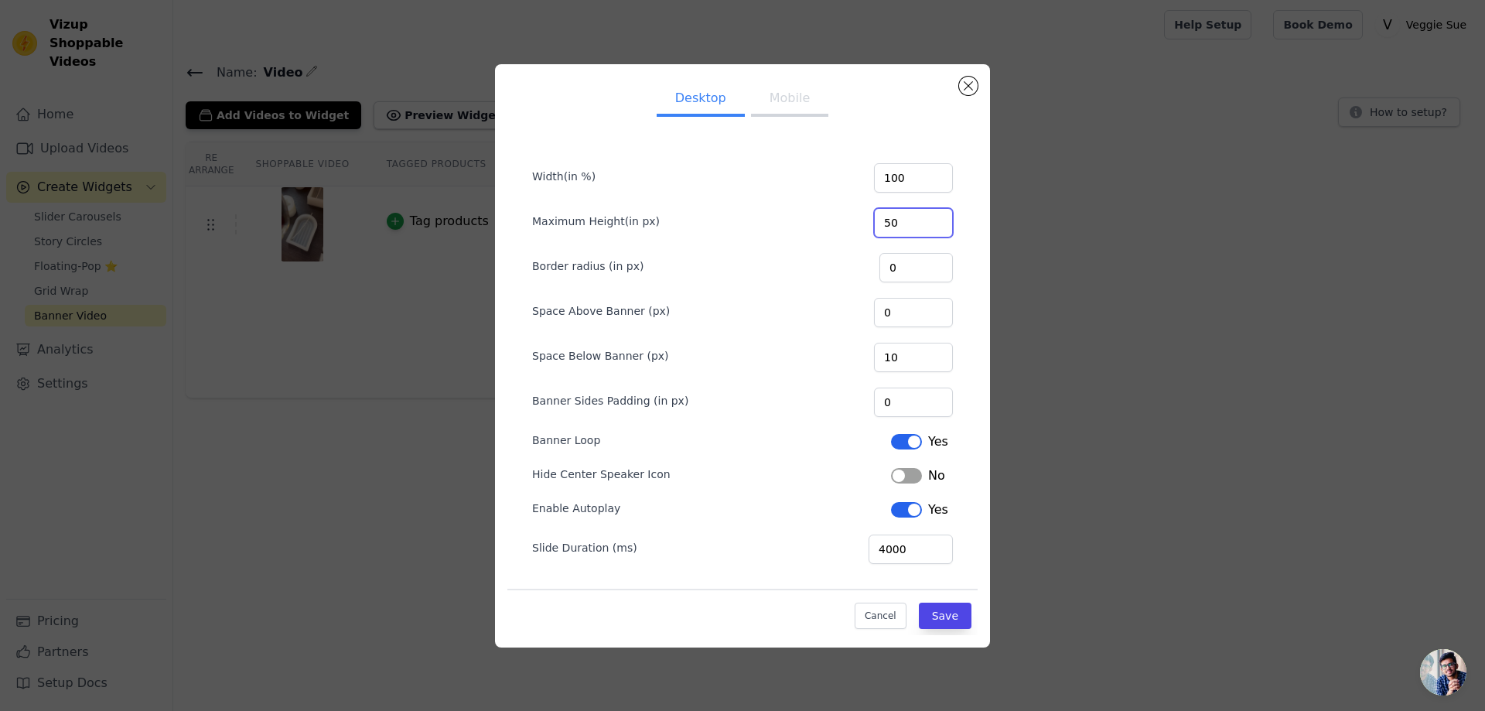
drag, startPoint x: 929, startPoint y: 227, endPoint x: 816, endPoint y: 223, distance: 113.7
click at [817, 223] on div "Maximum Height(in px) 50" at bounding box center [742, 221] width 421 height 32
paste input "355"
type input "355"
click at [946, 621] on button "Save" at bounding box center [945, 615] width 53 height 26
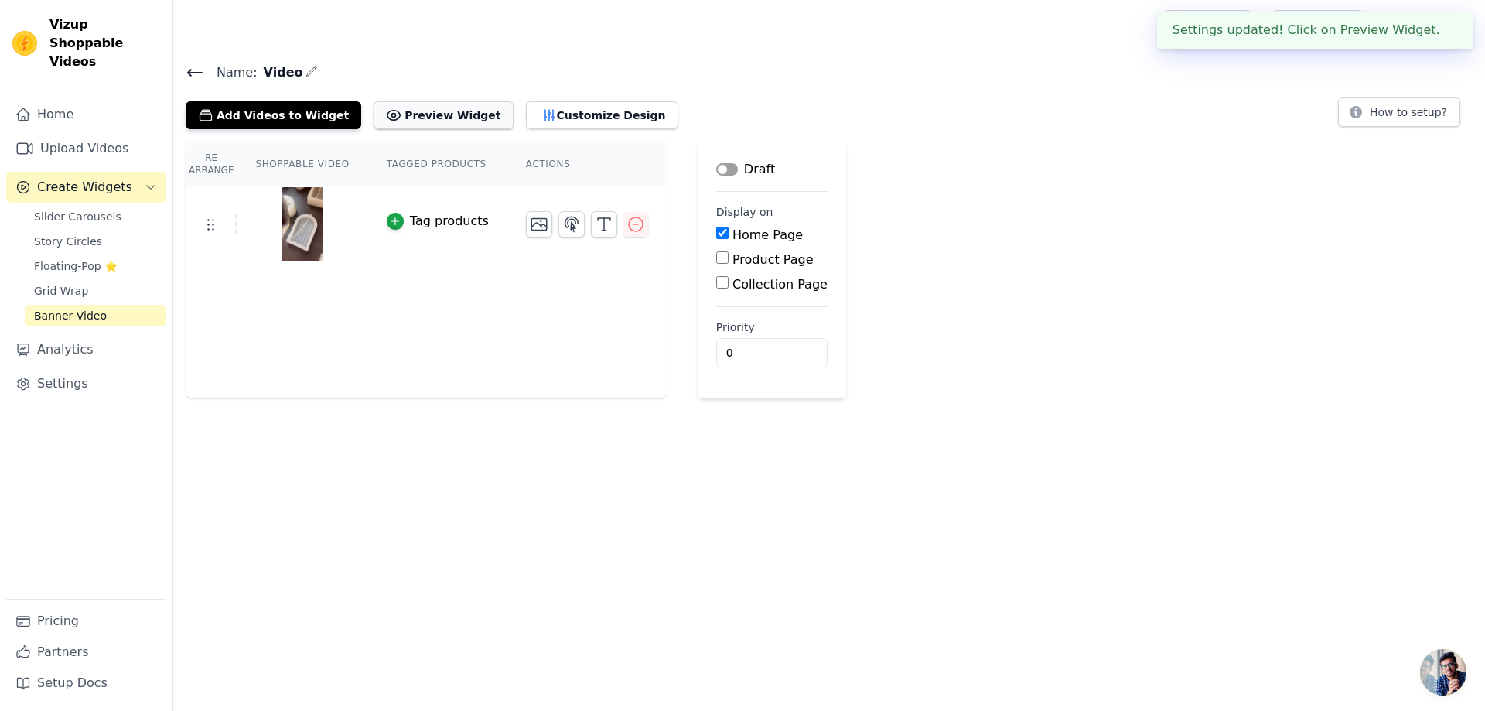
click at [412, 112] on button "Preview Widget" at bounding box center [442, 115] width 139 height 28
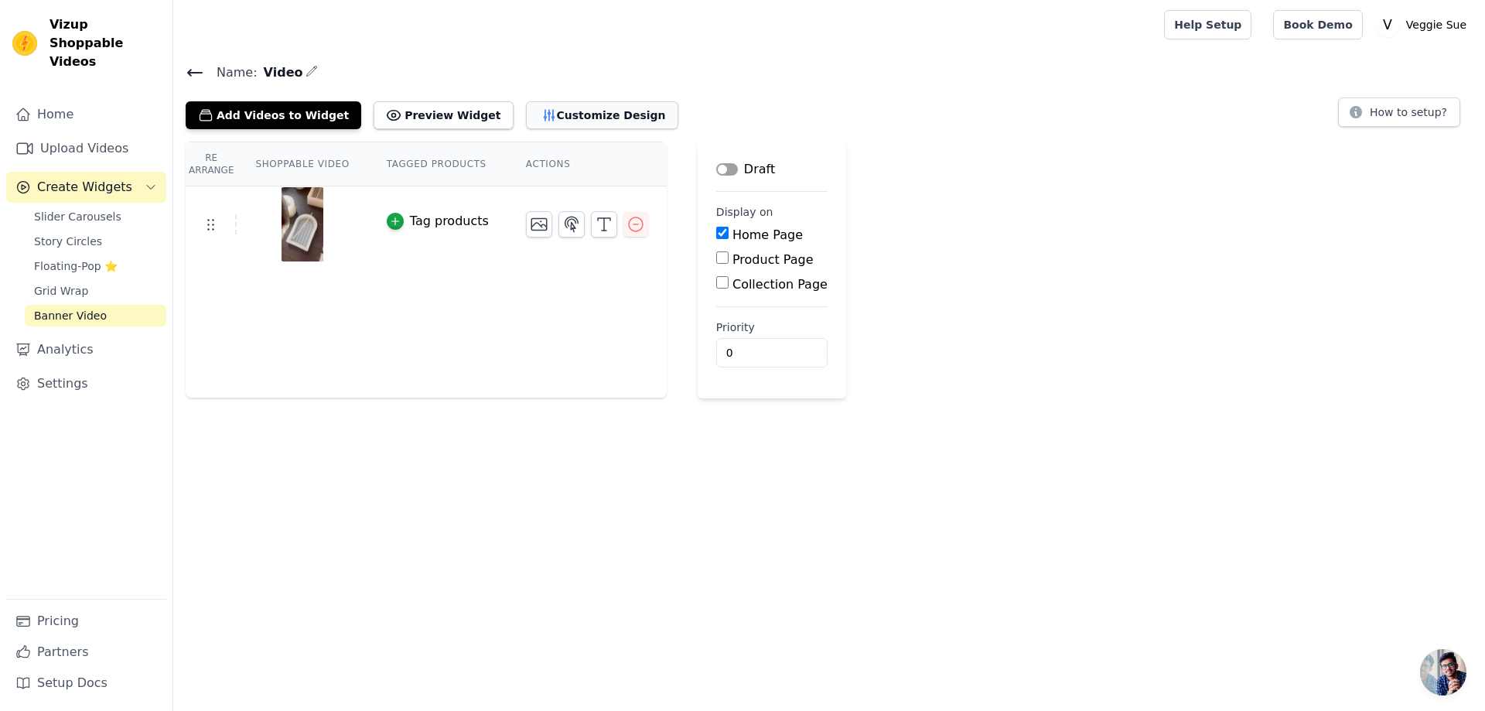
click at [529, 118] on button "Customize Design" at bounding box center [602, 115] width 152 height 28
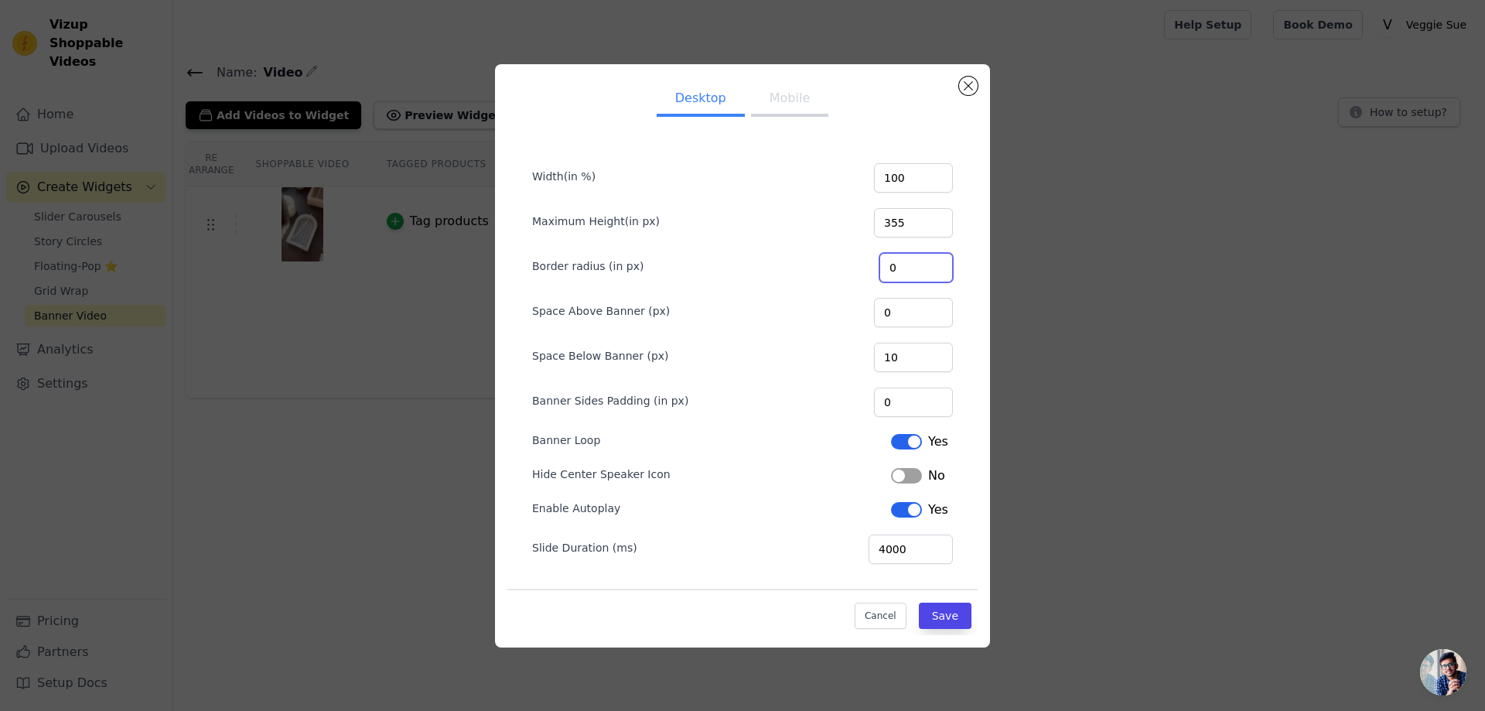
drag, startPoint x: 912, startPoint y: 280, endPoint x: 845, endPoint y: 271, distance: 67.1
click at [845, 271] on div "Border radius (in px) 0" at bounding box center [742, 266] width 421 height 32
click at [938, 261] on input "1" at bounding box center [915, 267] width 73 height 29
click at [940, 263] on input "2" at bounding box center [915, 267] width 73 height 29
click at [940, 263] on input "3" at bounding box center [915, 267] width 73 height 29
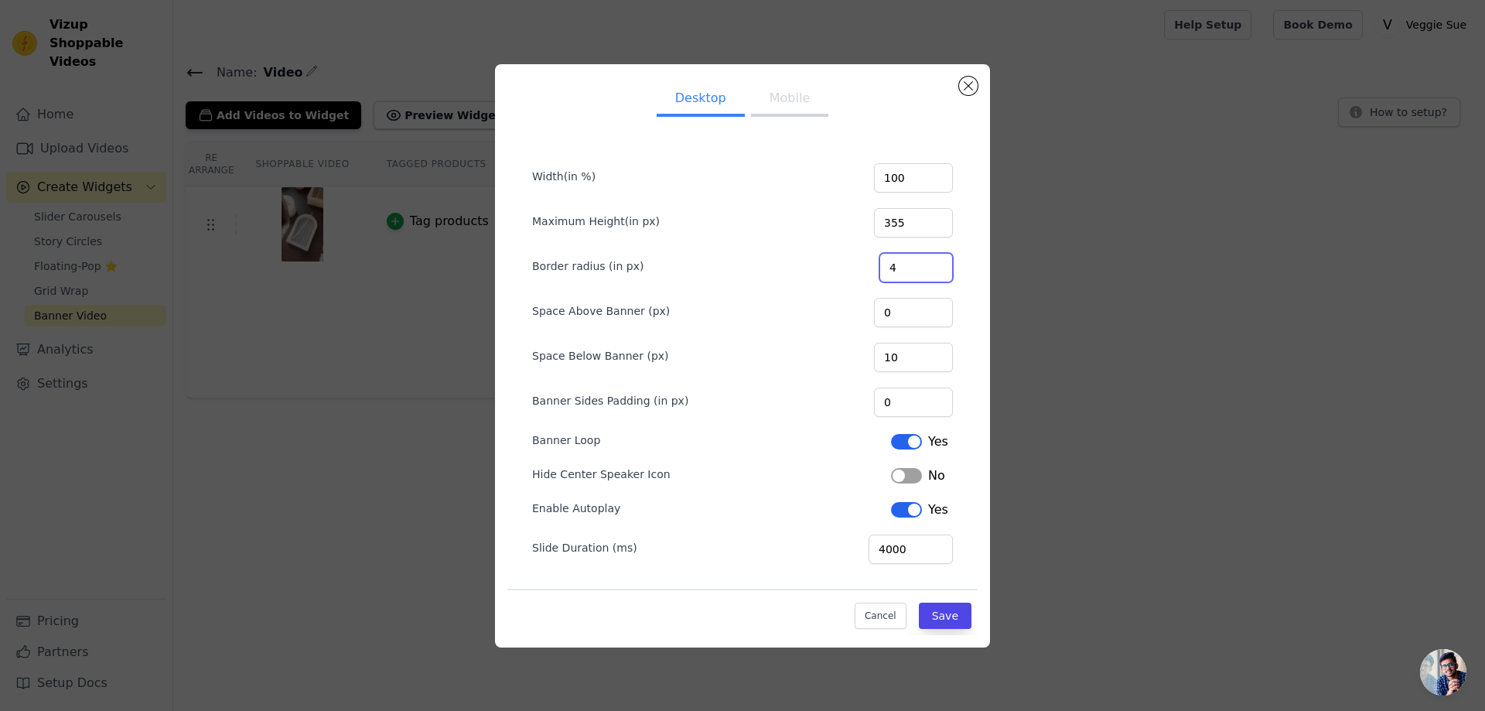
type input "4"
click at [940, 263] on input "4" at bounding box center [915, 267] width 73 height 29
click at [951, 607] on button "Save" at bounding box center [945, 615] width 53 height 26
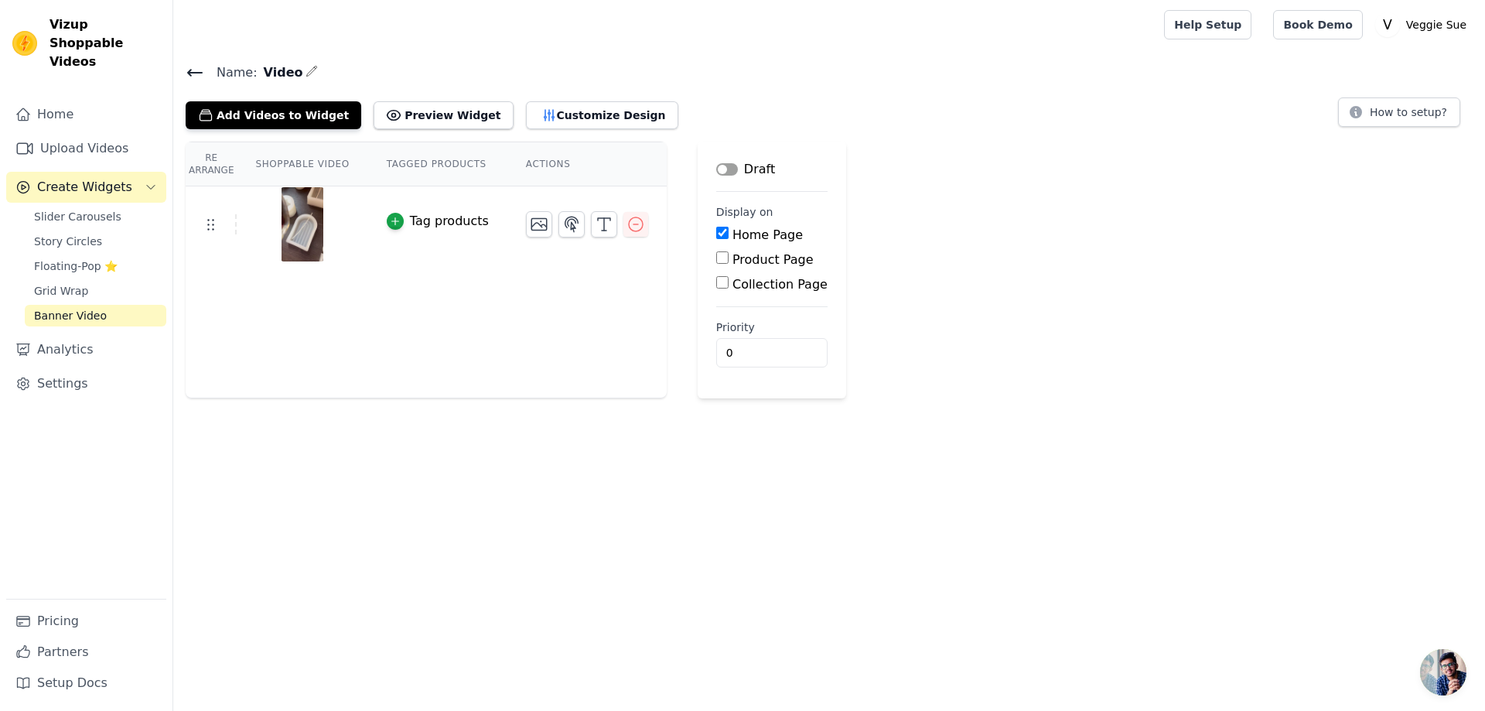
click at [716, 170] on button "Label" at bounding box center [727, 169] width 22 height 12
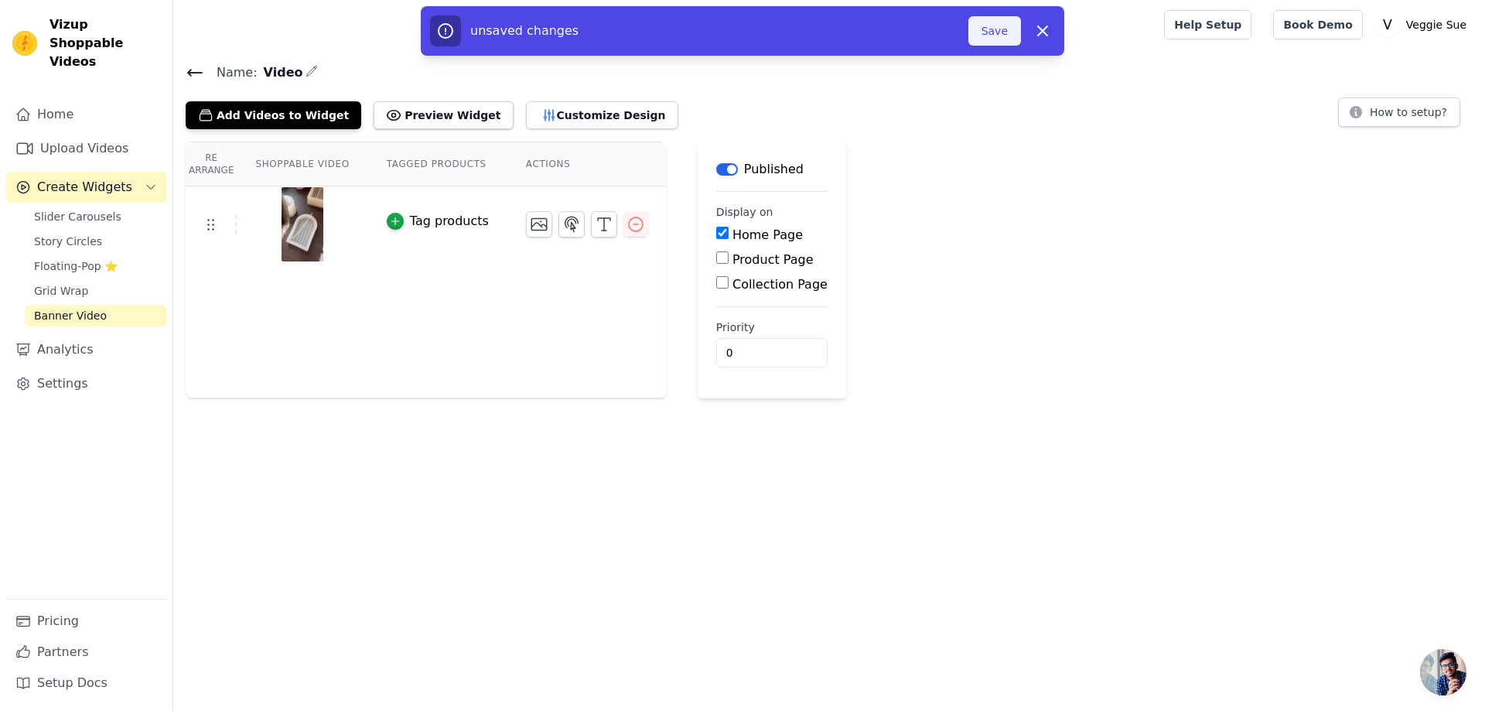
click at [996, 33] on button "Save" at bounding box center [994, 30] width 53 height 29
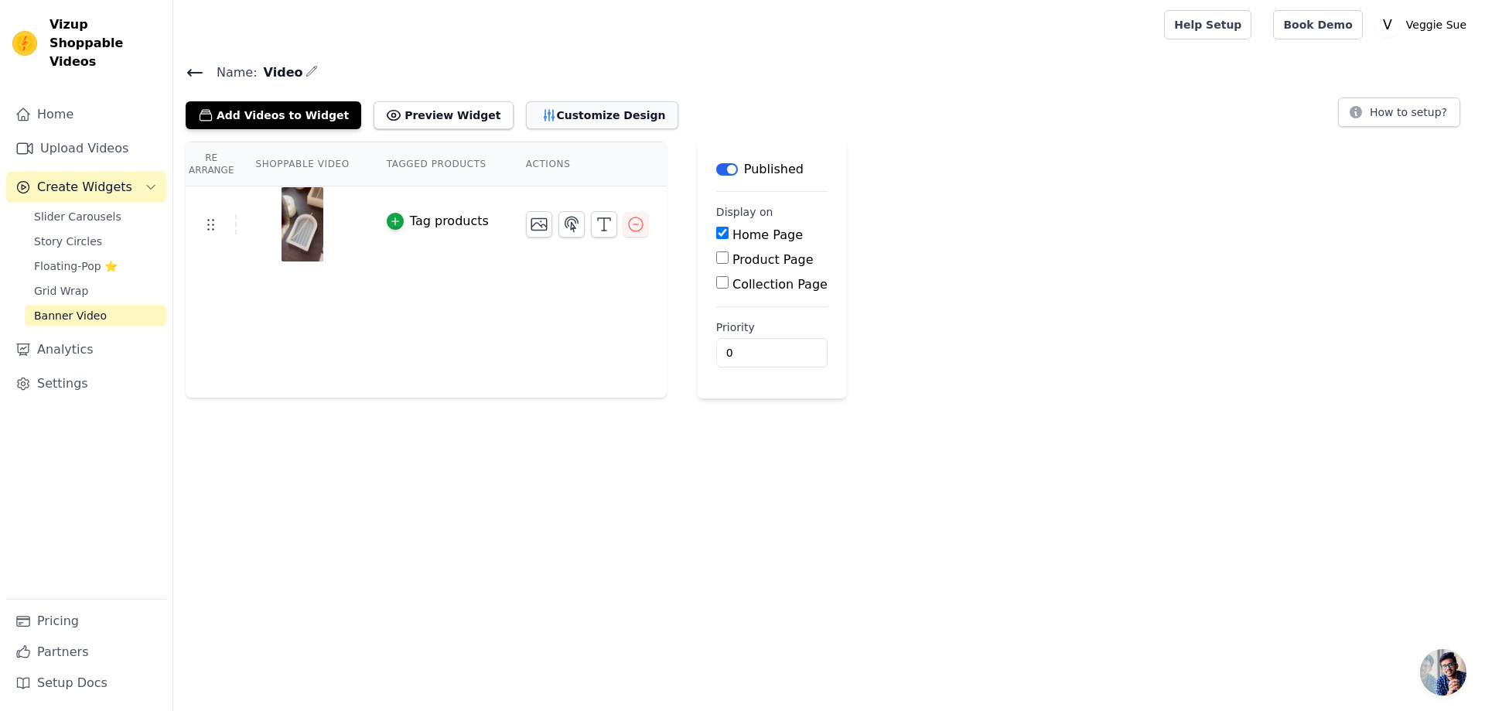
click at [563, 111] on button "Customize Design" at bounding box center [602, 115] width 152 height 28
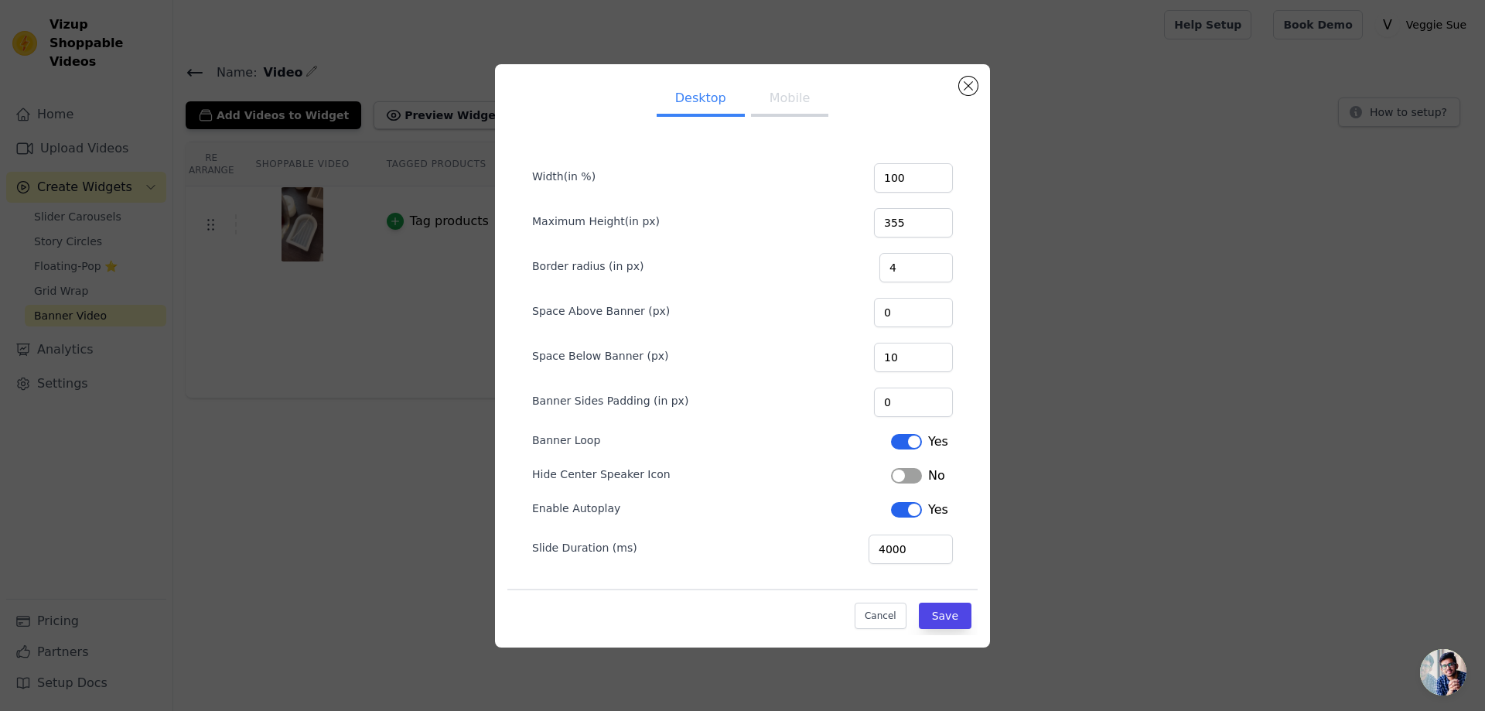
click at [902, 474] on button "Label" at bounding box center [906, 475] width 31 height 15
click at [953, 619] on button "Save" at bounding box center [945, 615] width 53 height 26
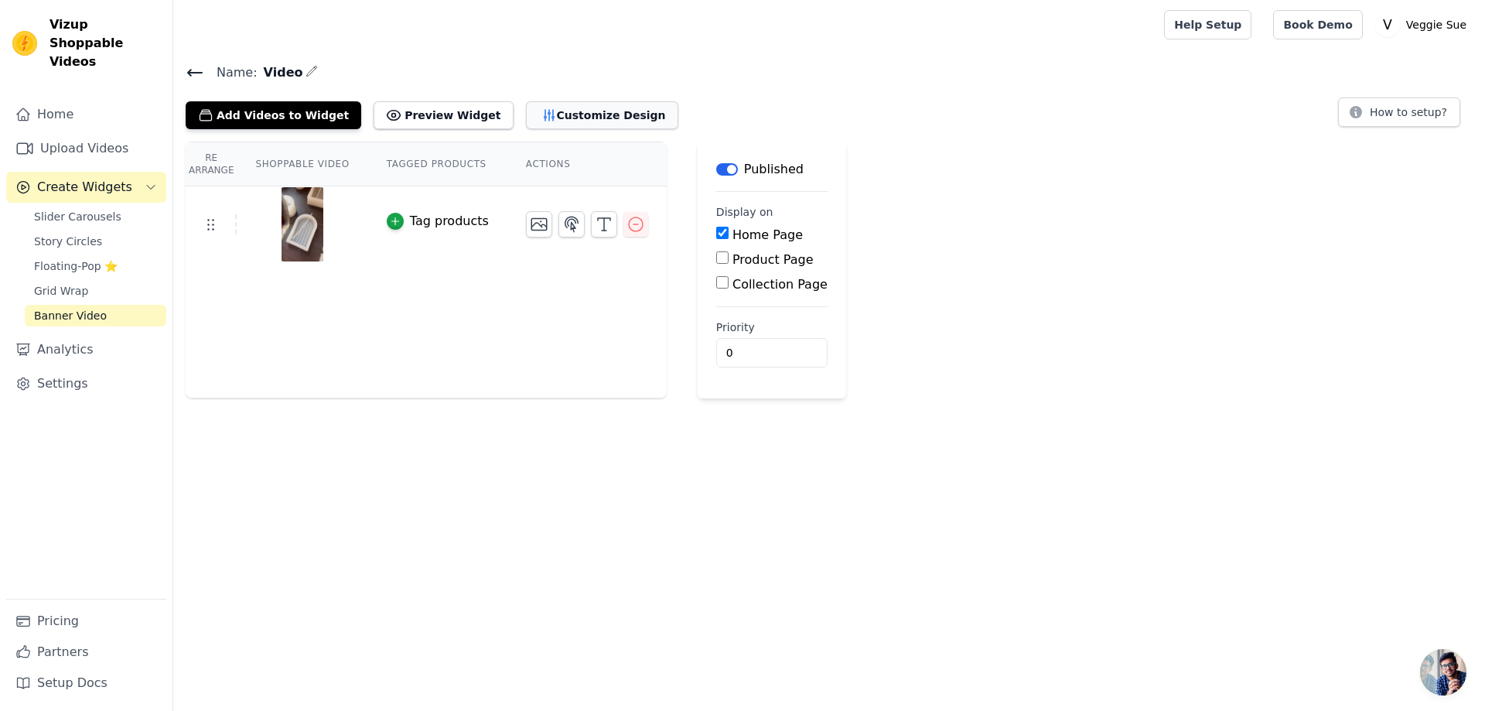
click at [561, 116] on button "Customize Design" at bounding box center [602, 115] width 152 height 28
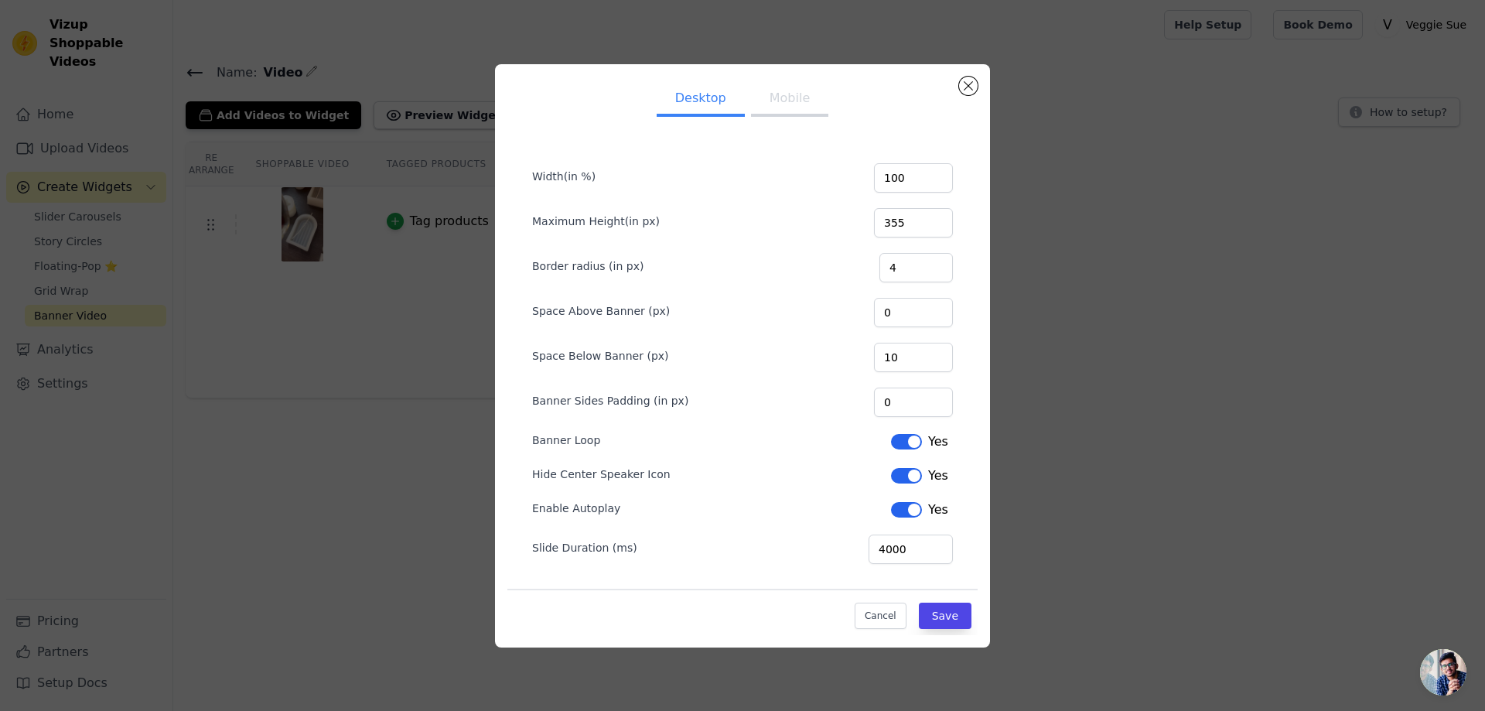
click at [906, 513] on button "Label" at bounding box center [906, 509] width 31 height 15
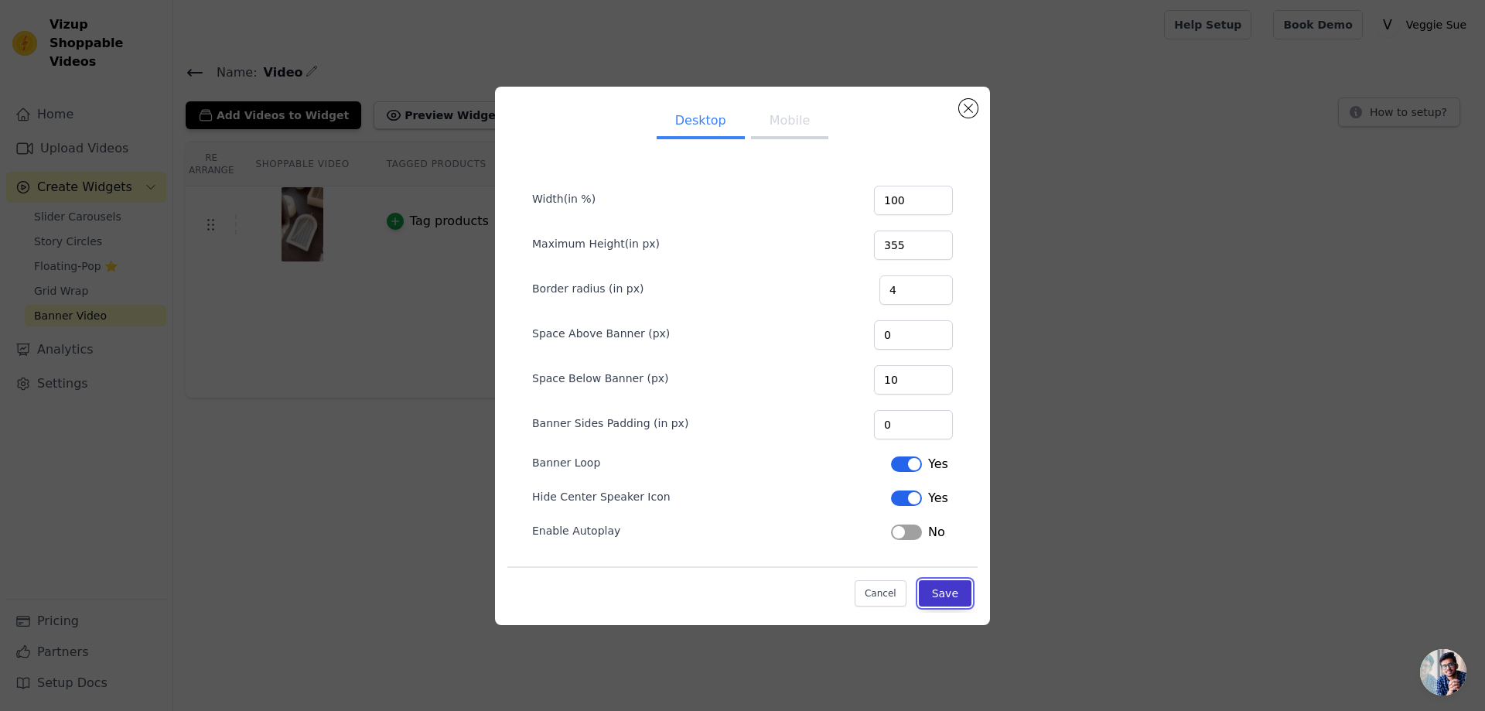
click at [951, 588] on button "Save" at bounding box center [945, 593] width 53 height 26
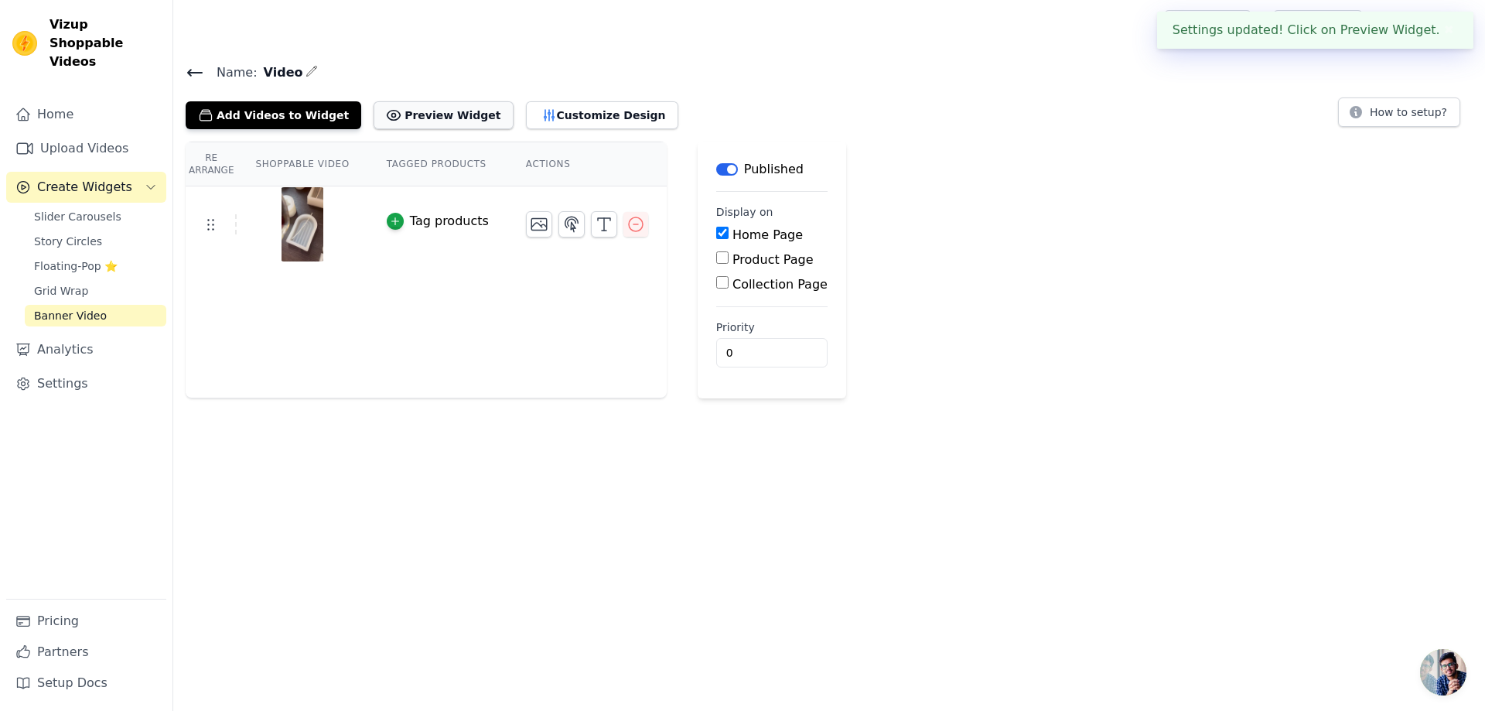
click at [409, 114] on button "Preview Widget" at bounding box center [442, 115] width 139 height 28
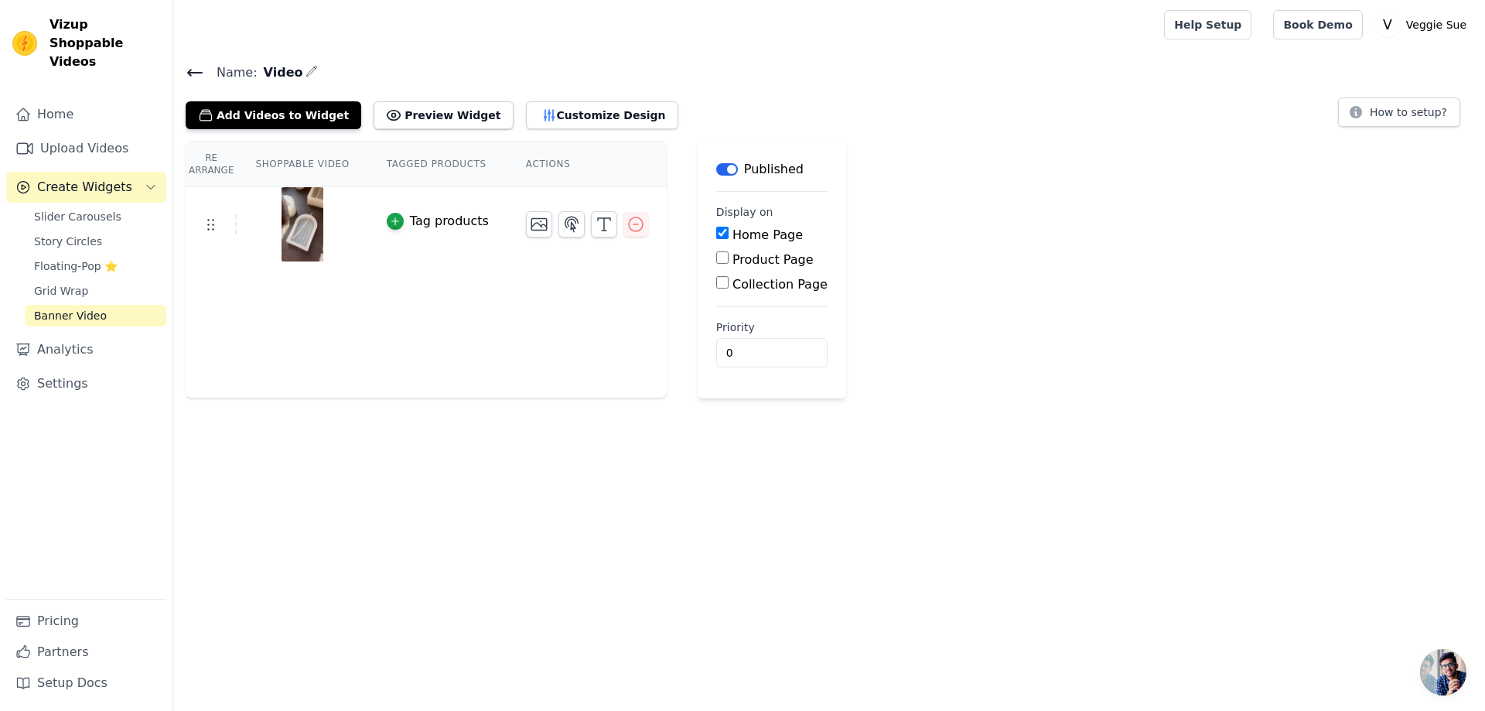
click at [514, 160] on th "Actions" at bounding box center [586, 164] width 159 height 44
click at [291, 155] on th "Shoppable Video" at bounding box center [302, 164] width 131 height 44
click at [531, 221] on icon "button" at bounding box center [538, 225] width 15 height 12
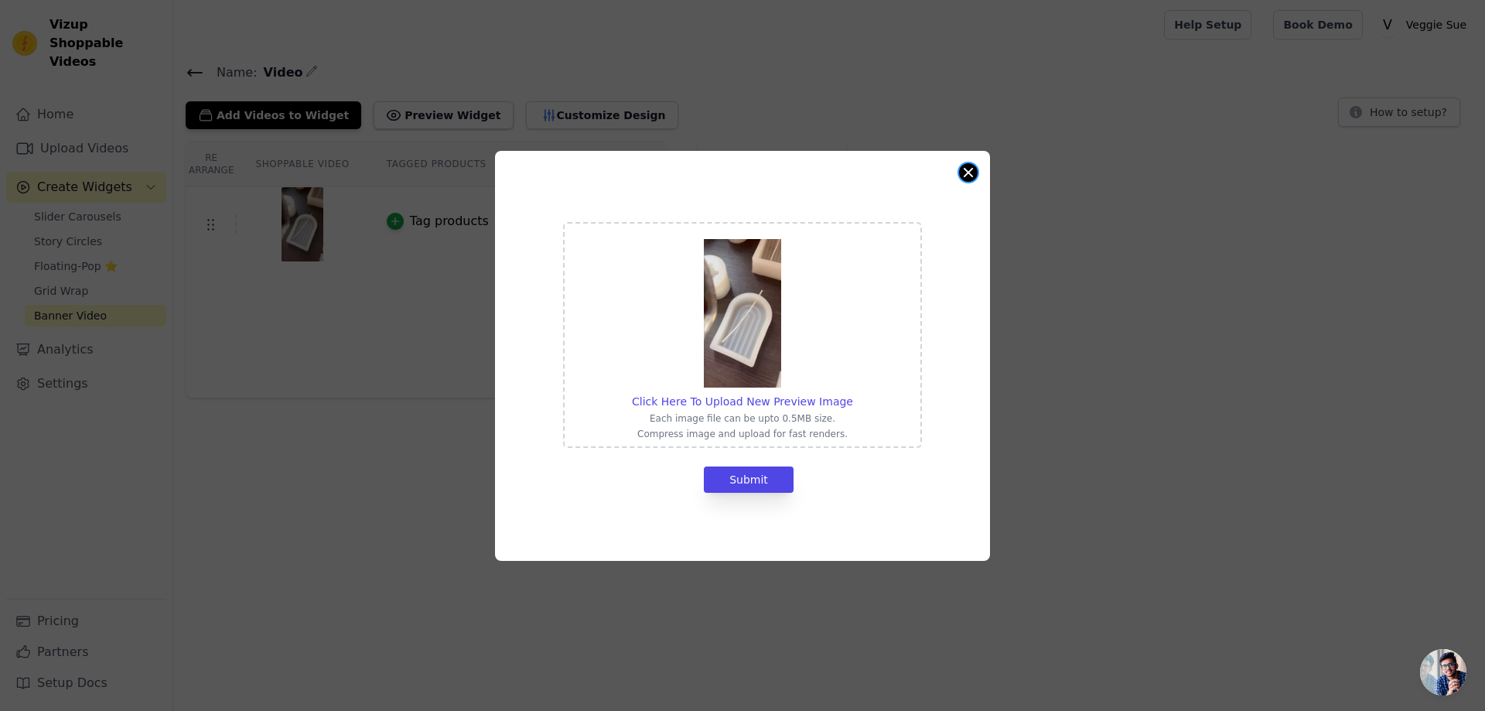
click at [974, 172] on button "Close modal" at bounding box center [968, 172] width 19 height 19
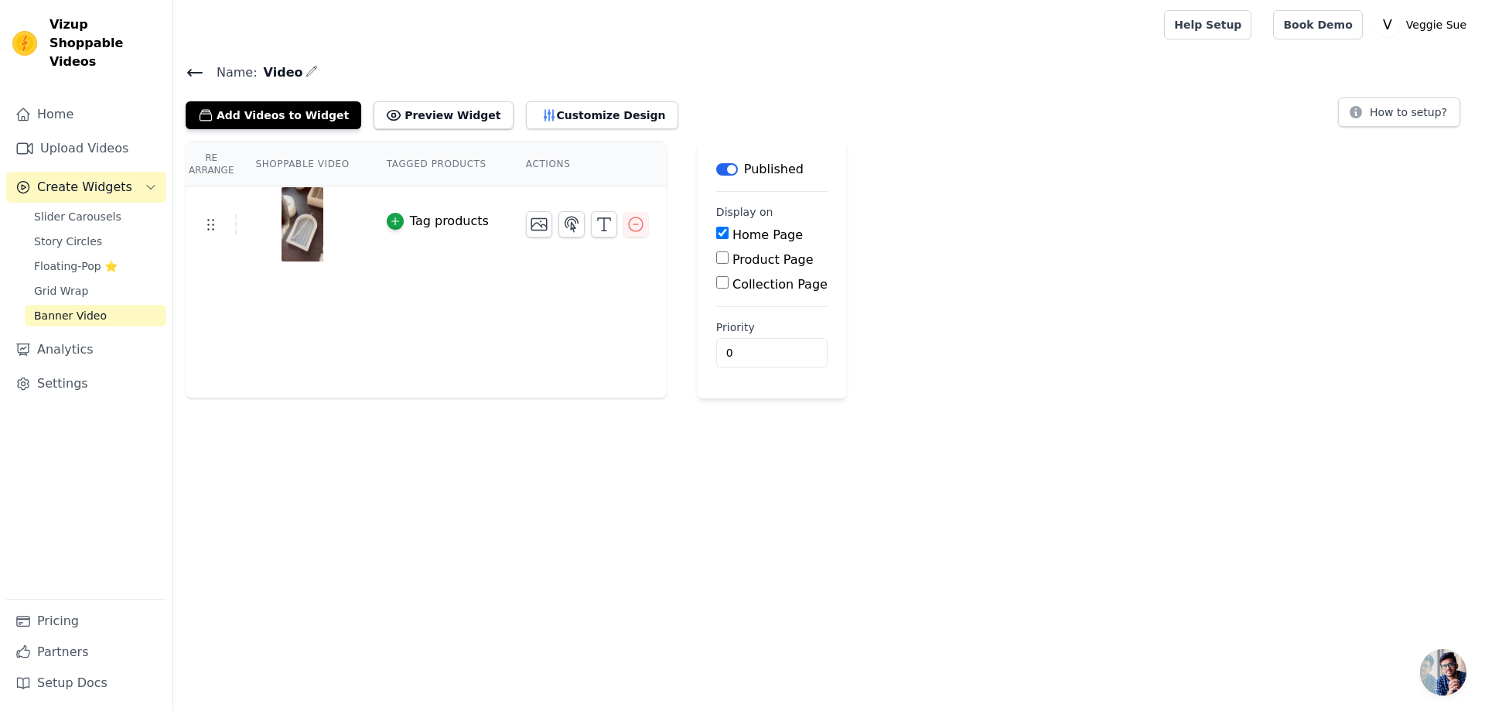
click at [716, 170] on button "Label" at bounding box center [727, 169] width 22 height 12
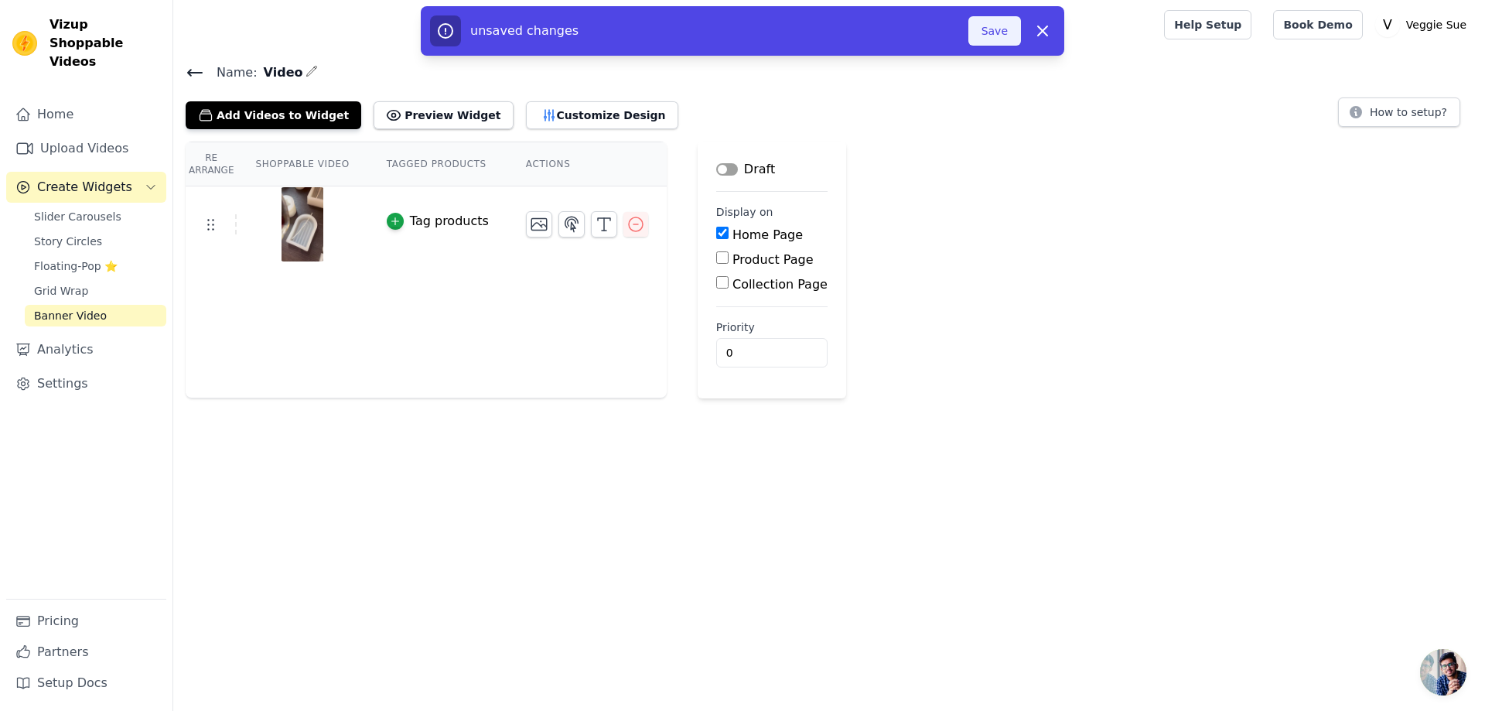
click at [1001, 29] on button "Save" at bounding box center [994, 30] width 53 height 29
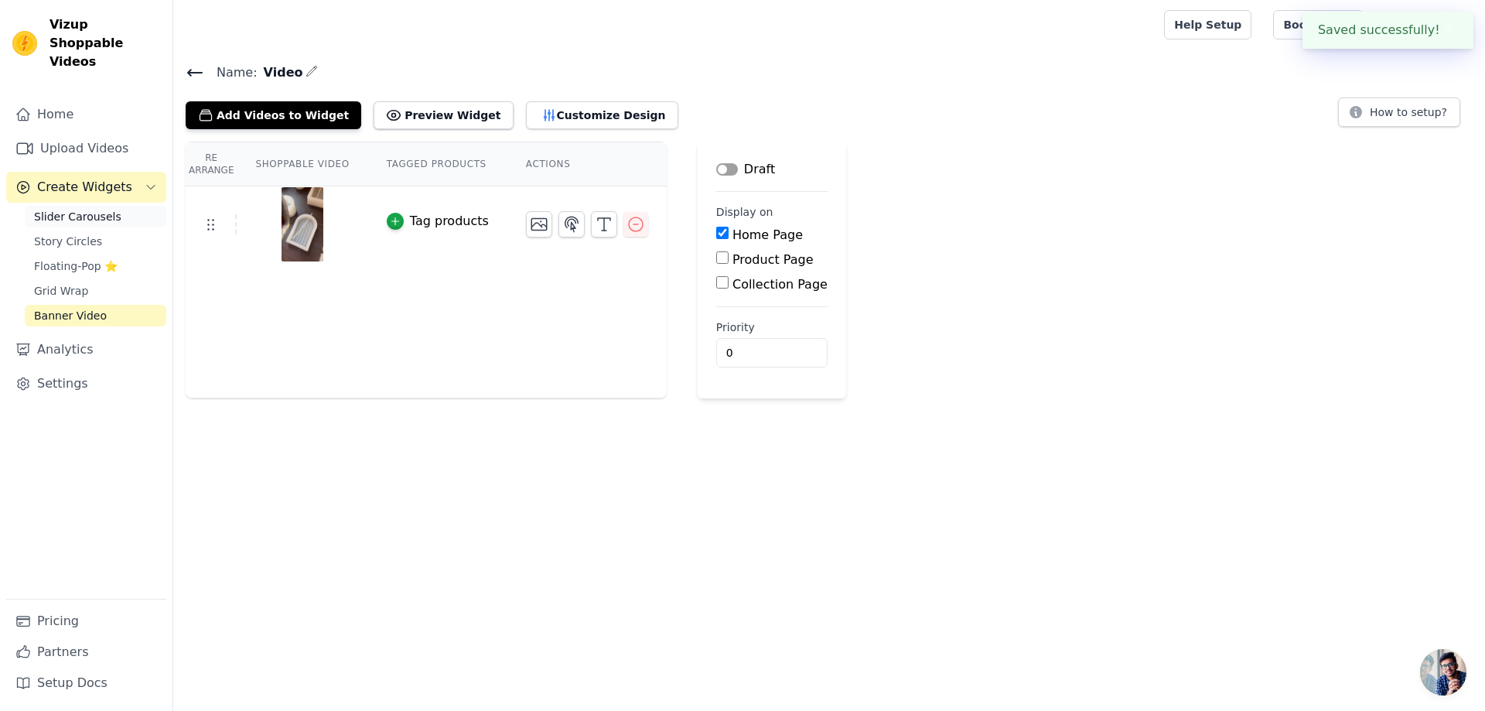
click at [108, 206] on link "Slider Carousels" at bounding box center [96, 217] width 142 height 22
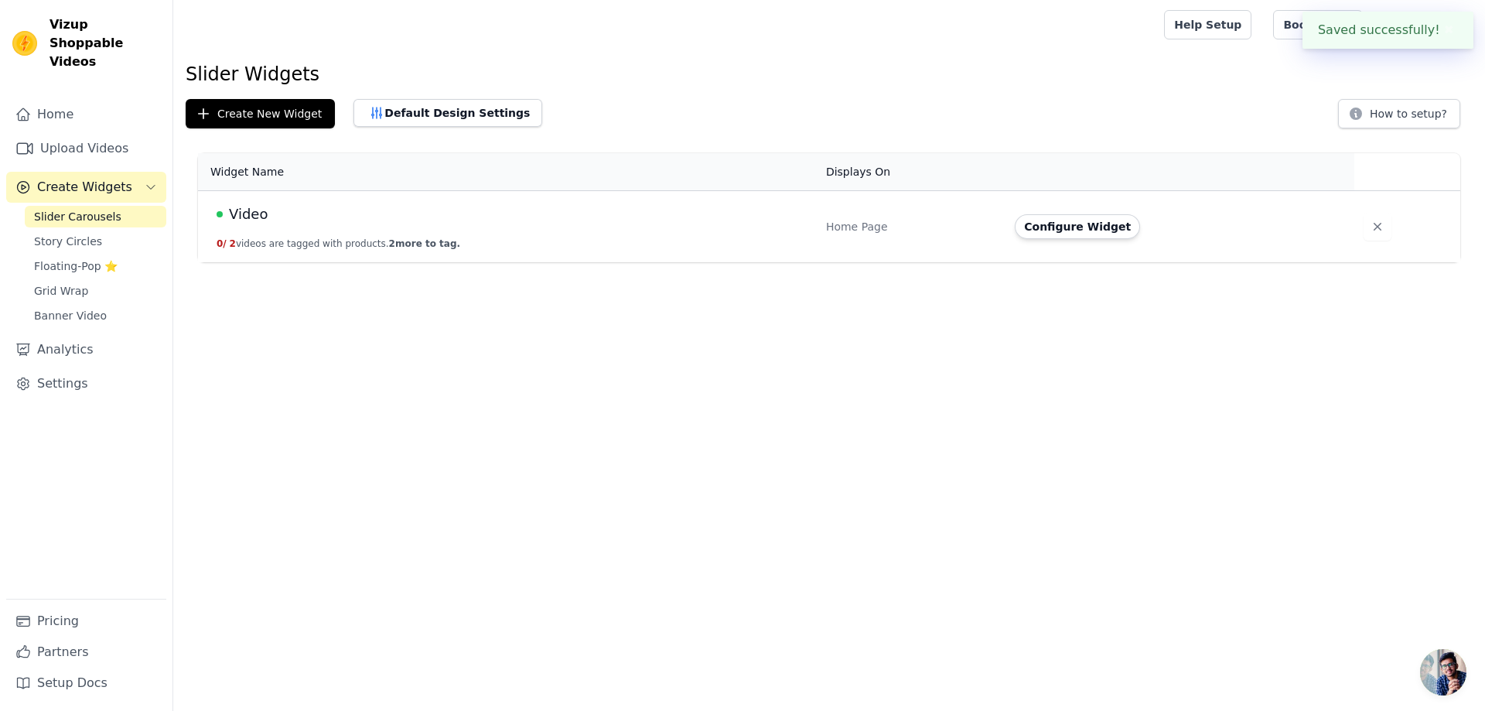
click at [254, 218] on span "Video" at bounding box center [248, 214] width 39 height 22
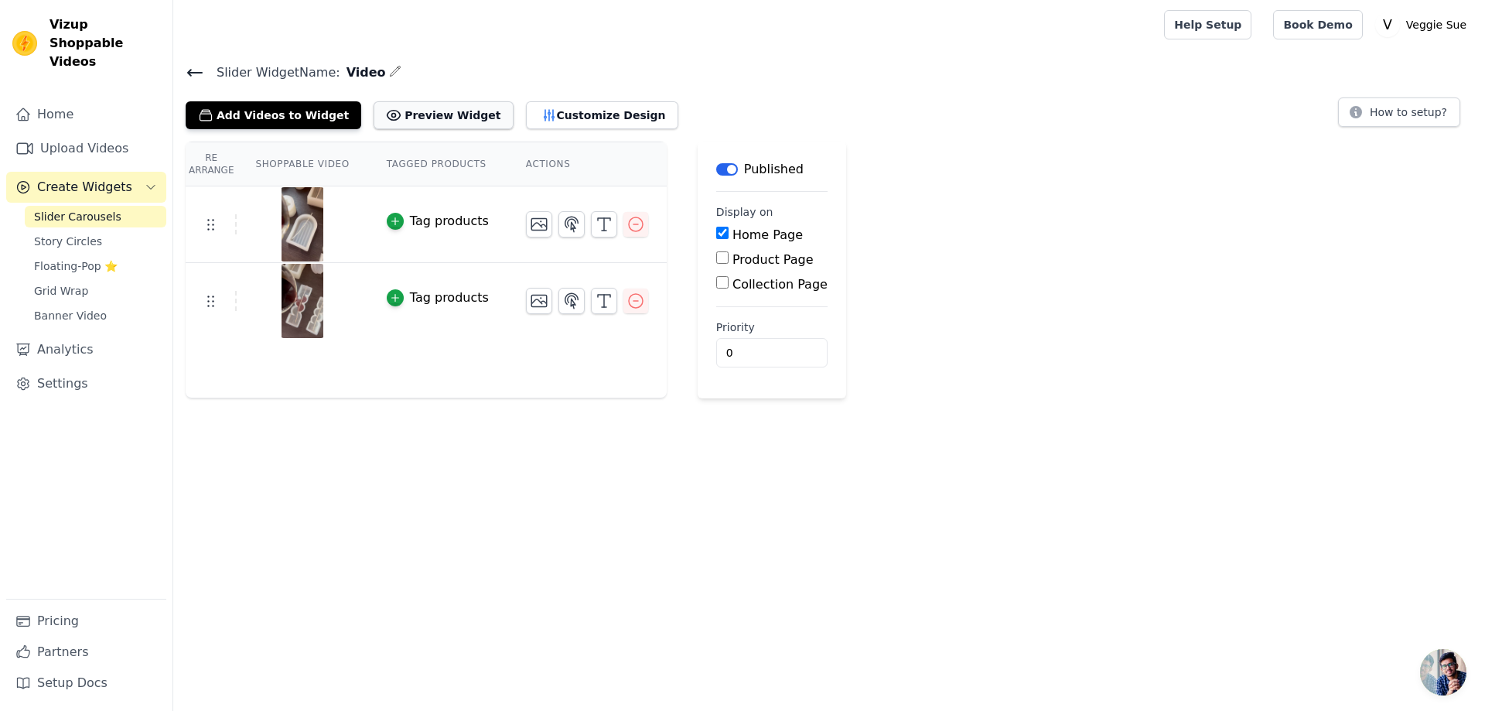
click at [432, 111] on button "Preview Widget" at bounding box center [442, 115] width 139 height 28
click at [698, 161] on main "Label Published Display on Home Page Product Page Collection Page Priority 0" at bounding box center [772, 270] width 148 height 257
click at [716, 169] on button "Label" at bounding box center [727, 169] width 22 height 12
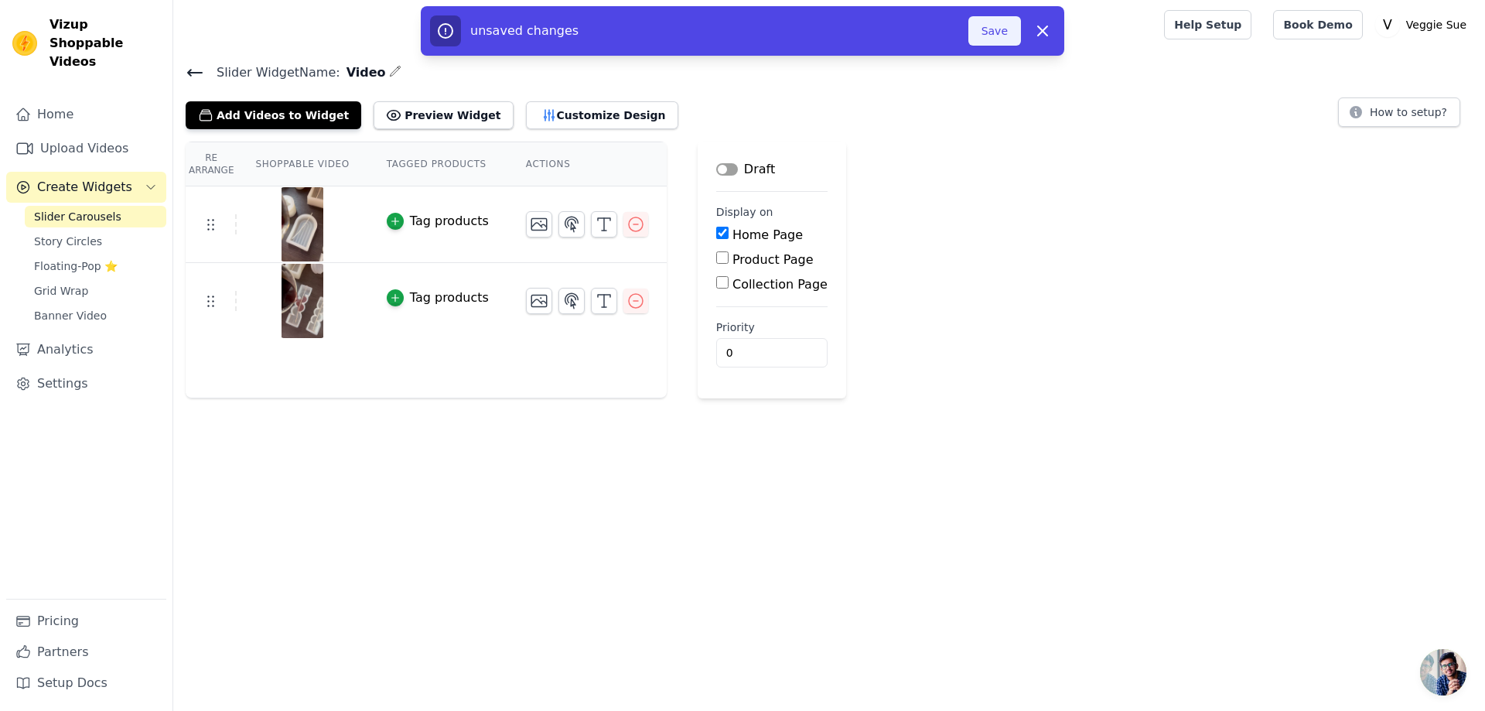
click at [1001, 32] on button "Save" at bounding box center [994, 30] width 53 height 29
